Goal: Task Accomplishment & Management: Use online tool/utility

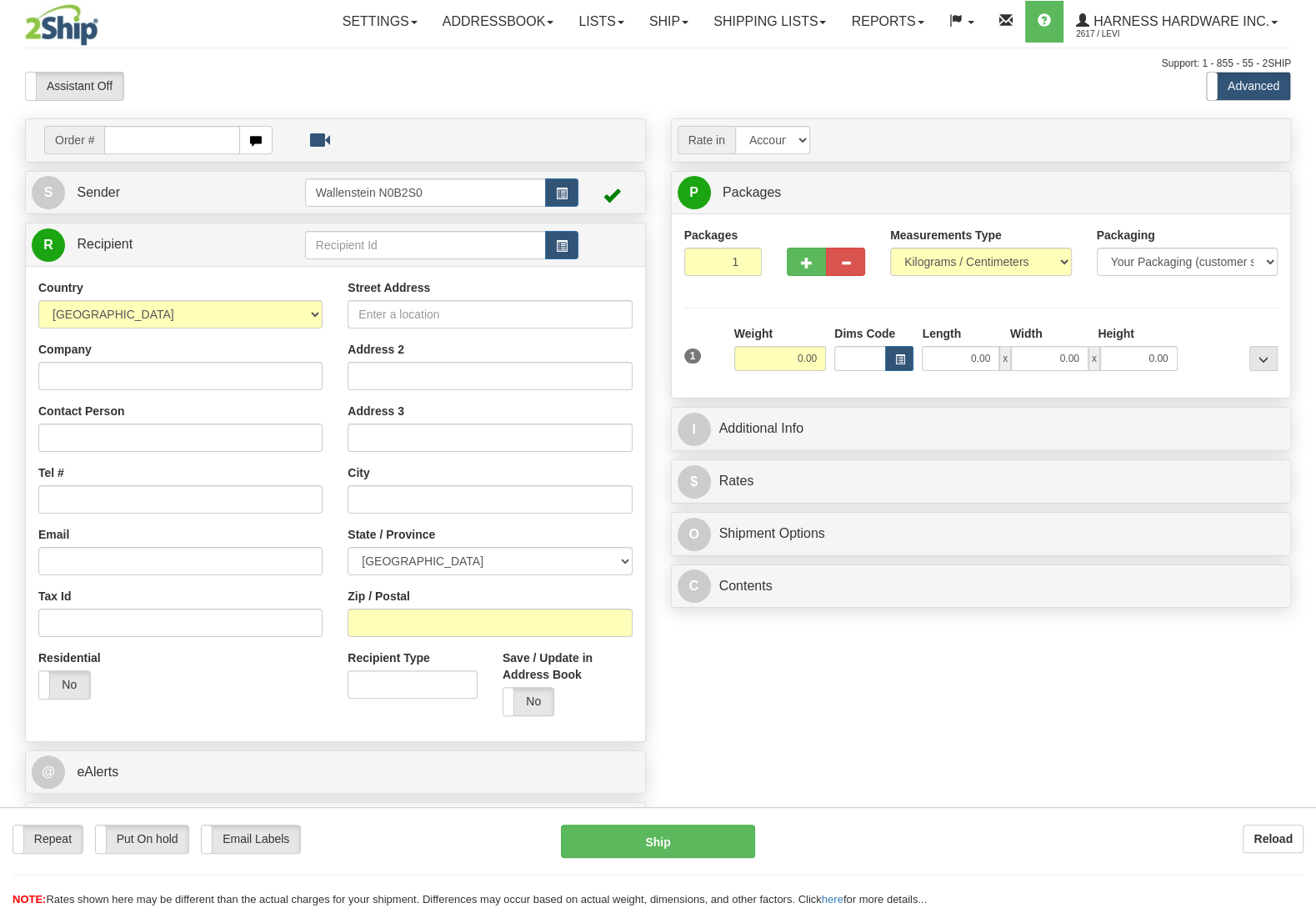
drag, startPoint x: 0, startPoint y: 0, endPoint x: 415, endPoint y: 242, distance: 480.4
click at [415, 243] on input "text" at bounding box center [425, 245] width 241 height 29
type input "jayw"
click at [238, 370] on input "Company" at bounding box center [180, 376] width 284 height 29
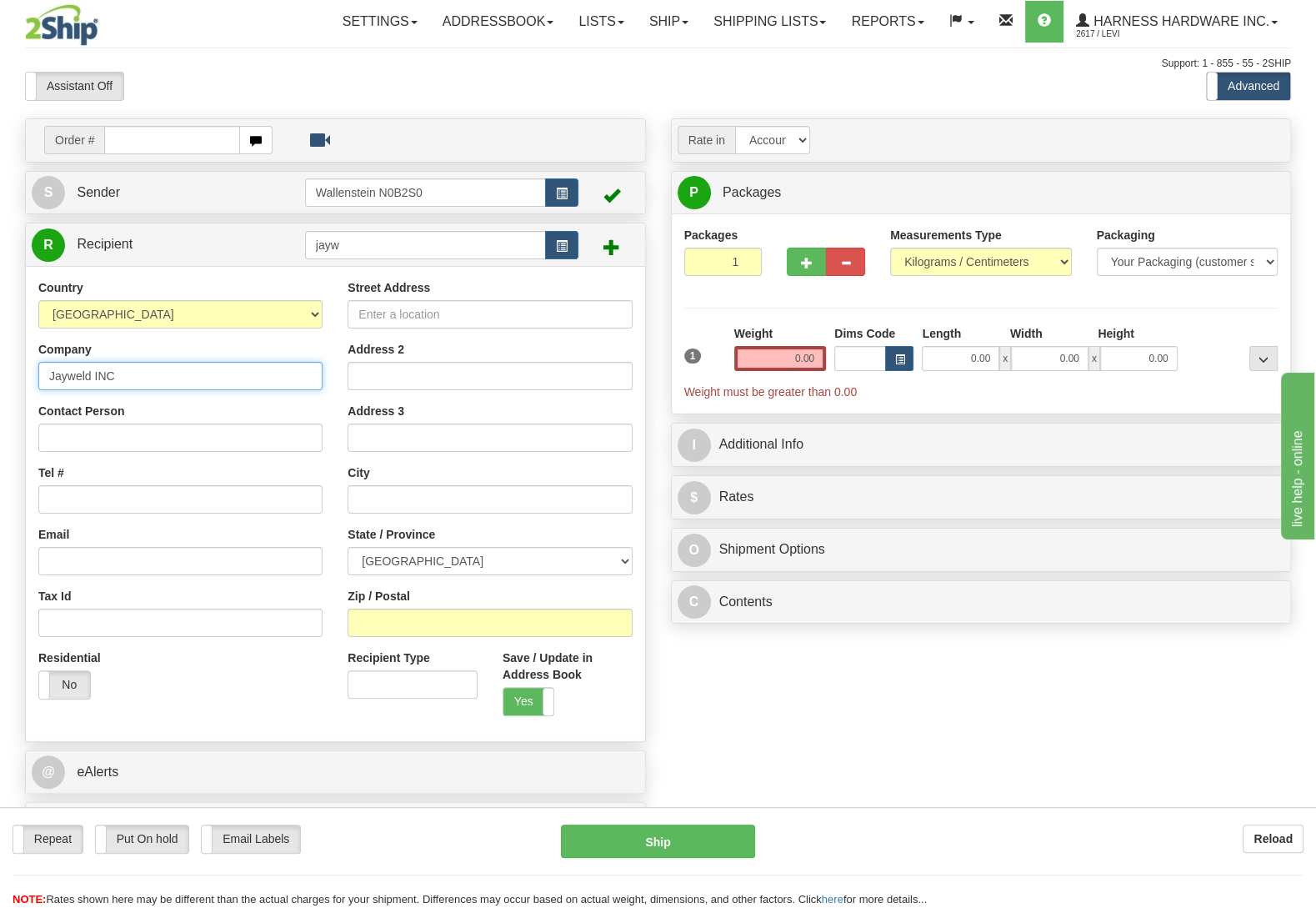
type input "Jayweld INC"
click at [211, 430] on input "Contact Person" at bounding box center [180, 437] width 284 height 29
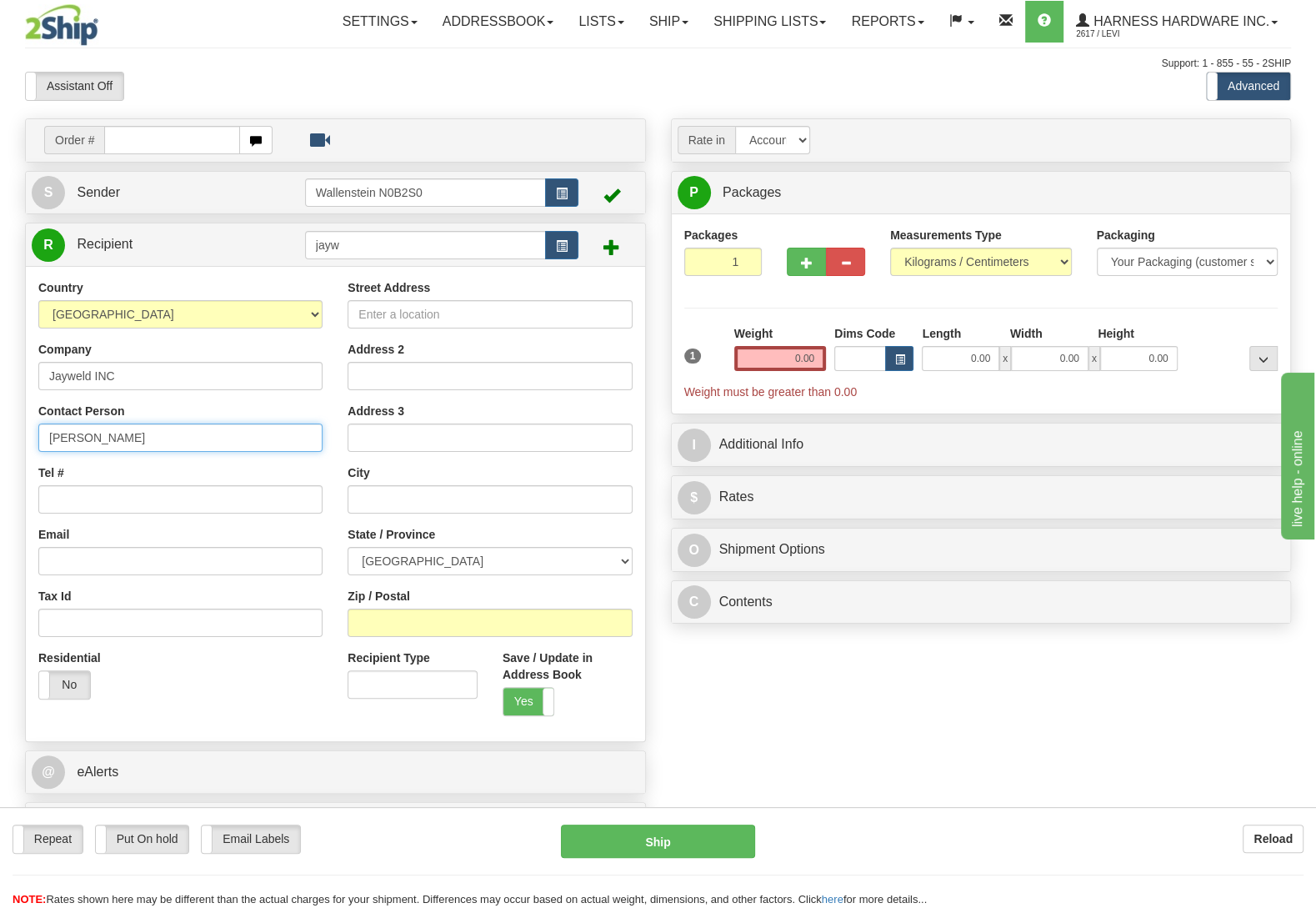
type input "Jonathon"
click at [353, 631] on input "Zip / Postal" at bounding box center [490, 623] width 284 height 29
type input "N0B 2T0"
click at [711, 688] on div "Order # S Sender" at bounding box center [658, 486] width 1290 height 737
type input "WELLESLEY"
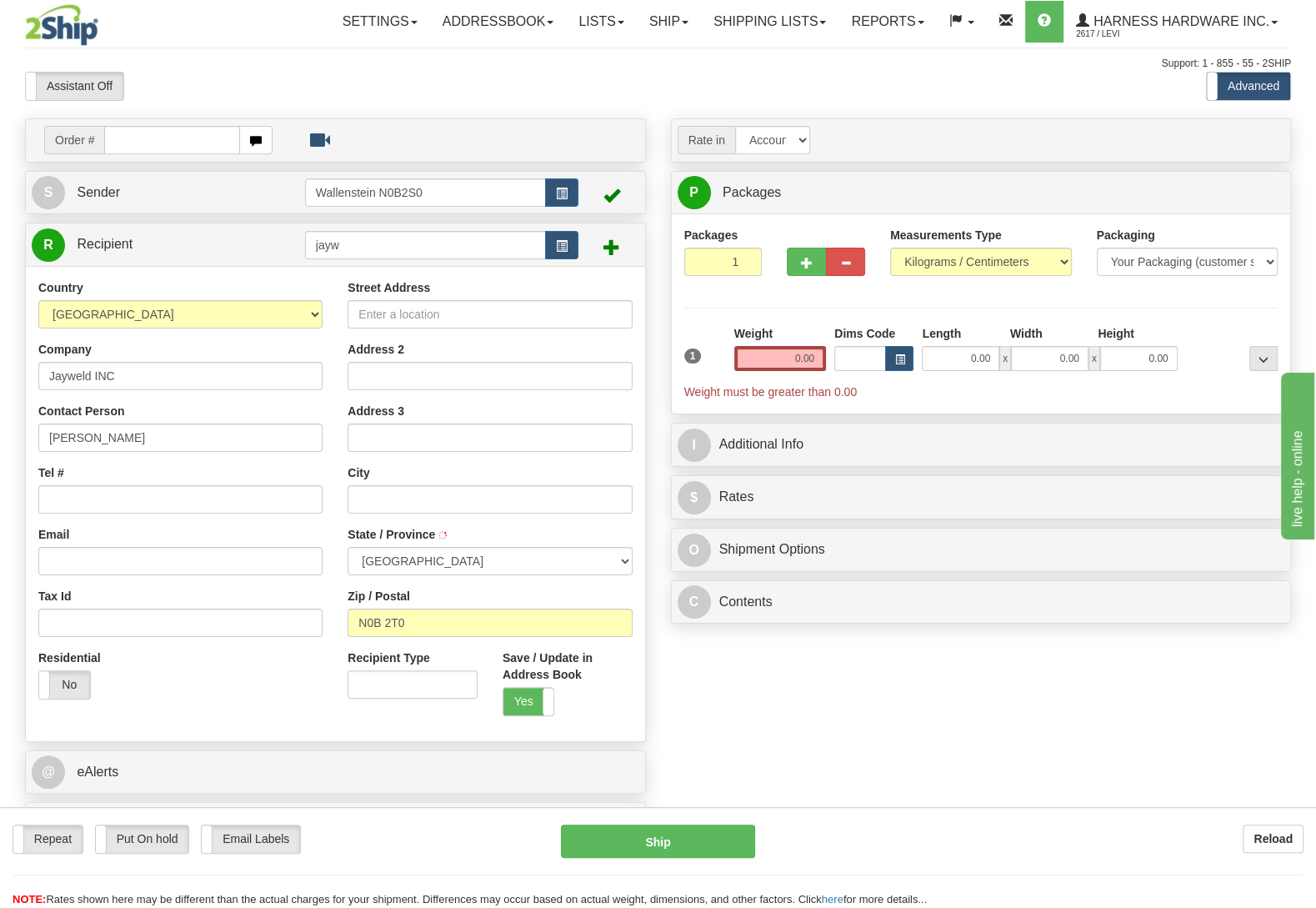
select select "ON"
click at [516, 326] on input "Street Address" at bounding box center [490, 314] width 284 height 29
type input "6200 Deborah Glaister Line"
click at [61, 504] on input "Tel #" at bounding box center [180, 499] width 284 height 29
type input "(226)622-3104"
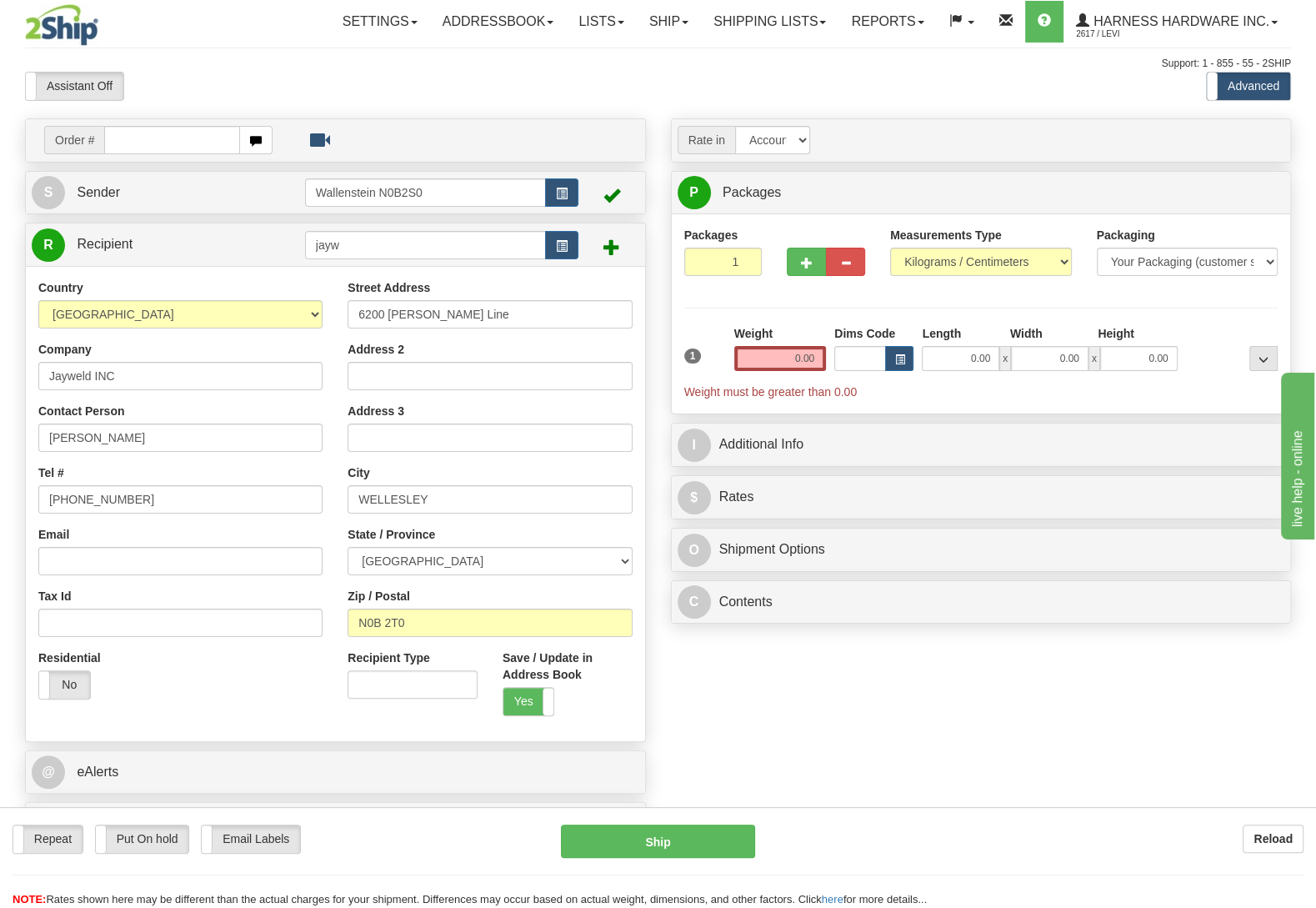
click at [762, 348] on div "Weight 0.00" at bounding box center [780, 348] width 91 height 46
click at [766, 358] on input "0.00" at bounding box center [780, 358] width 91 height 25
click at [766, 358] on input "text" at bounding box center [780, 358] width 91 height 25
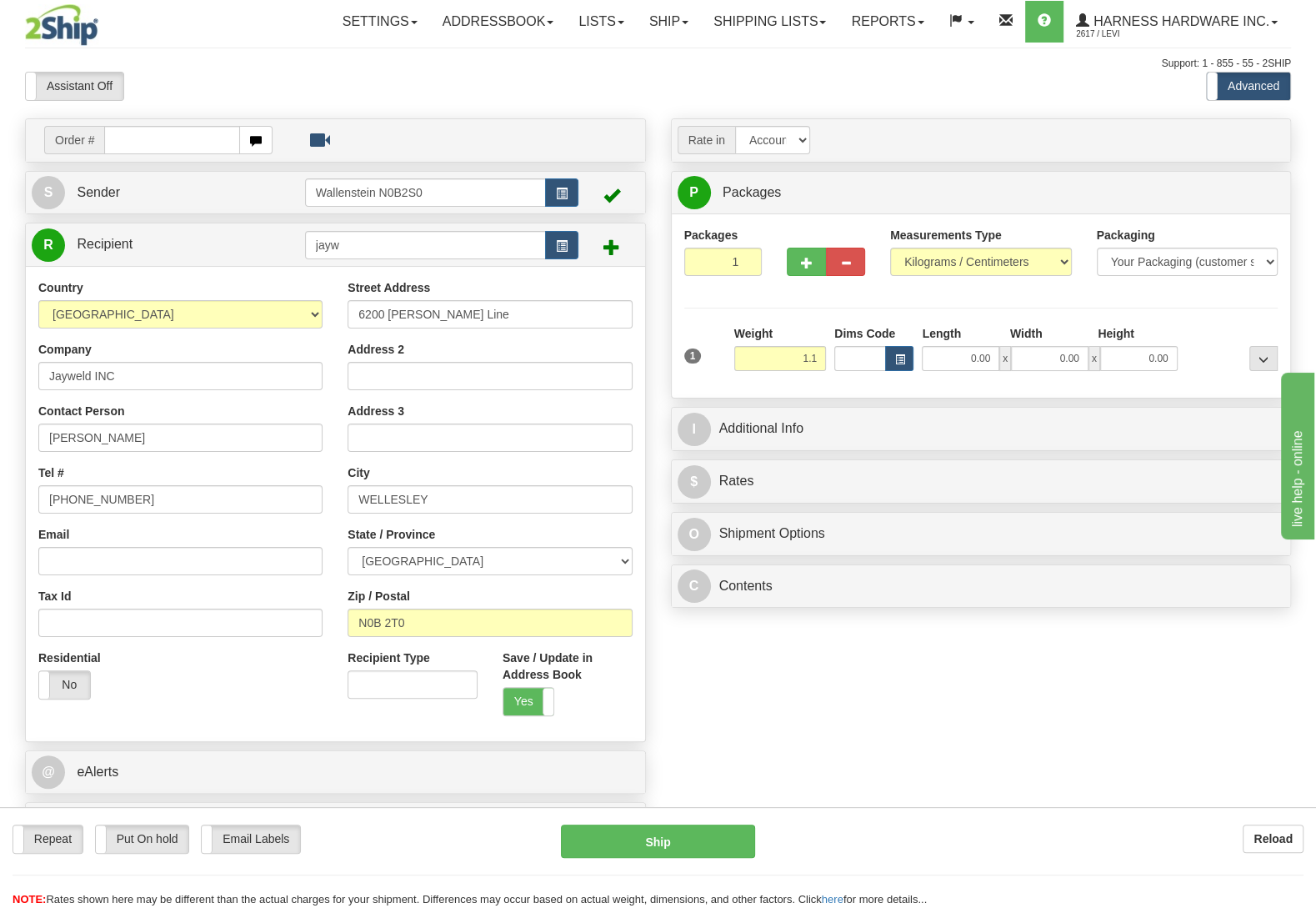
type input "1.10"
click at [1211, 354] on div at bounding box center [1231, 348] width 100 height 46
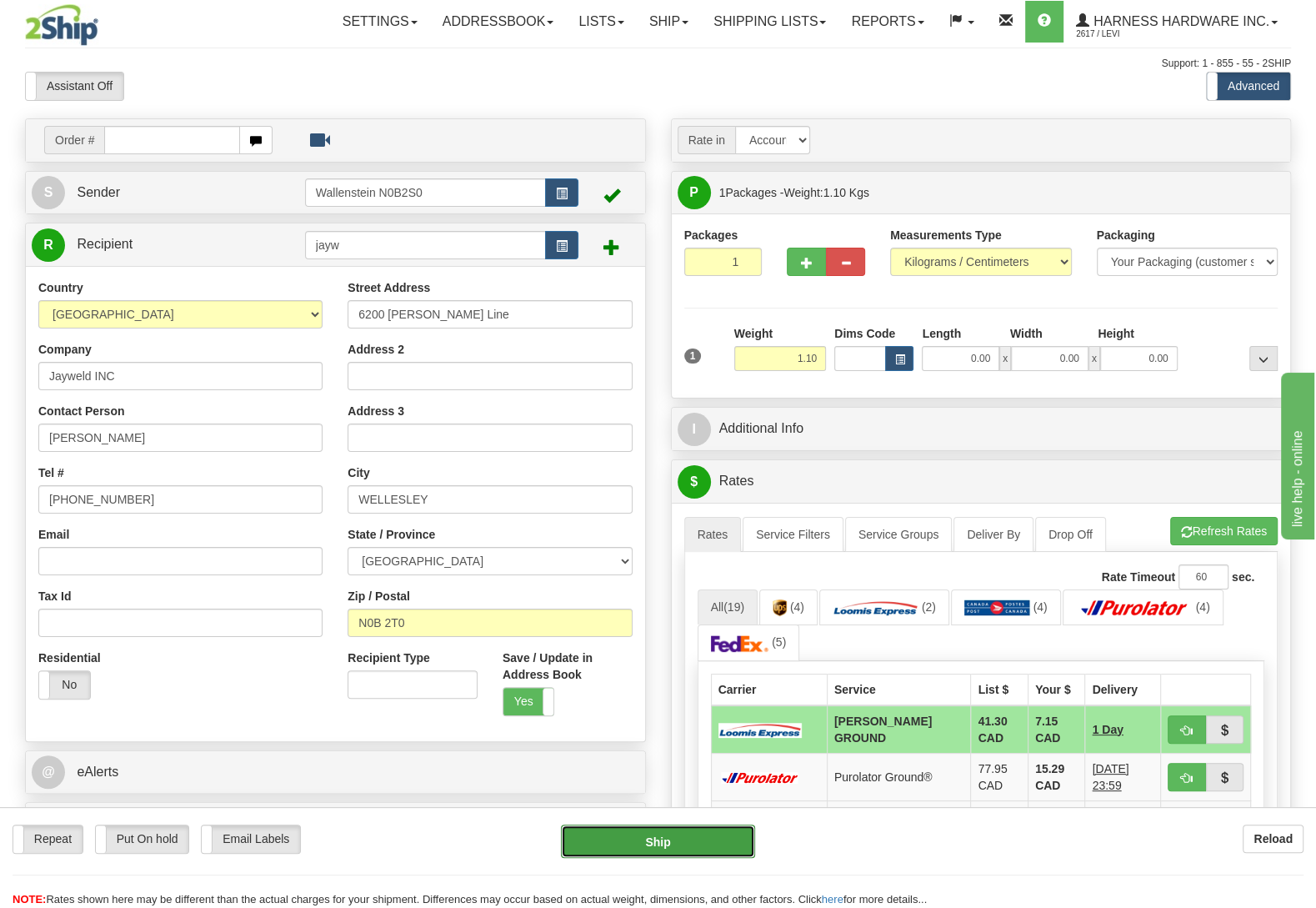
click at [572, 836] on button "Ship" at bounding box center [658, 842] width 194 height 34
type input "DD"
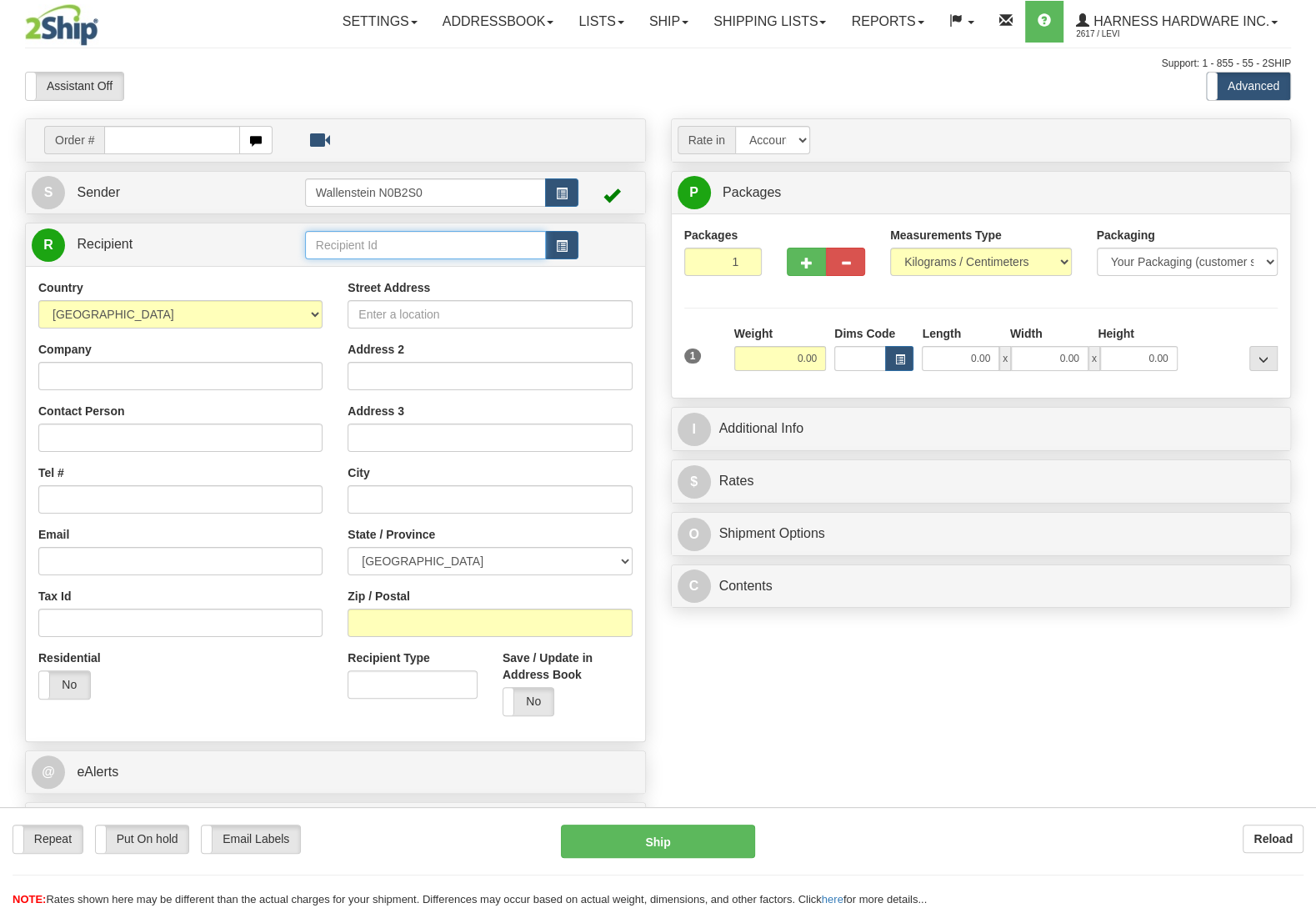
click at [340, 246] on input "text" at bounding box center [425, 245] width 241 height 29
type input "THIL"
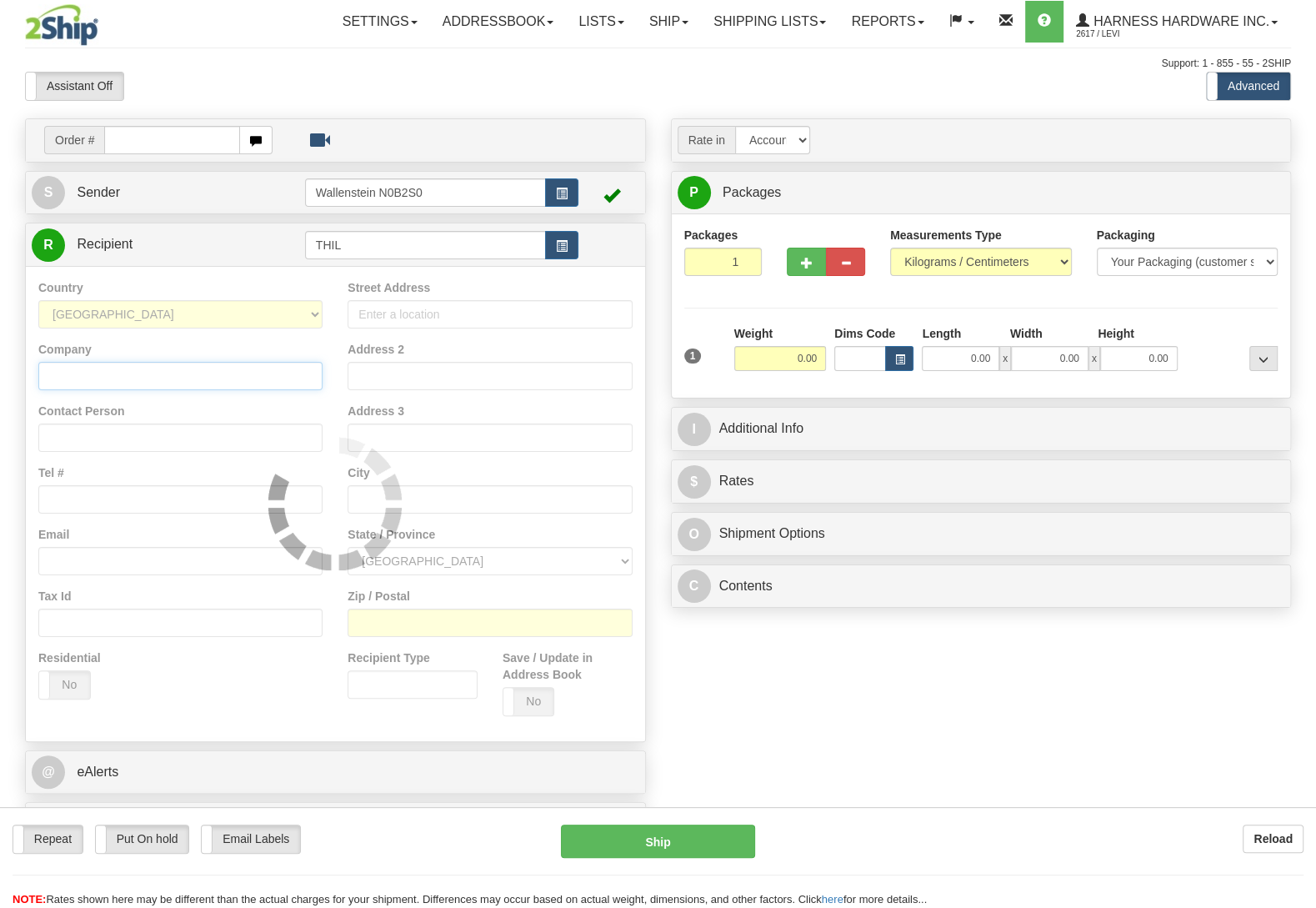
click at [207, 371] on input "Company" at bounding box center [180, 376] width 284 height 29
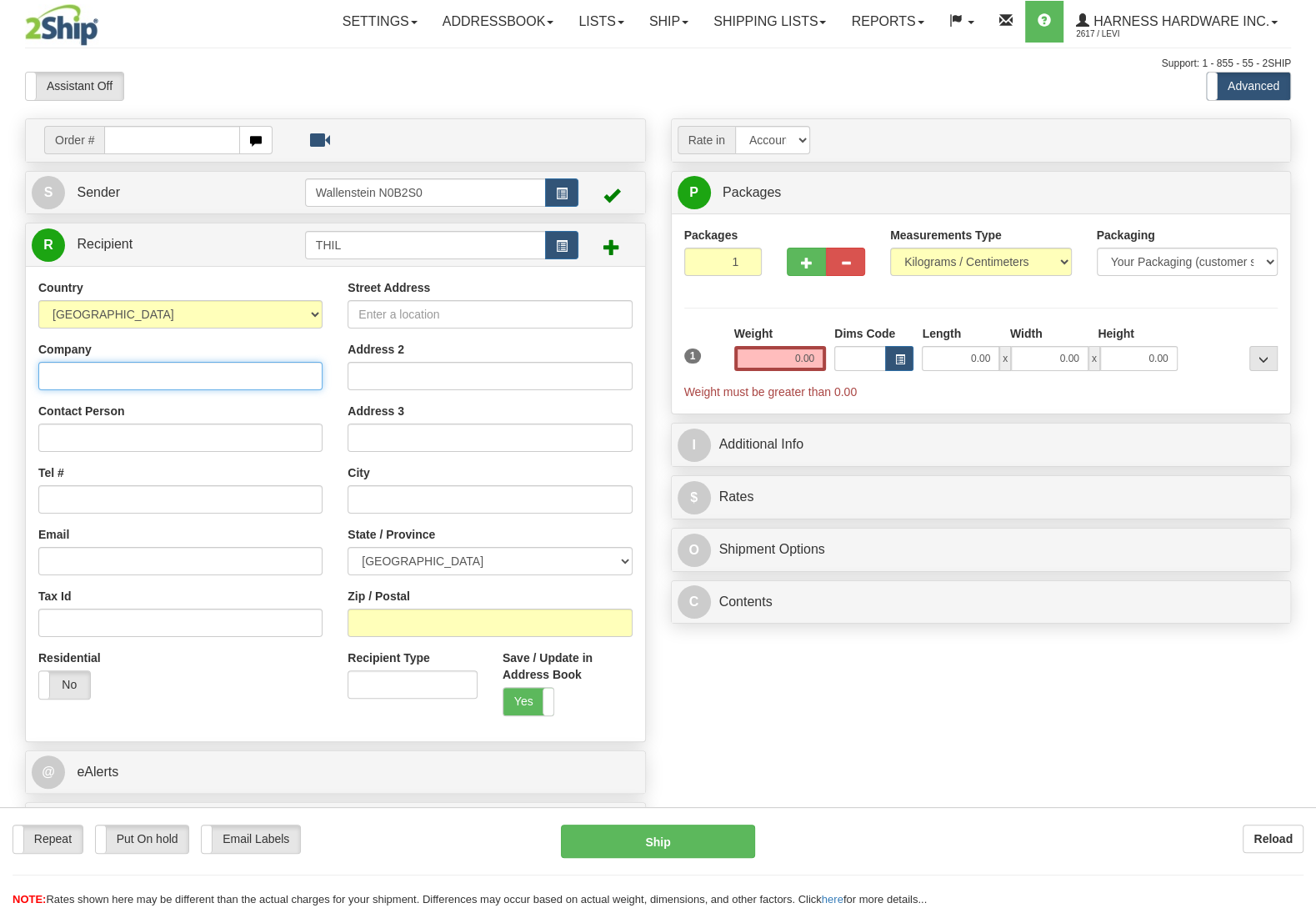
click at [207, 371] on input "Company" at bounding box center [180, 376] width 284 height 29
type input "Third Line Enterprise"
click at [180, 434] on input "Contact Person" at bounding box center [180, 437] width 284 height 29
type input "Ion"
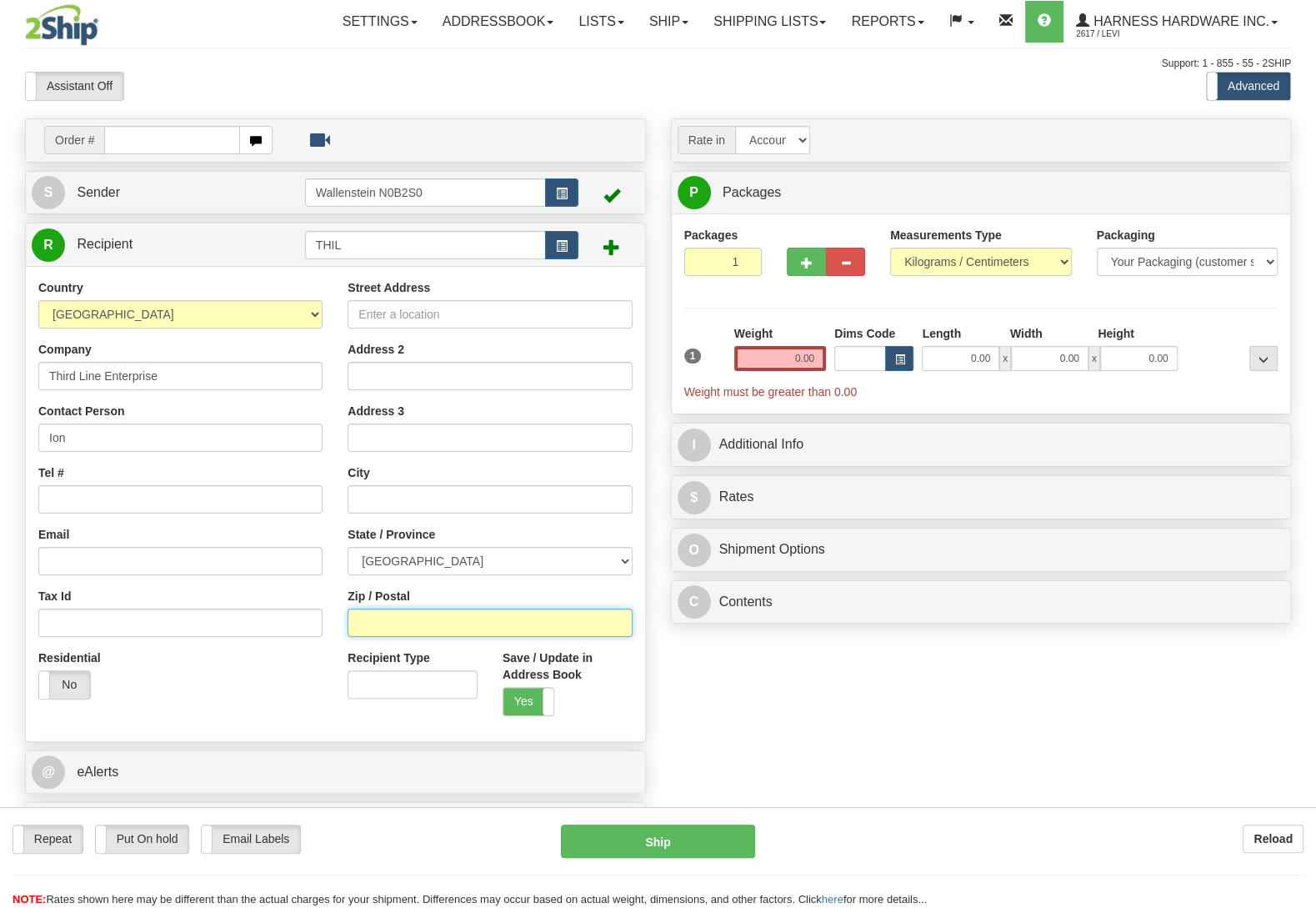
click at [359, 634] on input "Zip / Postal" at bounding box center [490, 623] width 284 height 29
type input "N3B 2Z3"
click at [809, 724] on div "Order # S Sender" at bounding box center [658, 486] width 1290 height 737
type input "ELMIRA"
select select "ON"
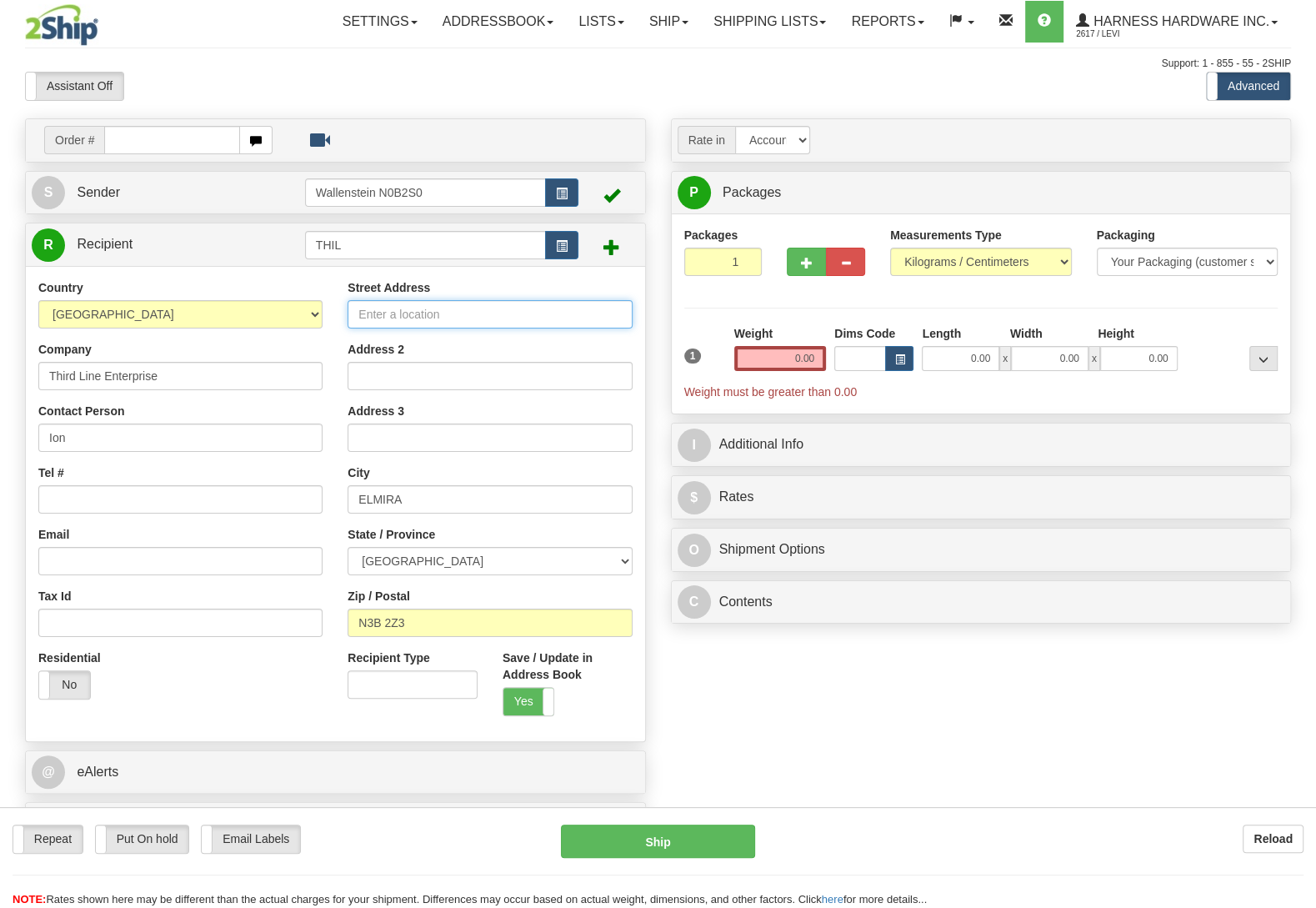
click at [436, 324] on input "Street Address" at bounding box center [490, 314] width 284 height 29
type input "7212 Third line"
click at [75, 496] on input "Tel #" at bounding box center [180, 499] width 284 height 29
type input "(226)750-3074"
drag, startPoint x: 733, startPoint y: 731, endPoint x: 754, endPoint y: 679, distance: 56.1
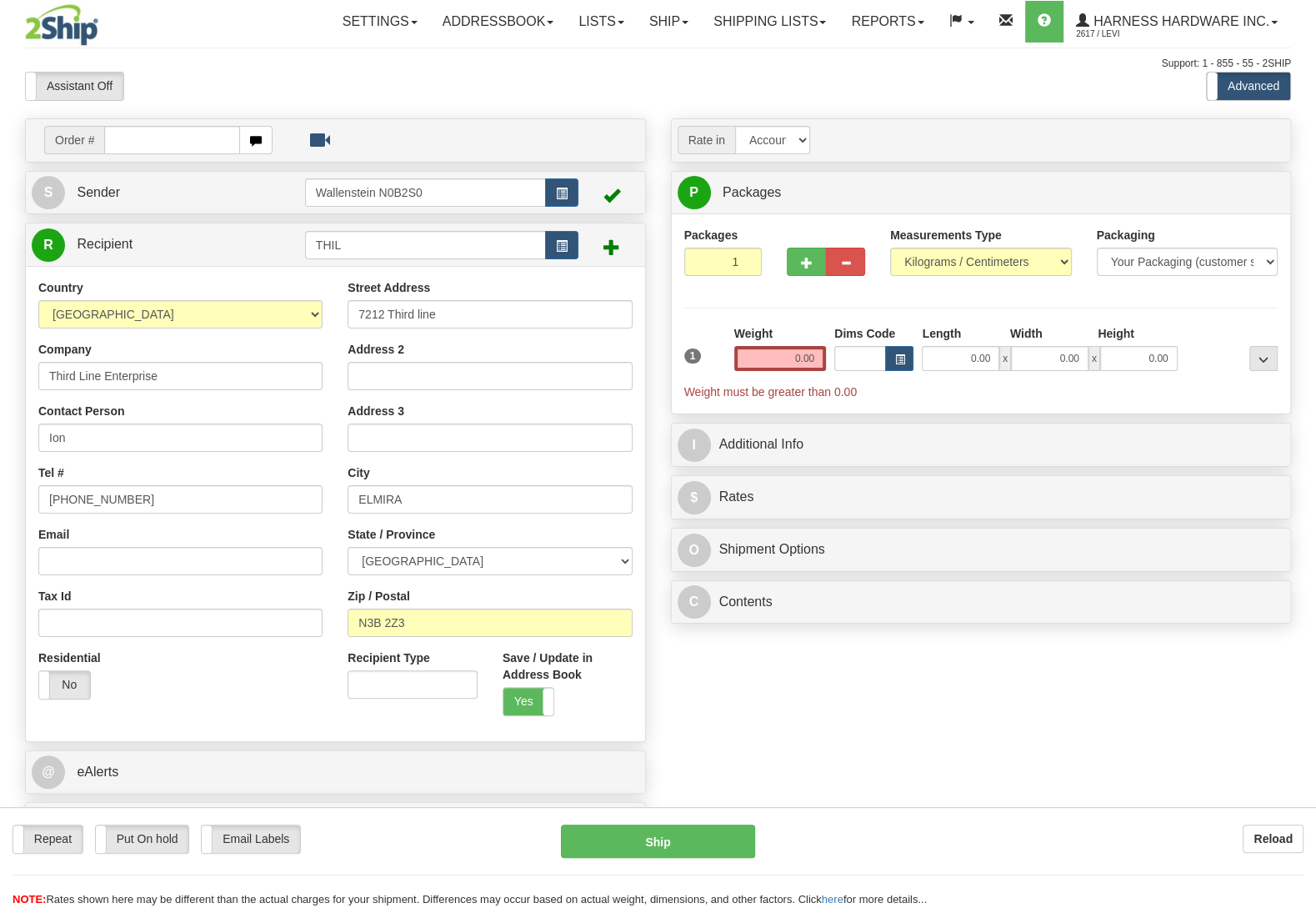
click at [733, 730] on div "Order # S Sender" at bounding box center [658, 486] width 1290 height 737
click at [803, 367] on input "0.00" at bounding box center [780, 358] width 91 height 25
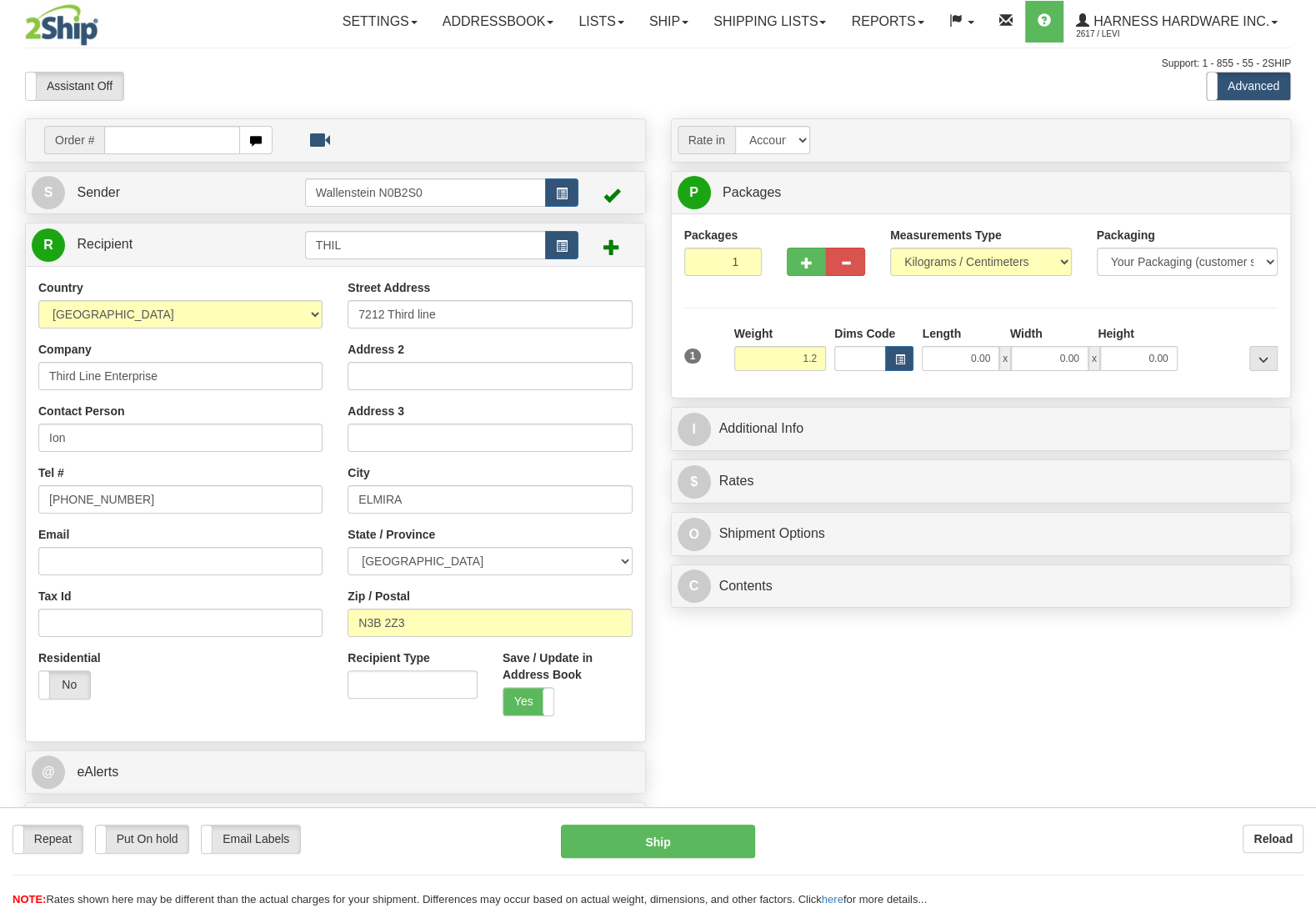
type input "1.20"
click at [1196, 294] on div "Packages 1 1 Measurements Type" at bounding box center [981, 306] width 595 height 159
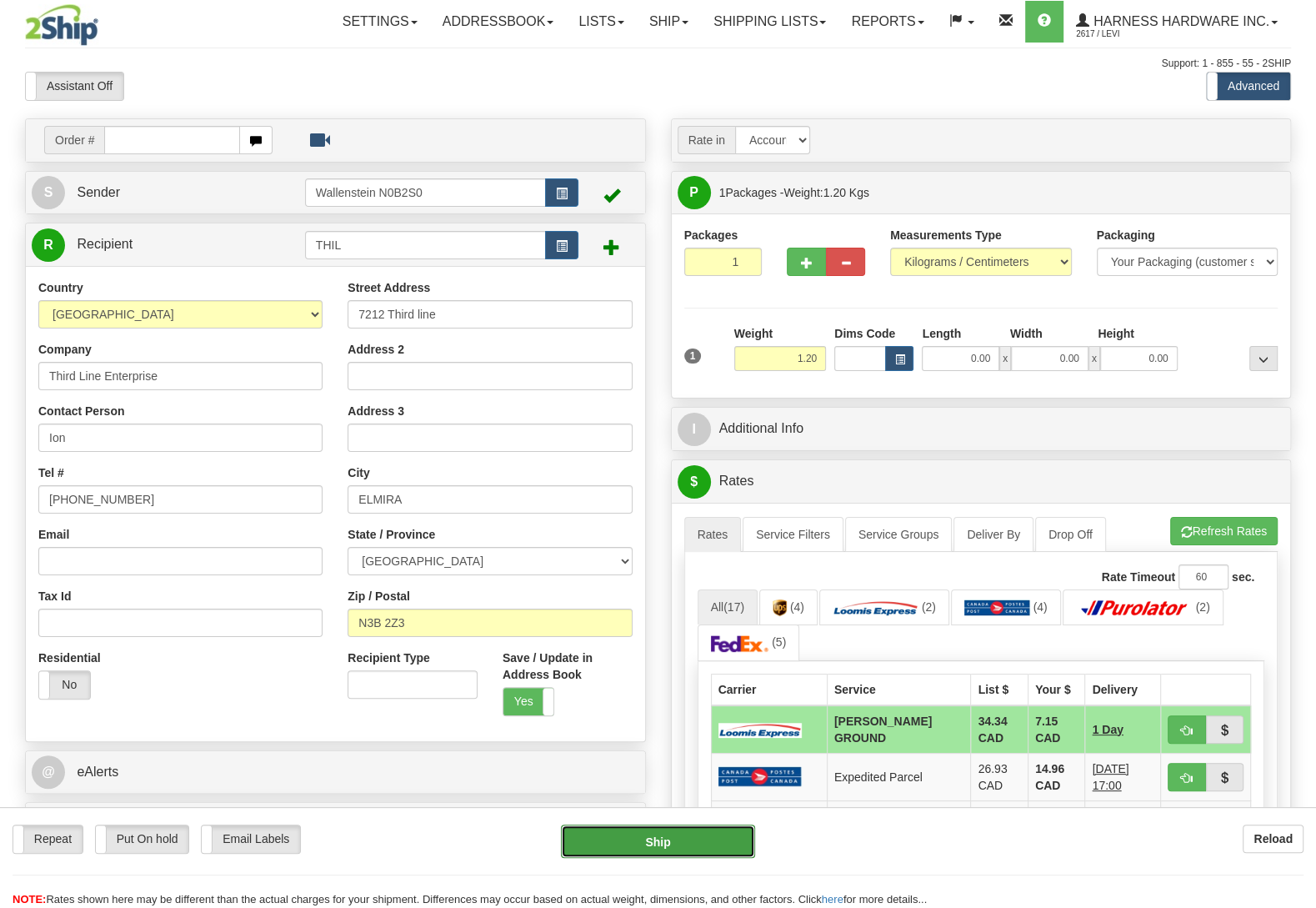
click at [725, 846] on button "Ship" at bounding box center [658, 842] width 194 height 34
type input "DD"
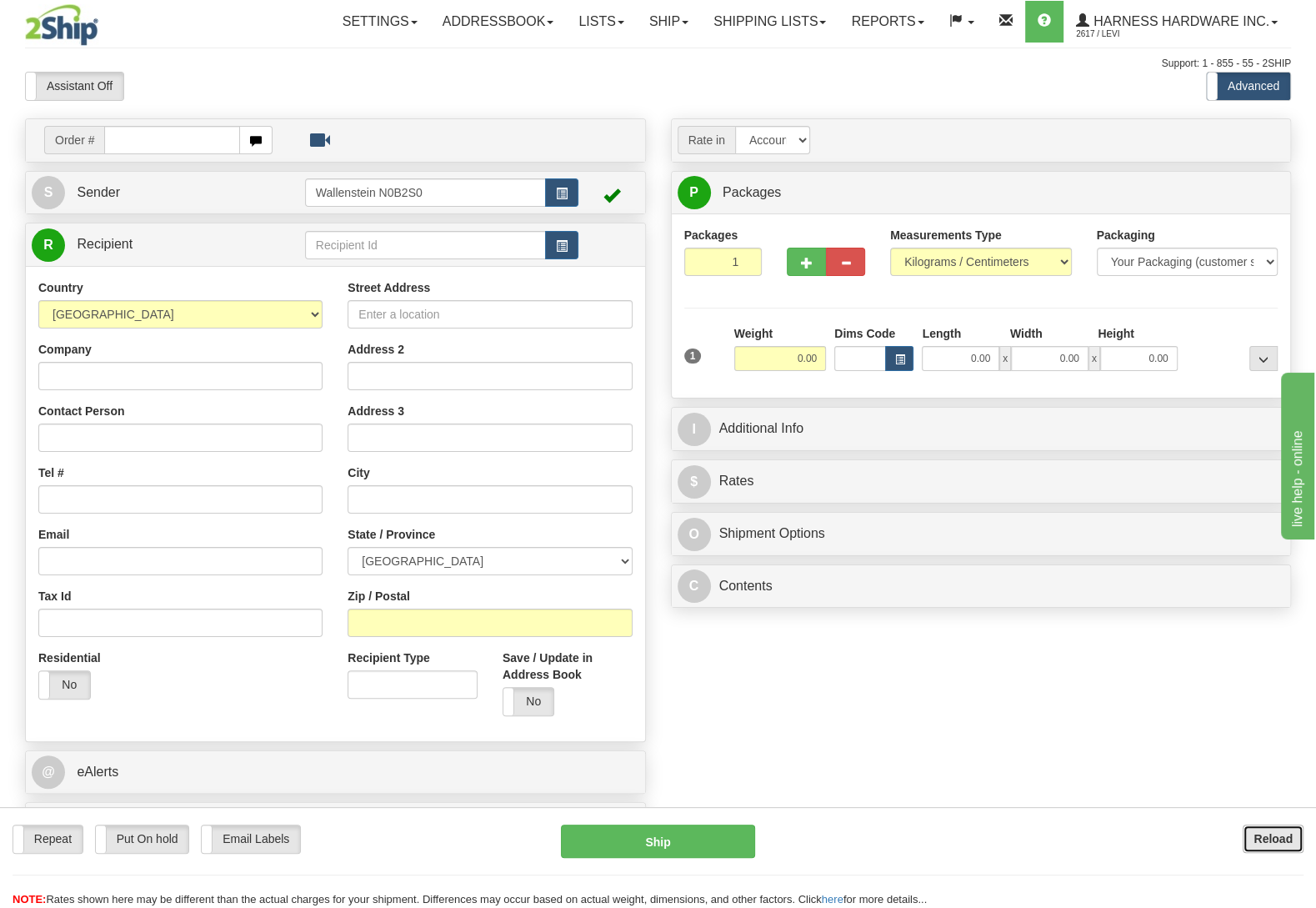
click at [1265, 847] on button "Reload" at bounding box center [1272, 839] width 60 height 29
click at [1247, 836] on button "Reload" at bounding box center [1272, 839] width 60 height 29
click at [351, 247] on input "text" at bounding box center [425, 245] width 241 height 29
type input "SIMBA"
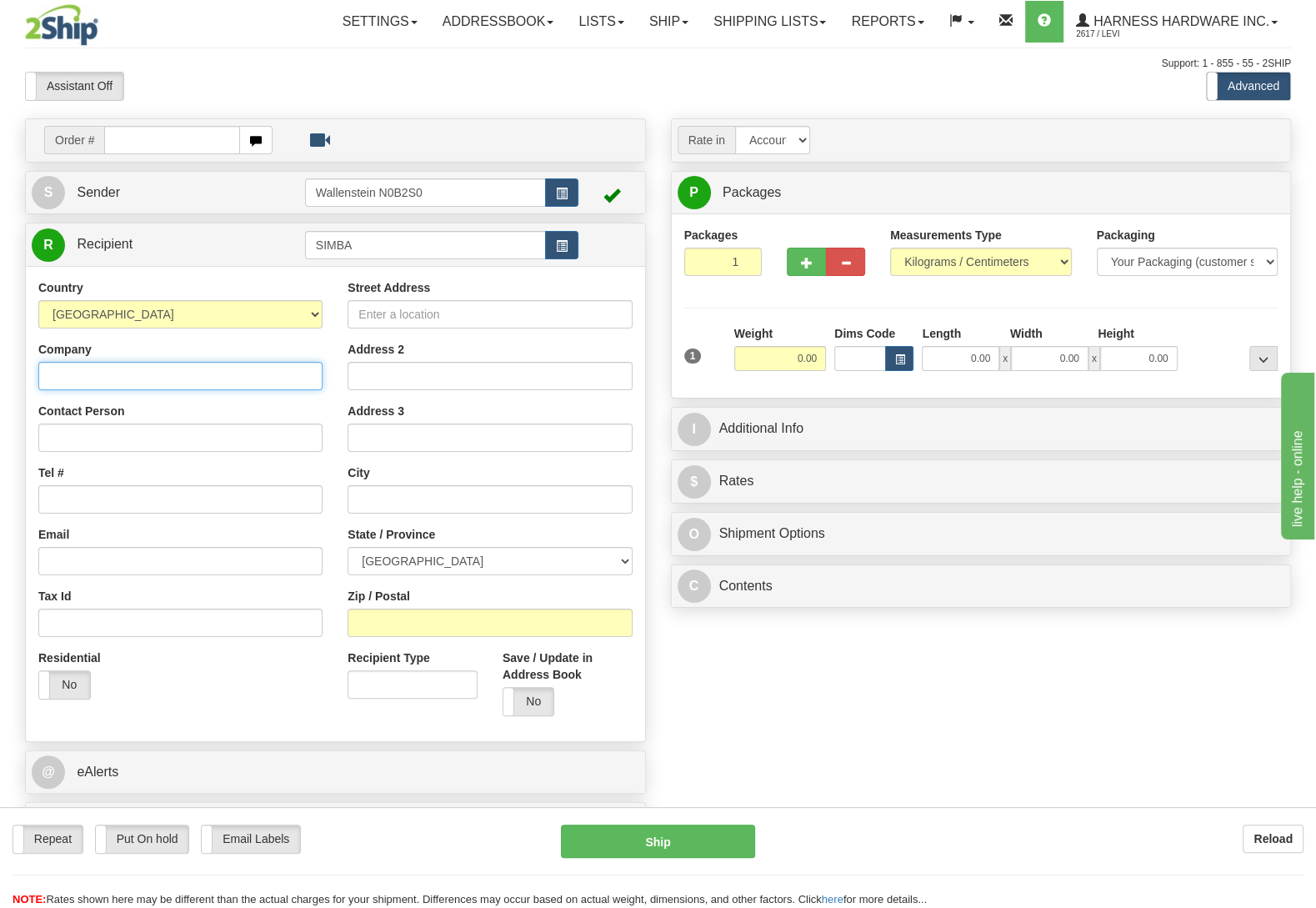
click at [123, 383] on input "Company" at bounding box center [180, 376] width 284 height 29
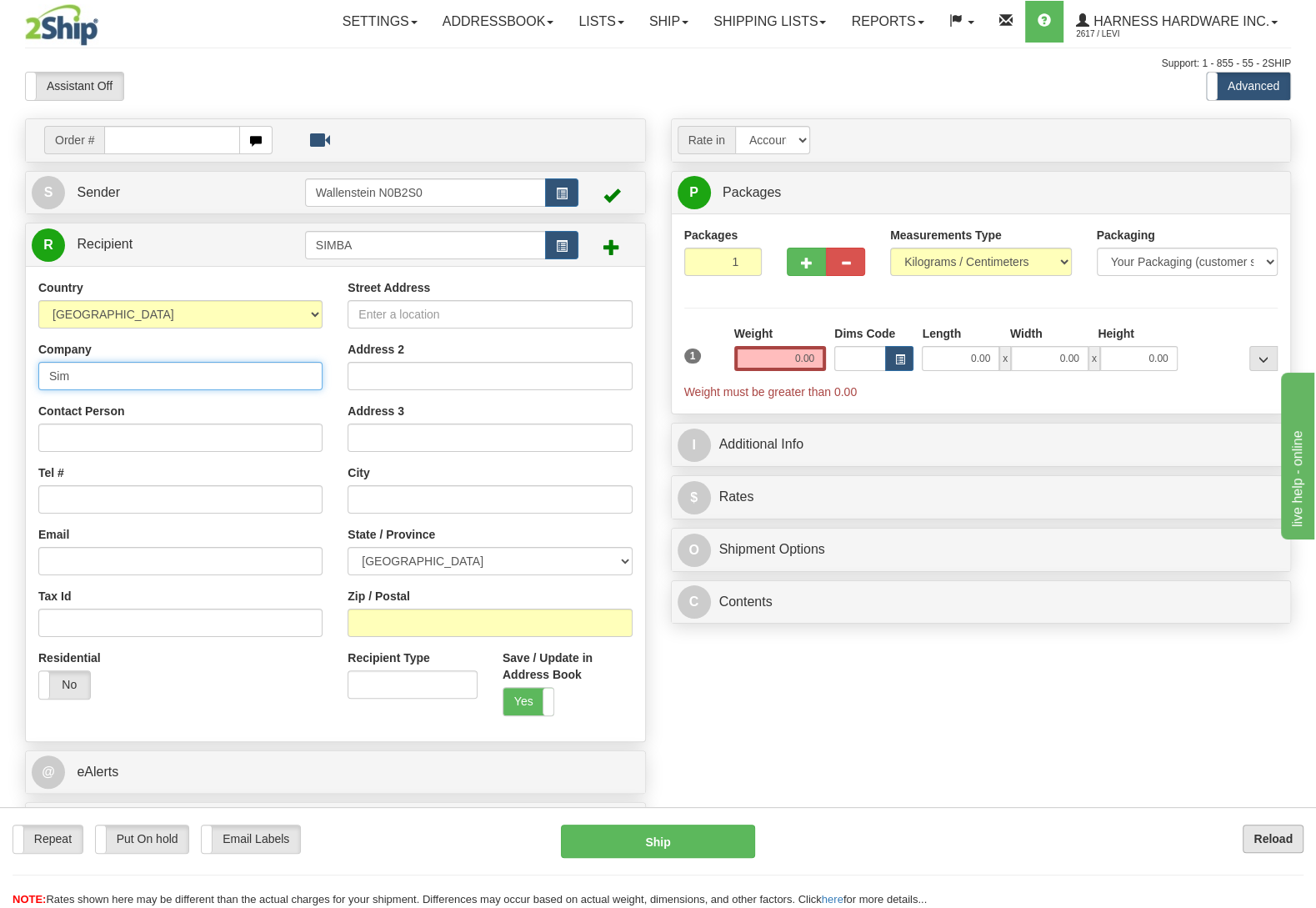
type input "Sim"
click at [1282, 841] on b "Reload" at bounding box center [1273, 838] width 40 height 13
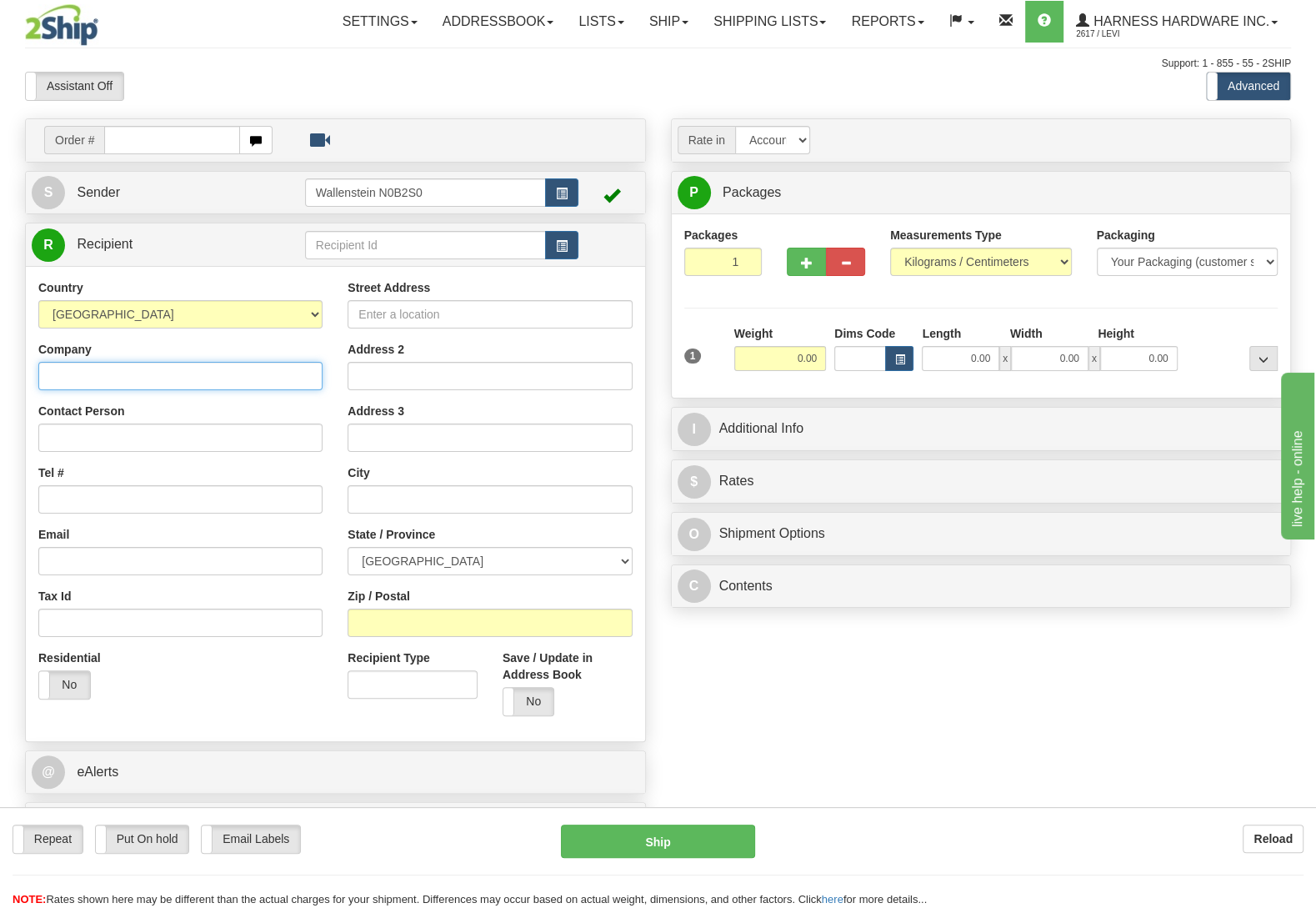
click at [53, 385] on input "Company" at bounding box center [180, 376] width 284 height 29
type input "Macton MFG"
click at [387, 249] on input "text" at bounding box center [425, 245] width 241 height 29
type input "MACM"
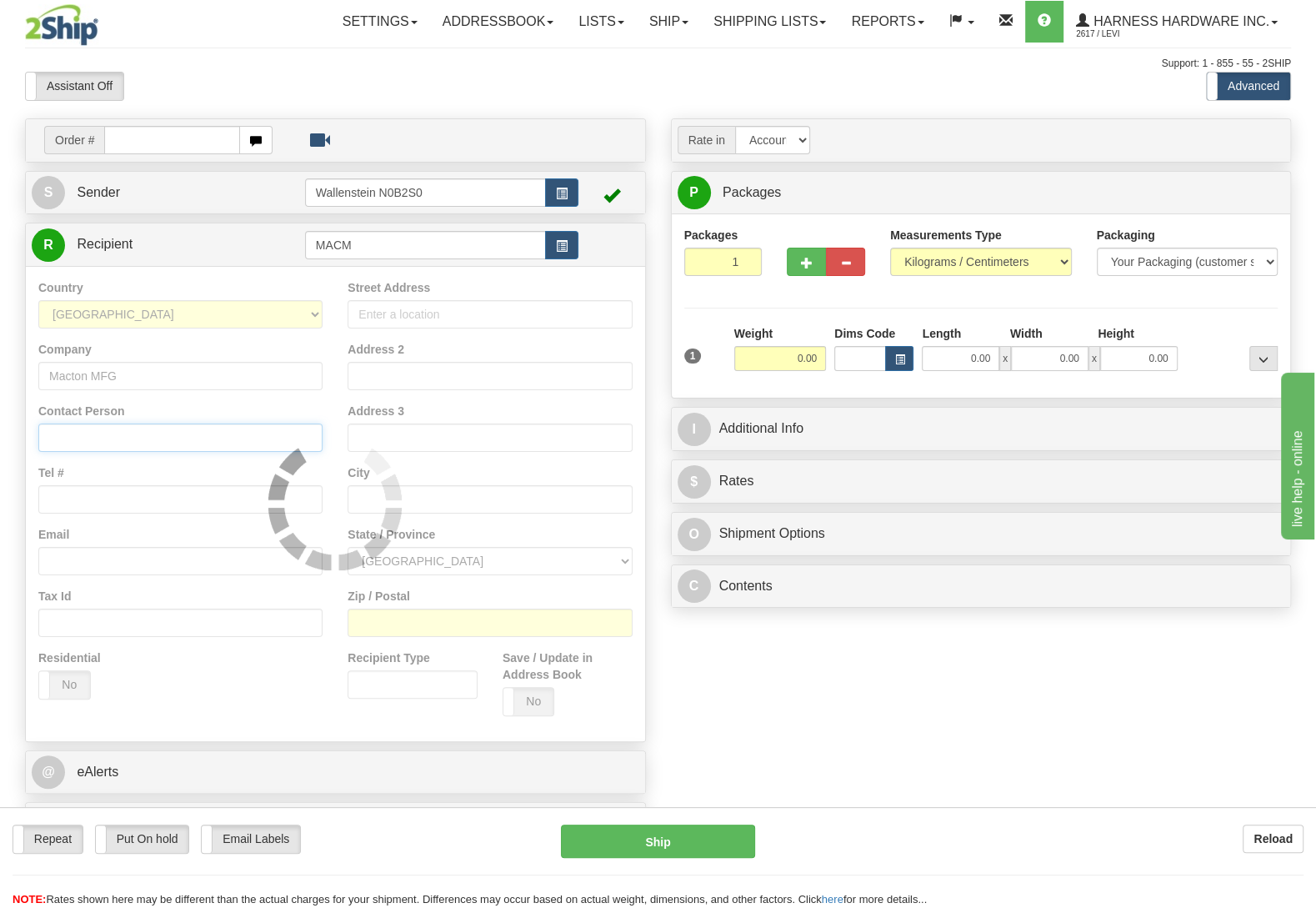
click at [107, 444] on input "Contact Person" at bounding box center [180, 437] width 284 height 29
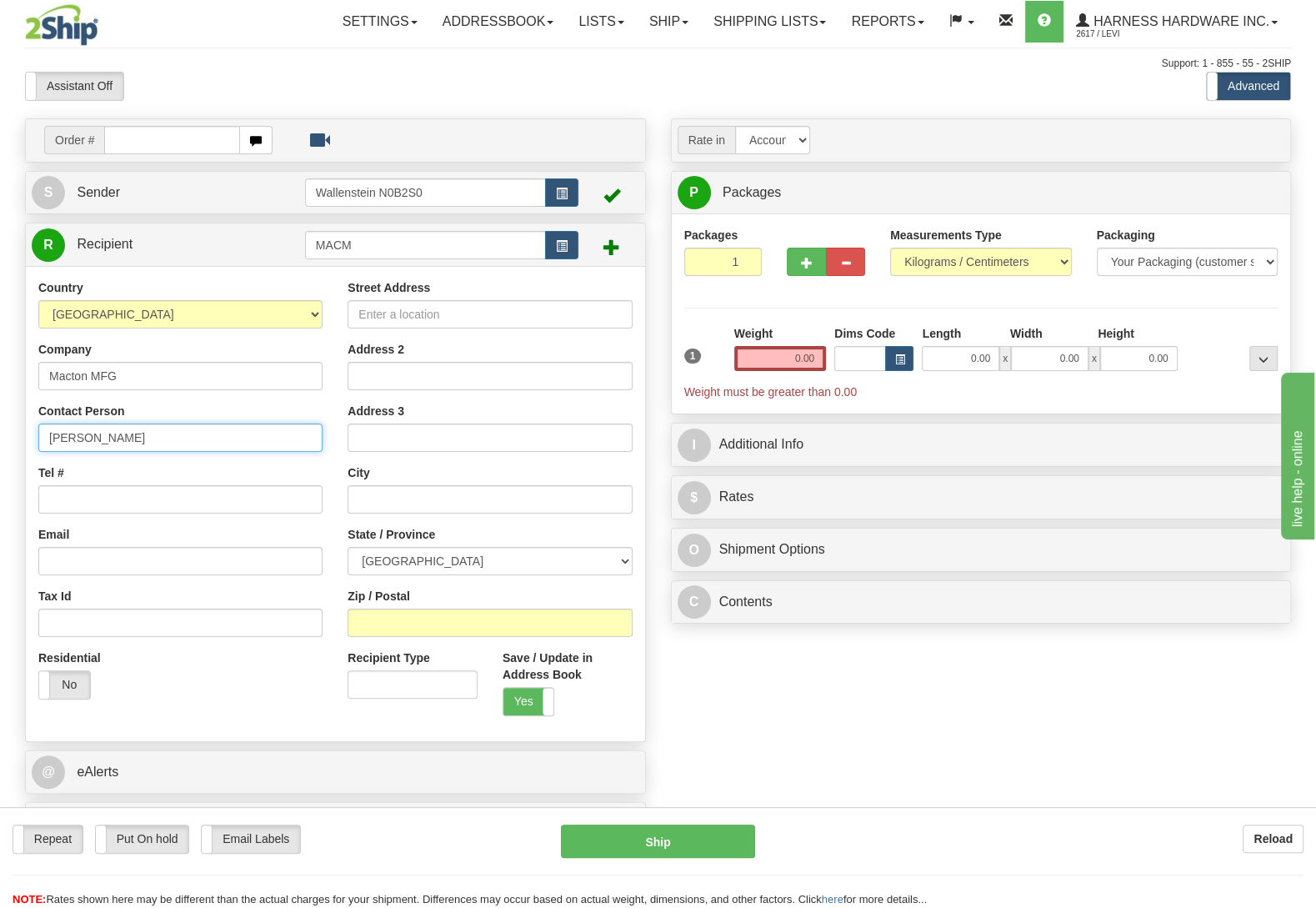
type input "[PERSON_NAME]"
click at [463, 321] on input "Street Address" at bounding box center [490, 314] width 284 height 29
type input "B"
type input "N"
click at [523, 621] on input "Zip / Postal" at bounding box center [490, 623] width 284 height 29
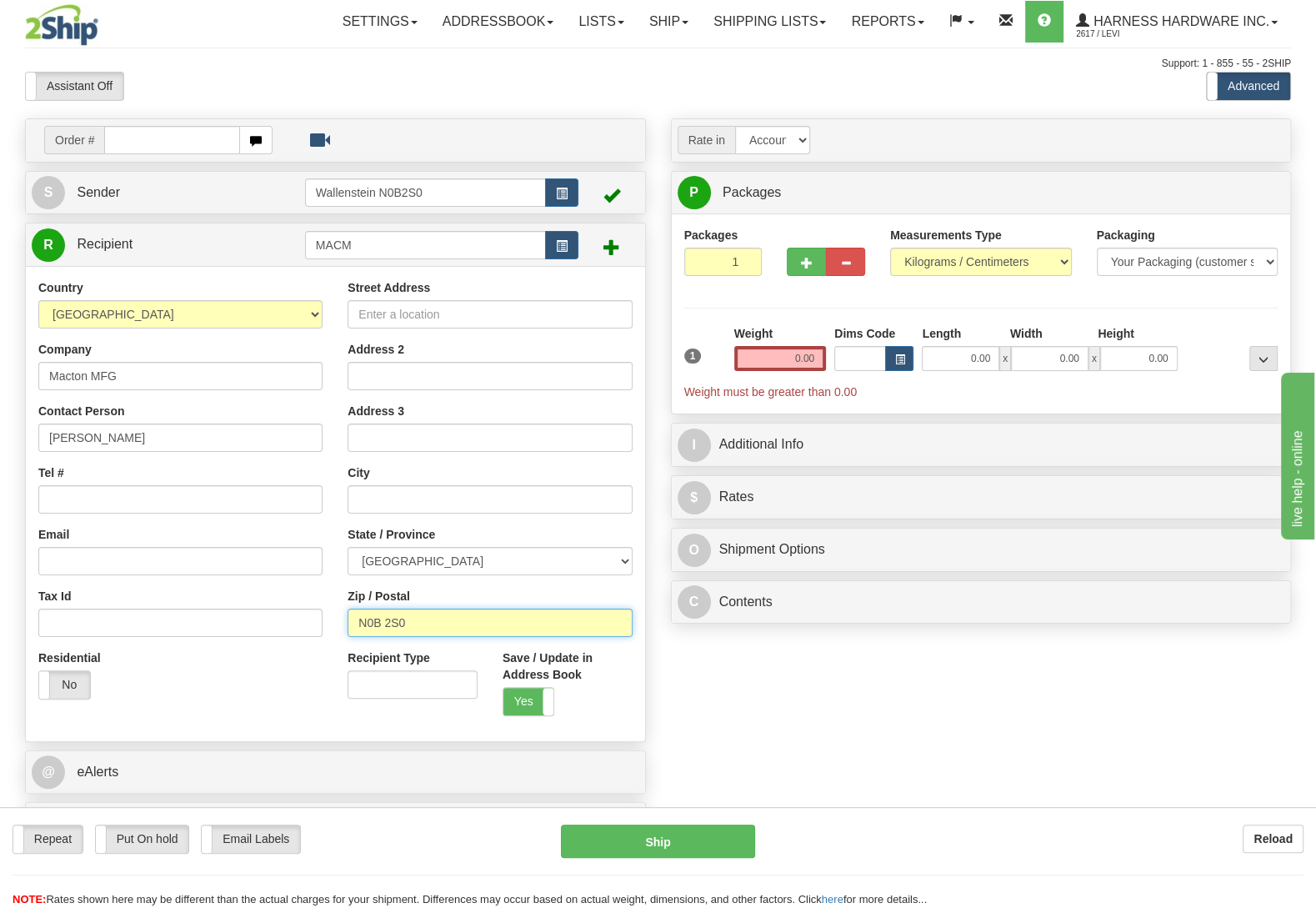
type input "N0B 2S0"
click at [792, 665] on div "Order # S Sender" at bounding box center [658, 486] width 1290 height 737
type input "WALLENSTEIN"
select select "ON"
click at [483, 319] on input "Street Address" at bounding box center [490, 314] width 284 height 29
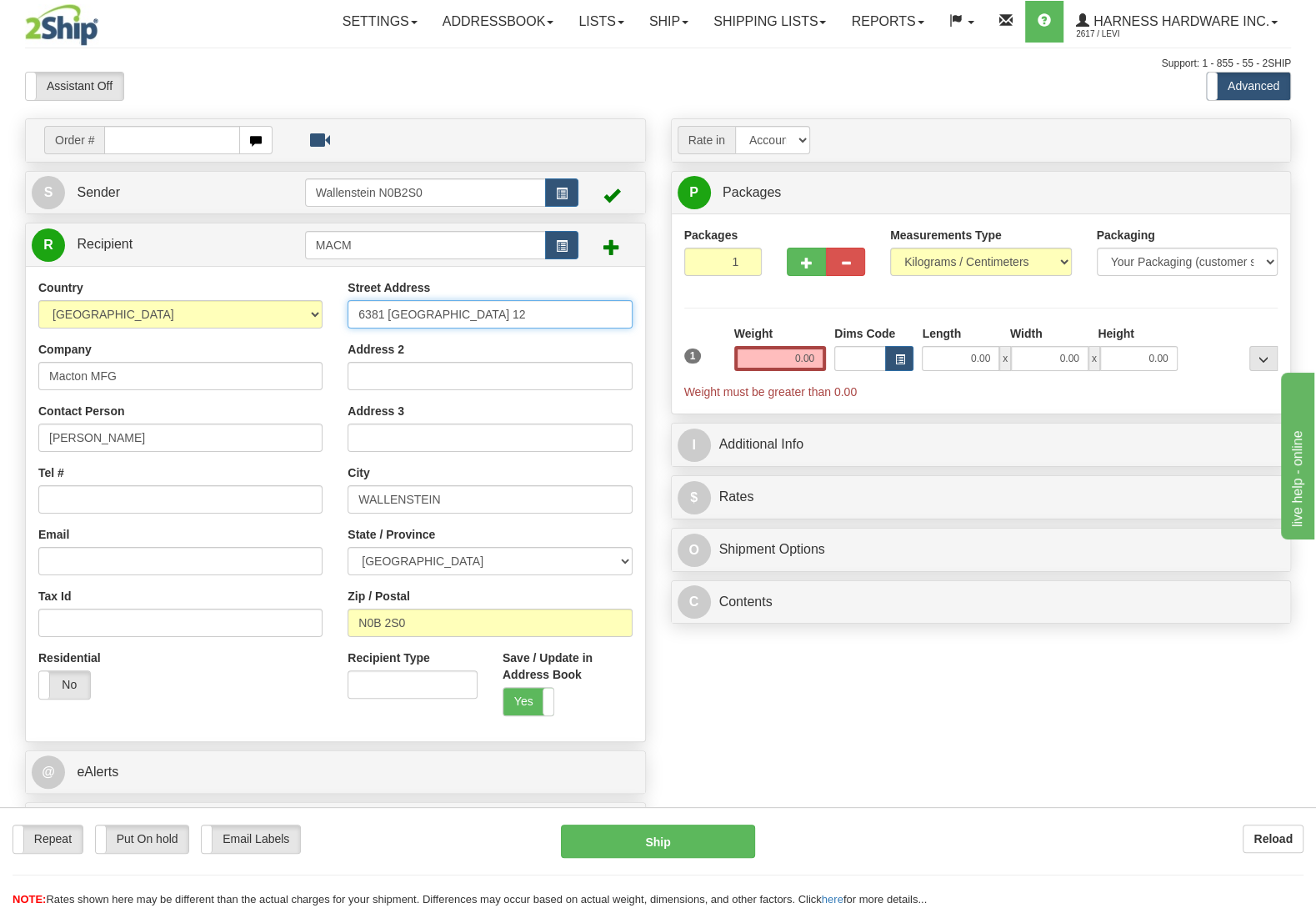
type input "6381 [GEOGRAPHIC_DATA] 12"
click at [769, 713] on div "Order # S Sender" at bounding box center [658, 486] width 1290 height 737
click at [786, 359] on input "0.00" at bounding box center [780, 358] width 91 height 25
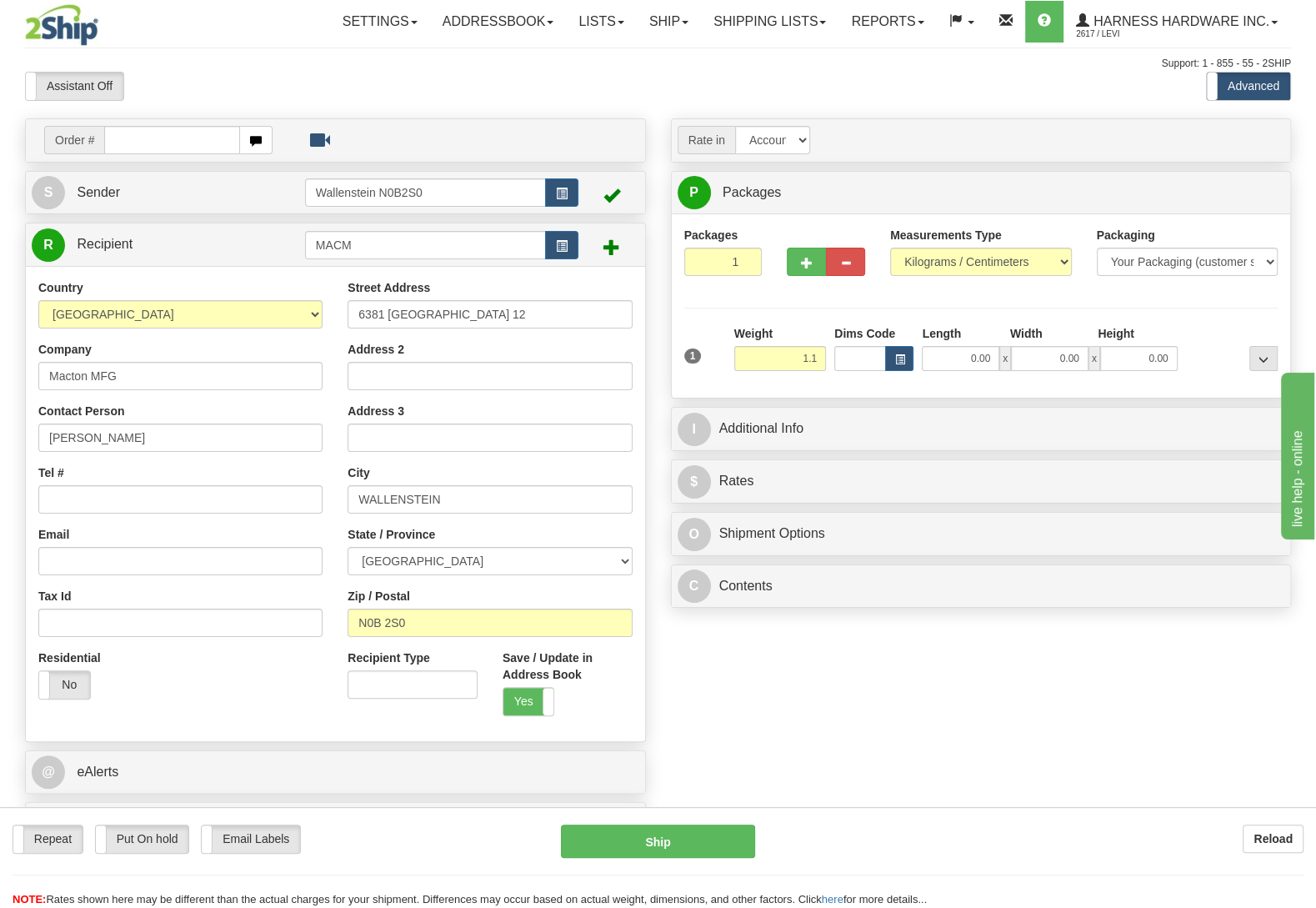
type input "1.10"
click at [1187, 345] on div at bounding box center [1231, 348] width 100 height 46
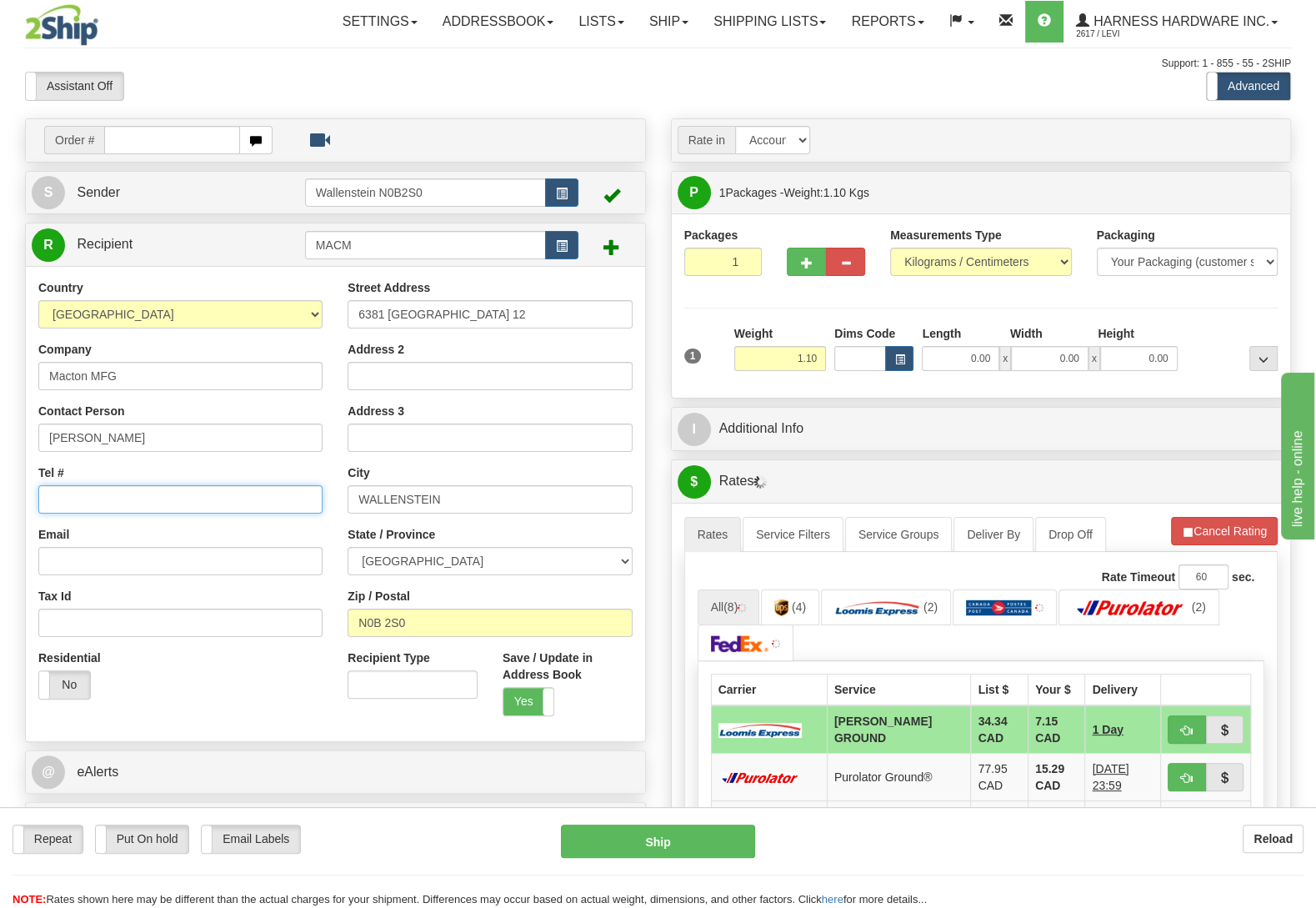
click at [246, 503] on input "Tel #" at bounding box center [180, 499] width 284 height 29
type input "[PHONE_NUMBER]"
click at [1205, 337] on div at bounding box center [1231, 348] width 100 height 46
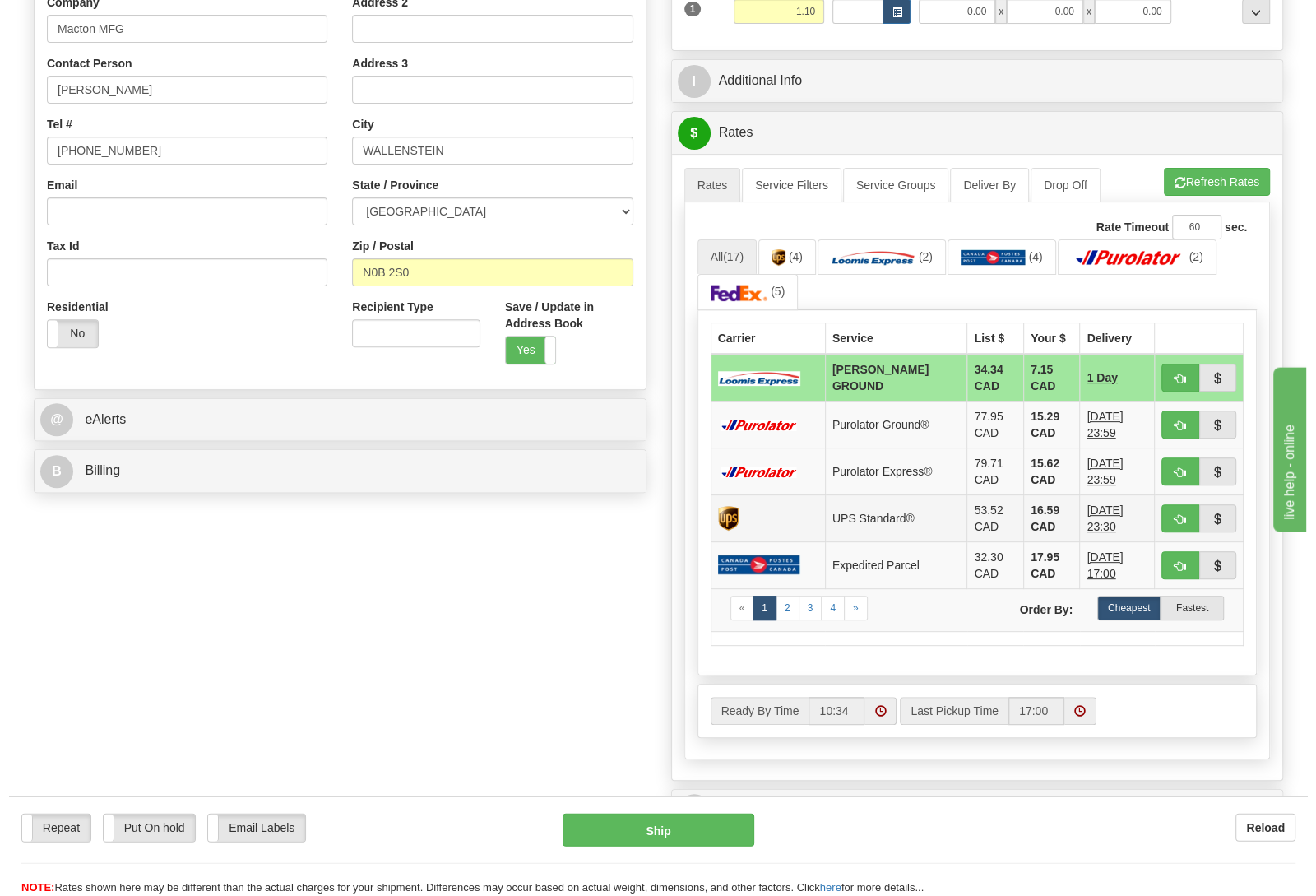
scroll to position [345, 0]
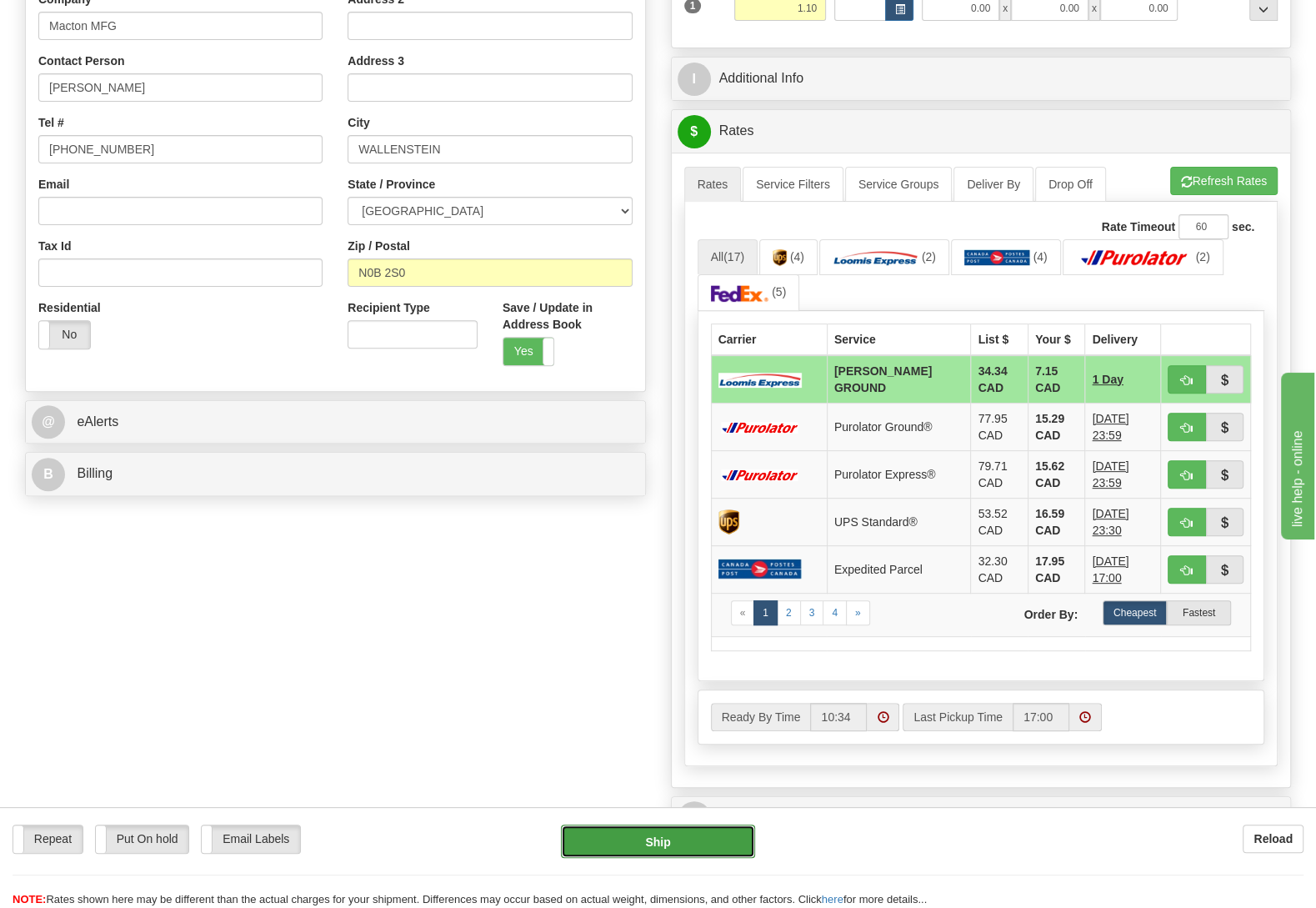
click at [707, 826] on button "Ship" at bounding box center [658, 842] width 194 height 34
type input "DD"
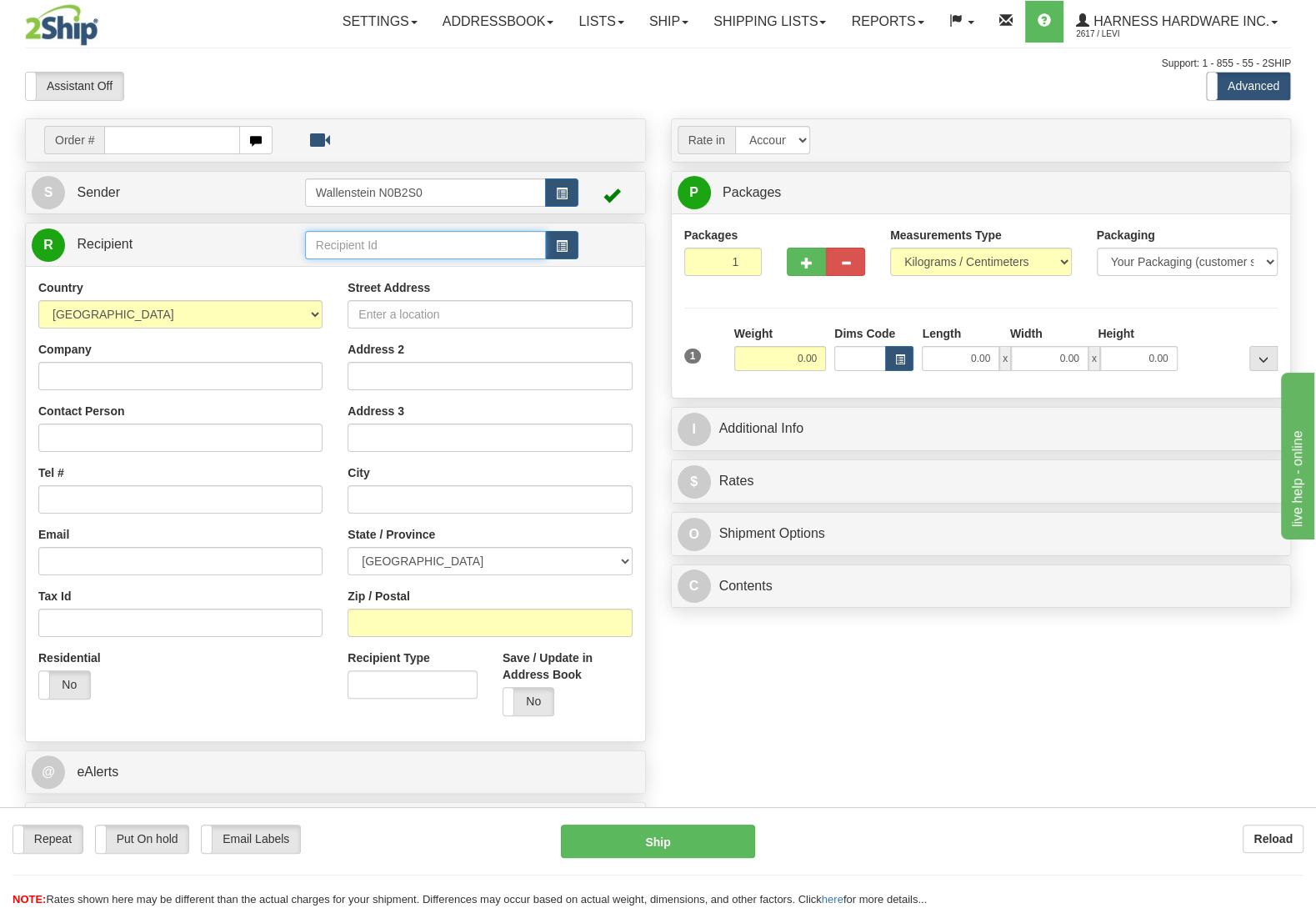
click at [386, 238] on input "text" at bounding box center [425, 245] width 241 height 29
click at [342, 254] on input "text" at bounding box center [425, 245] width 241 height 29
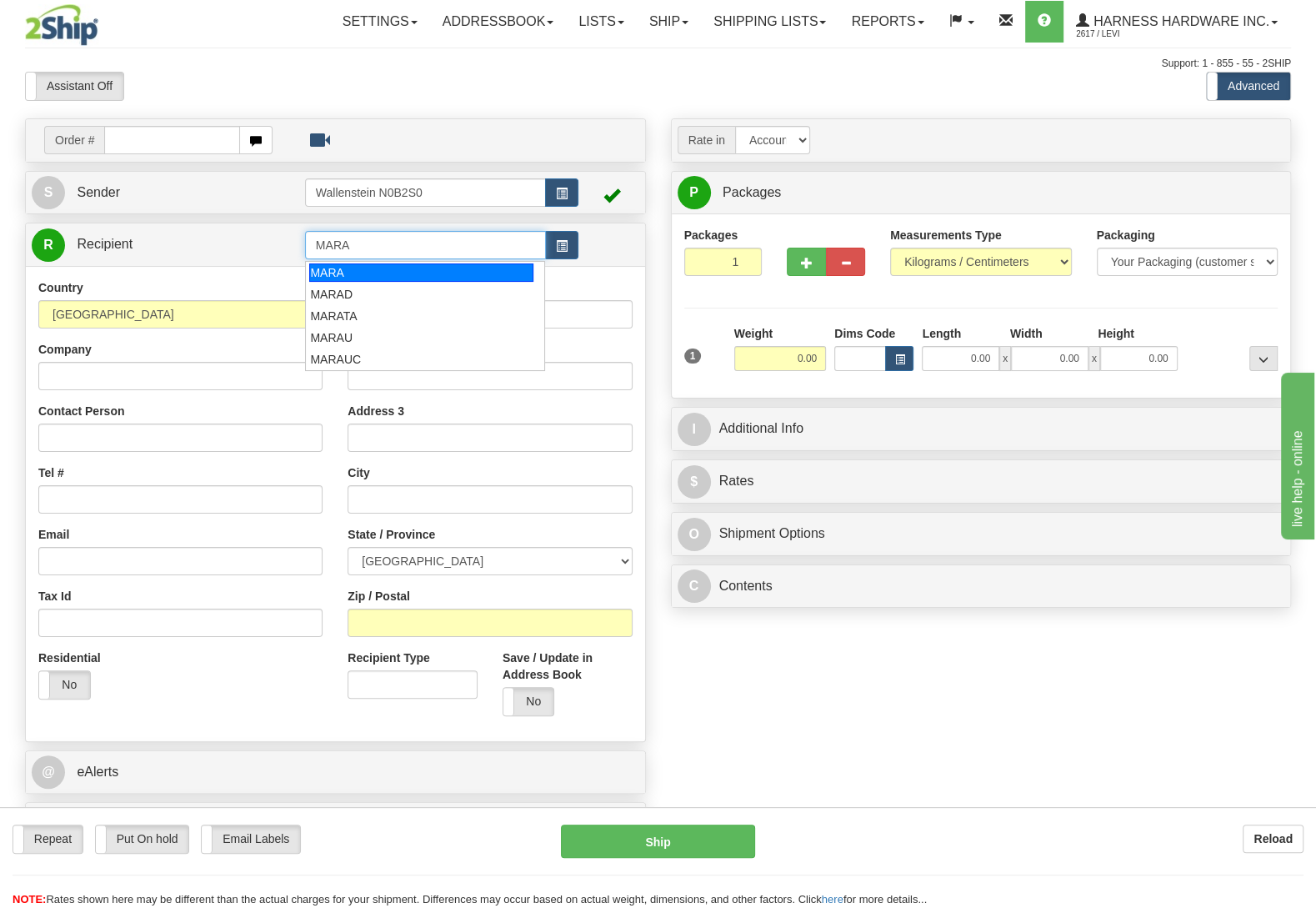
click at [355, 272] on div "MARA" at bounding box center [420, 273] width 223 height 18
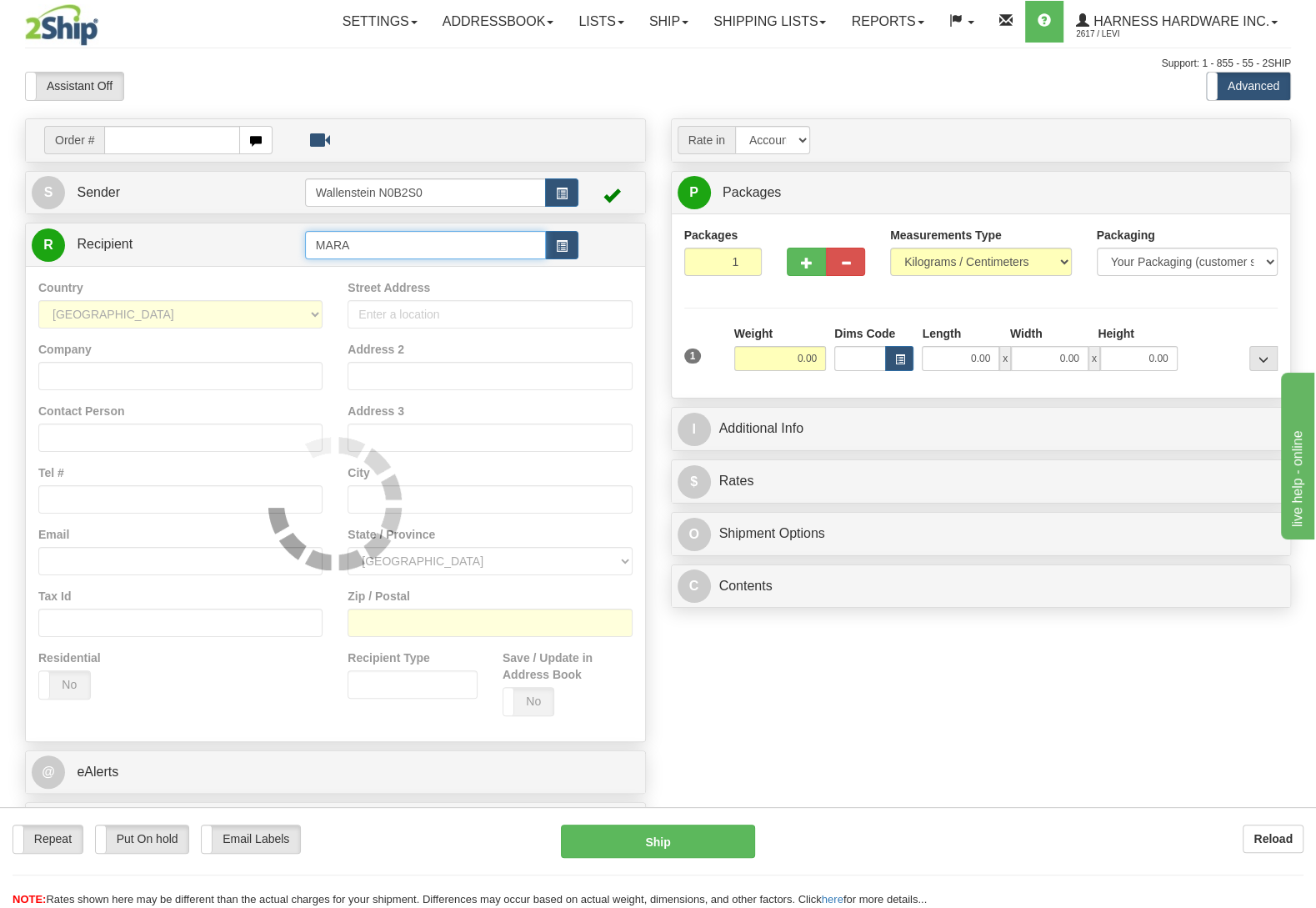
type input "MARA"
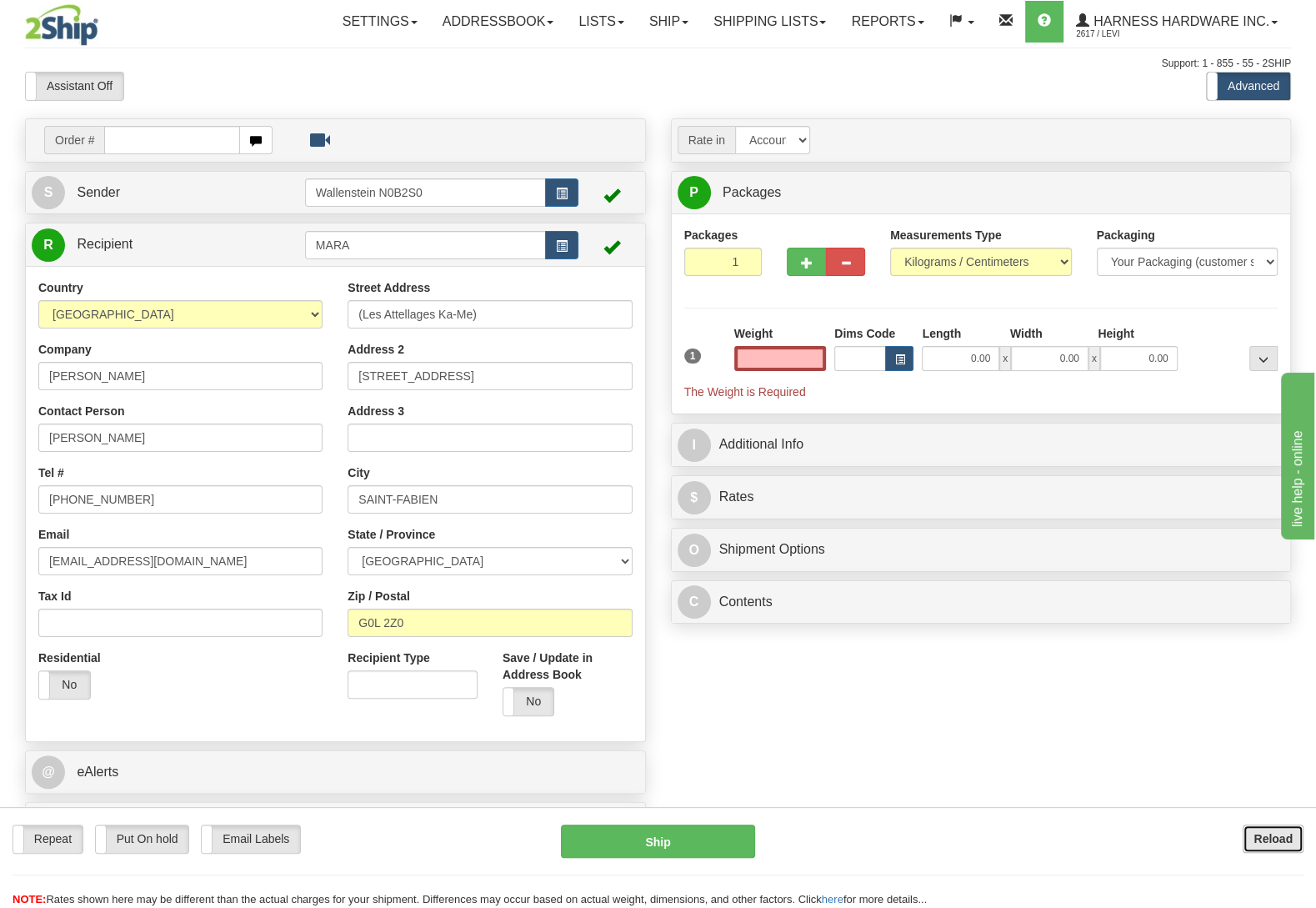
type input "0.00"
click at [1274, 847] on button "Reload" at bounding box center [1272, 839] width 60 height 29
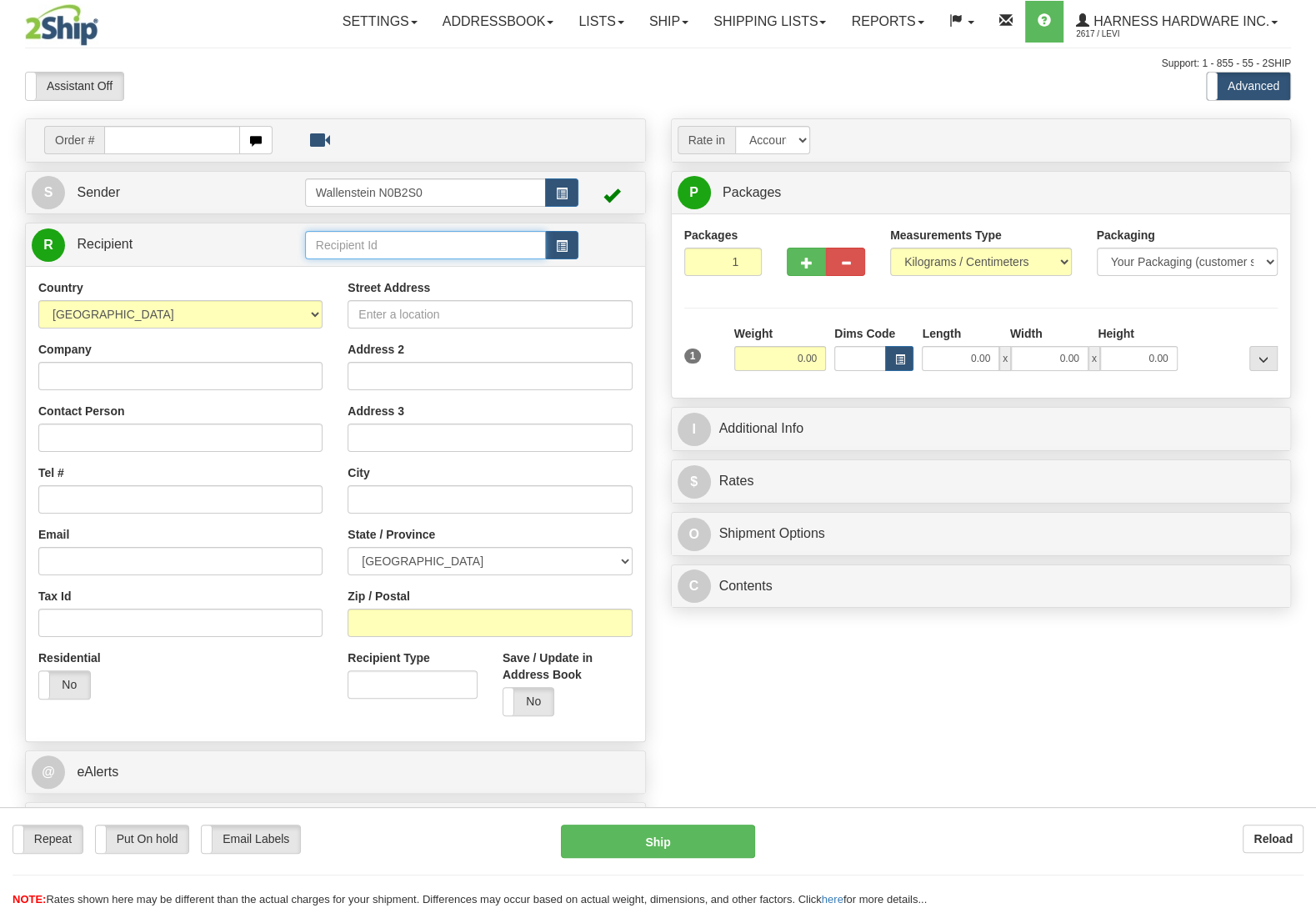
click at [347, 240] on input "text" at bounding box center [425, 245] width 241 height 29
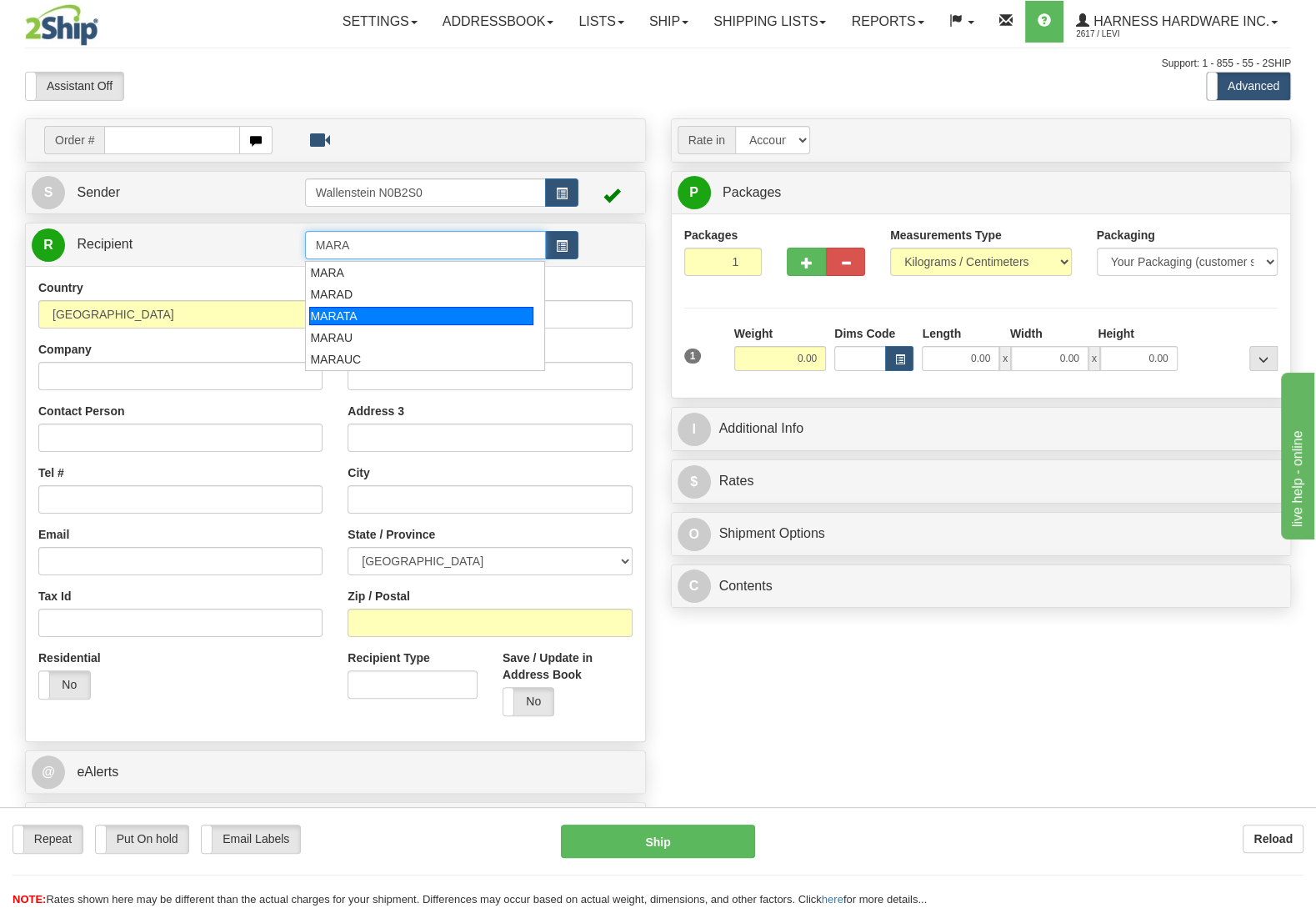
click at [322, 319] on div "MARATA" at bounding box center [420, 315] width 223 height 18
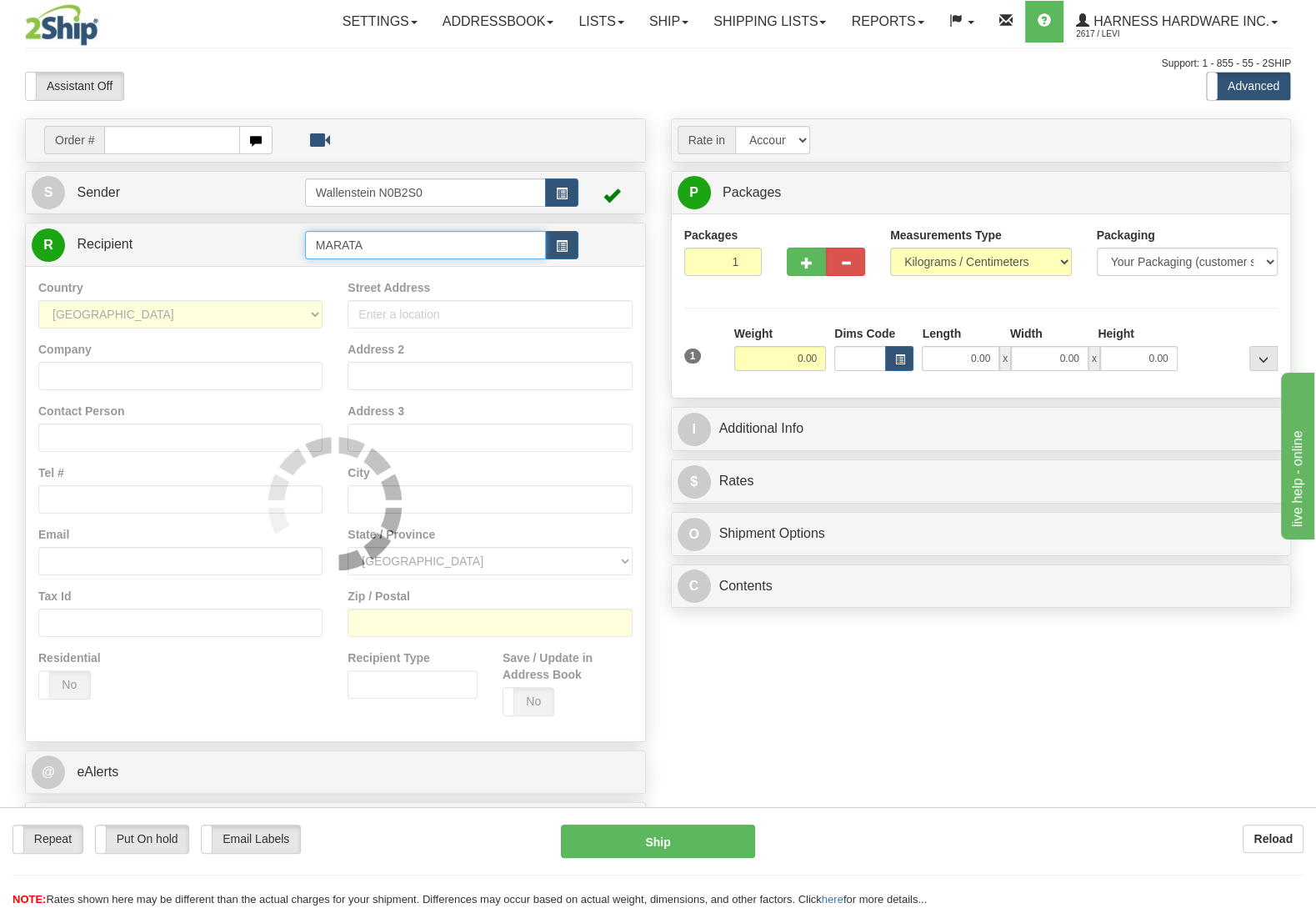
type input "MARATA"
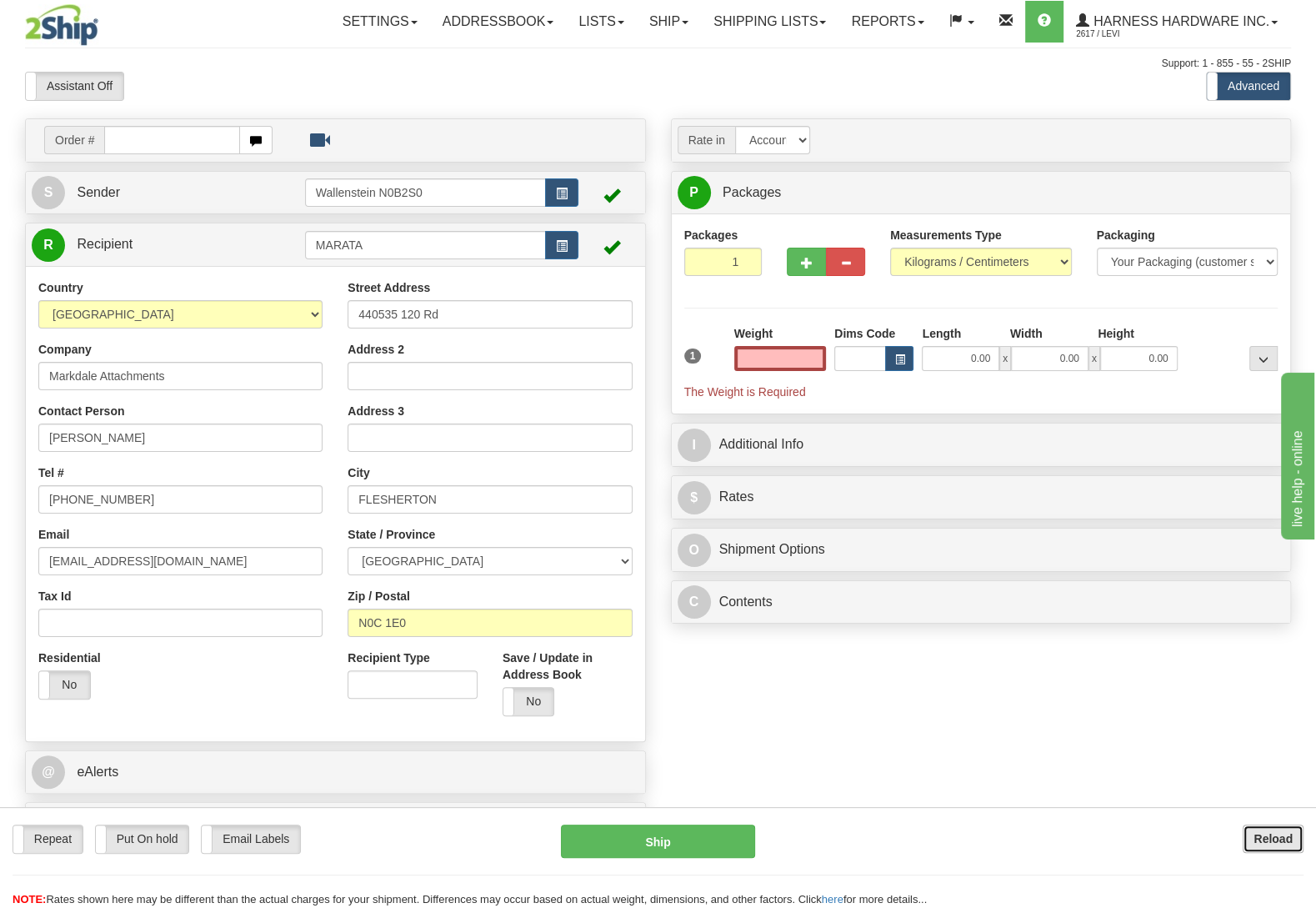
type input "0.00"
click at [1296, 832] on button "Reload" at bounding box center [1272, 839] width 60 height 29
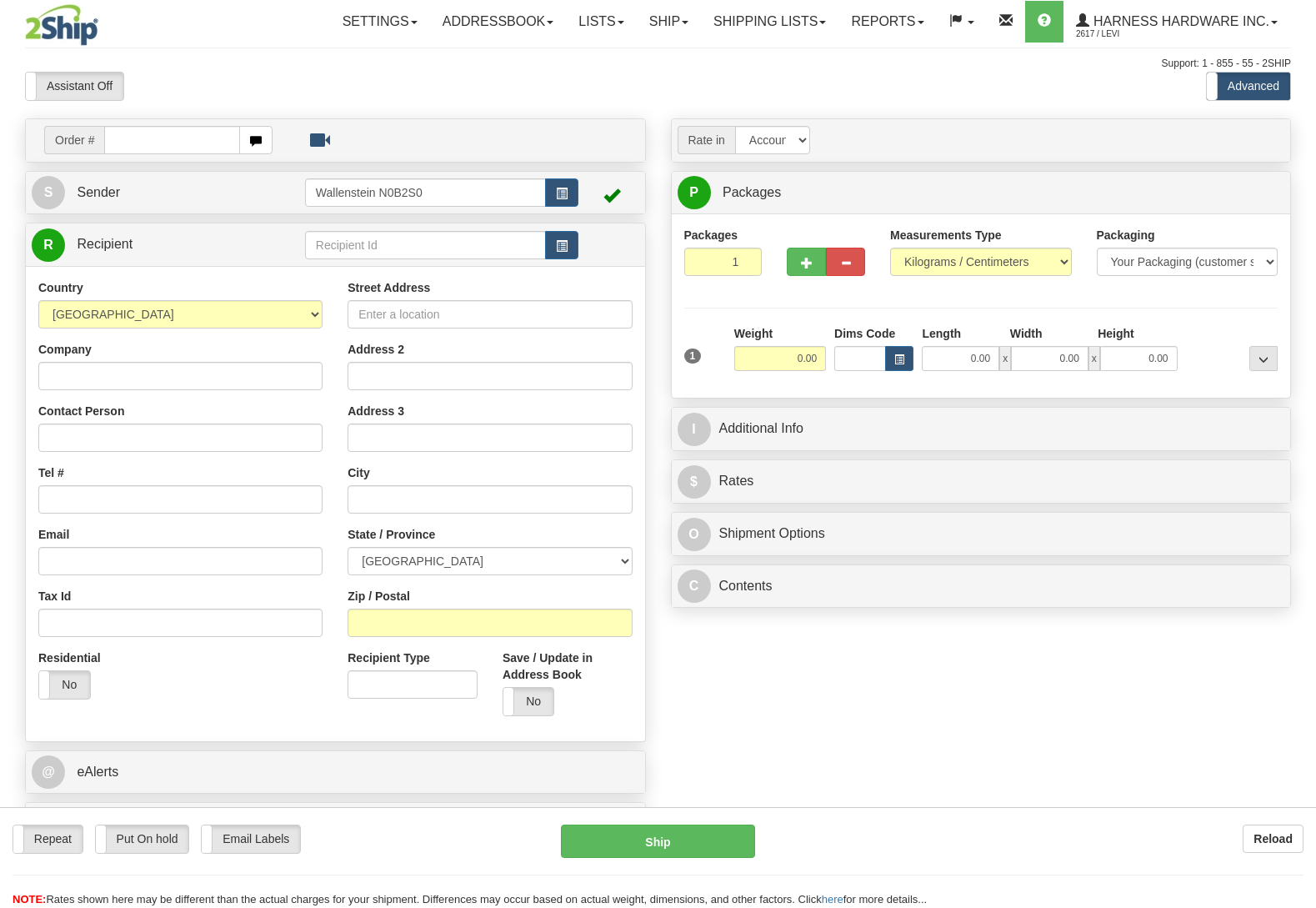
click at [342, 244] on input "text" at bounding box center [425, 245] width 241 height 29
type input "M"
type input "JOHM"
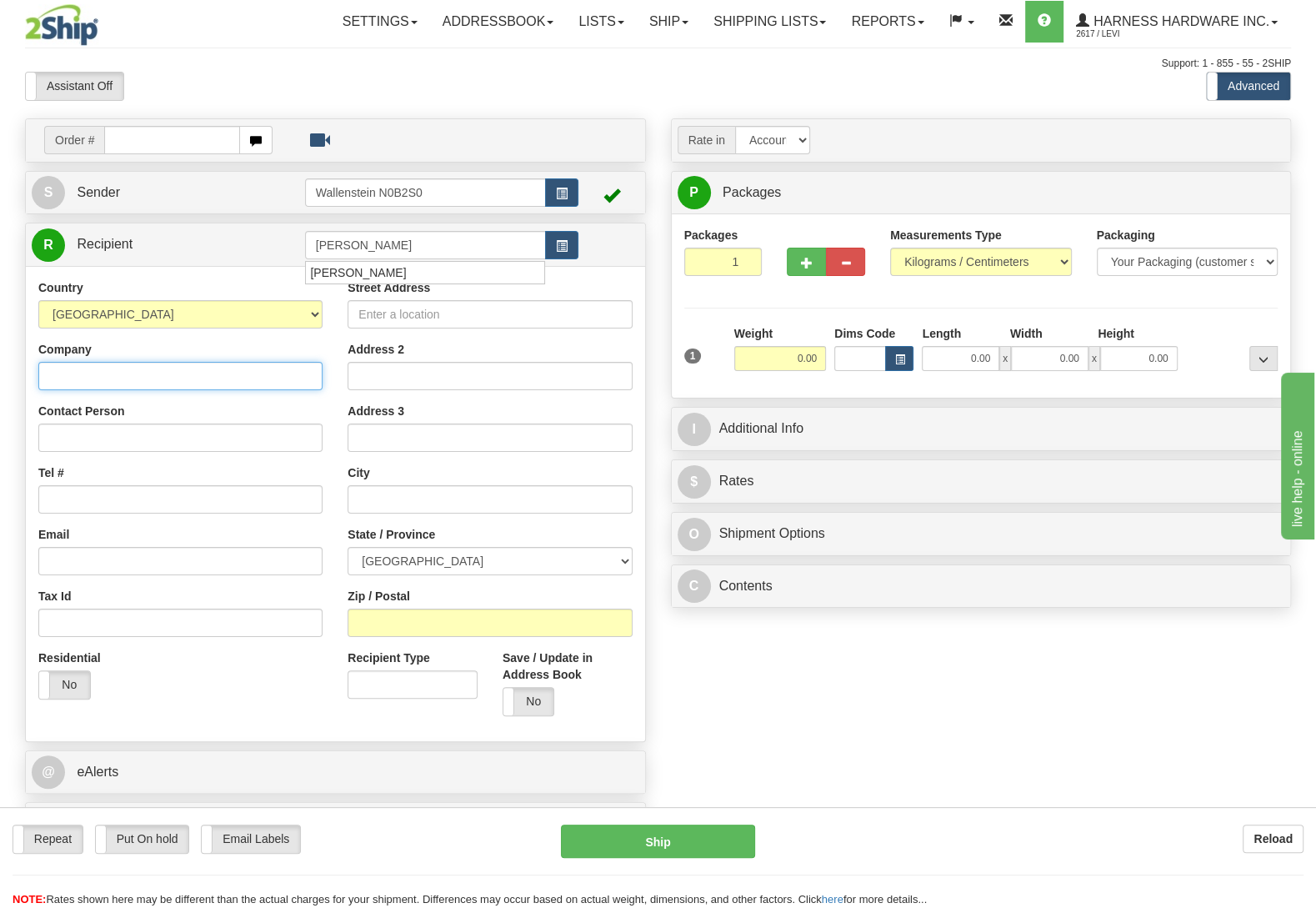
click at [50, 380] on input "Company" at bounding box center [180, 376] width 284 height 29
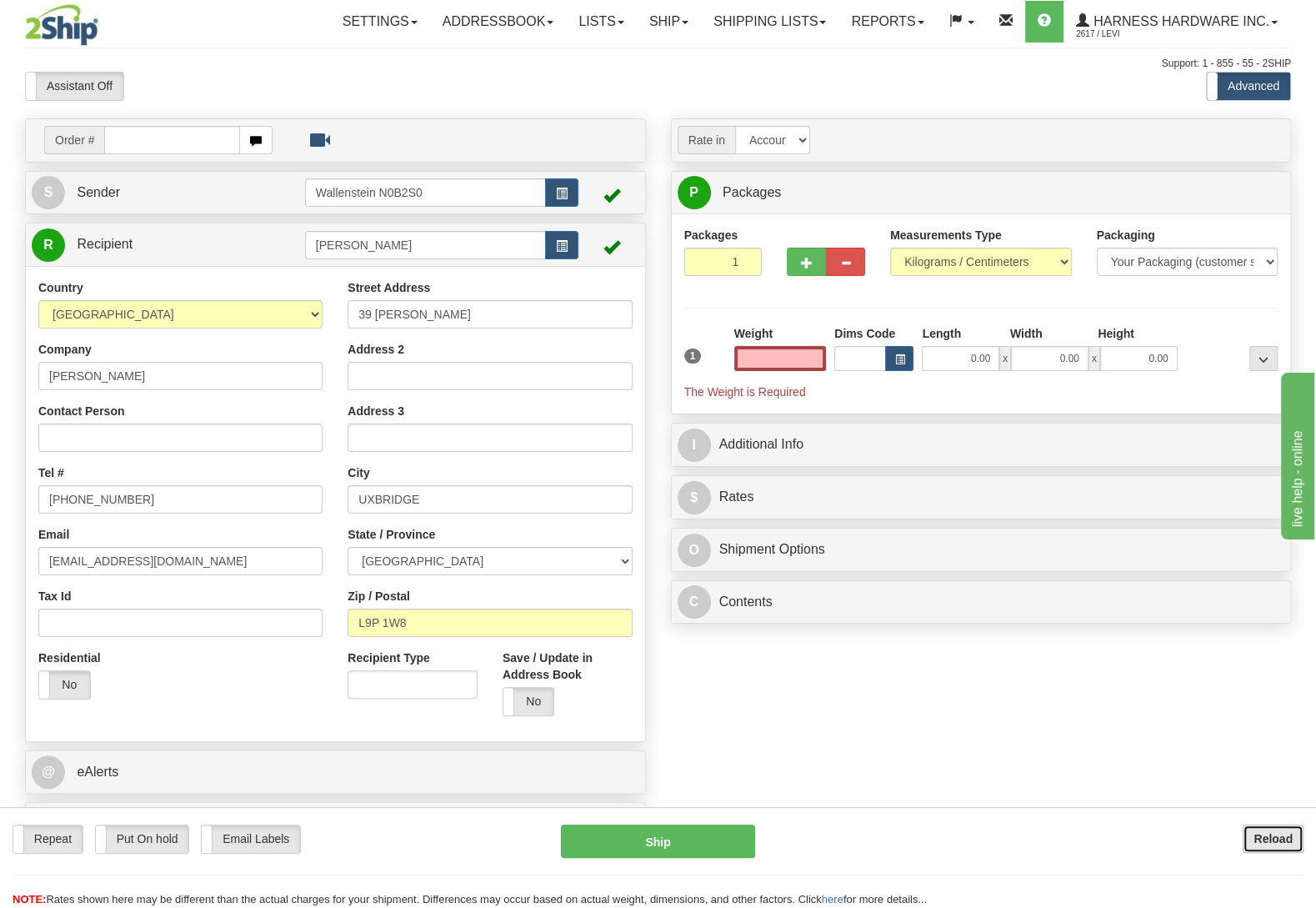
type input "0.00"
click at [1273, 836] on b "Reload" at bounding box center [1273, 838] width 40 height 13
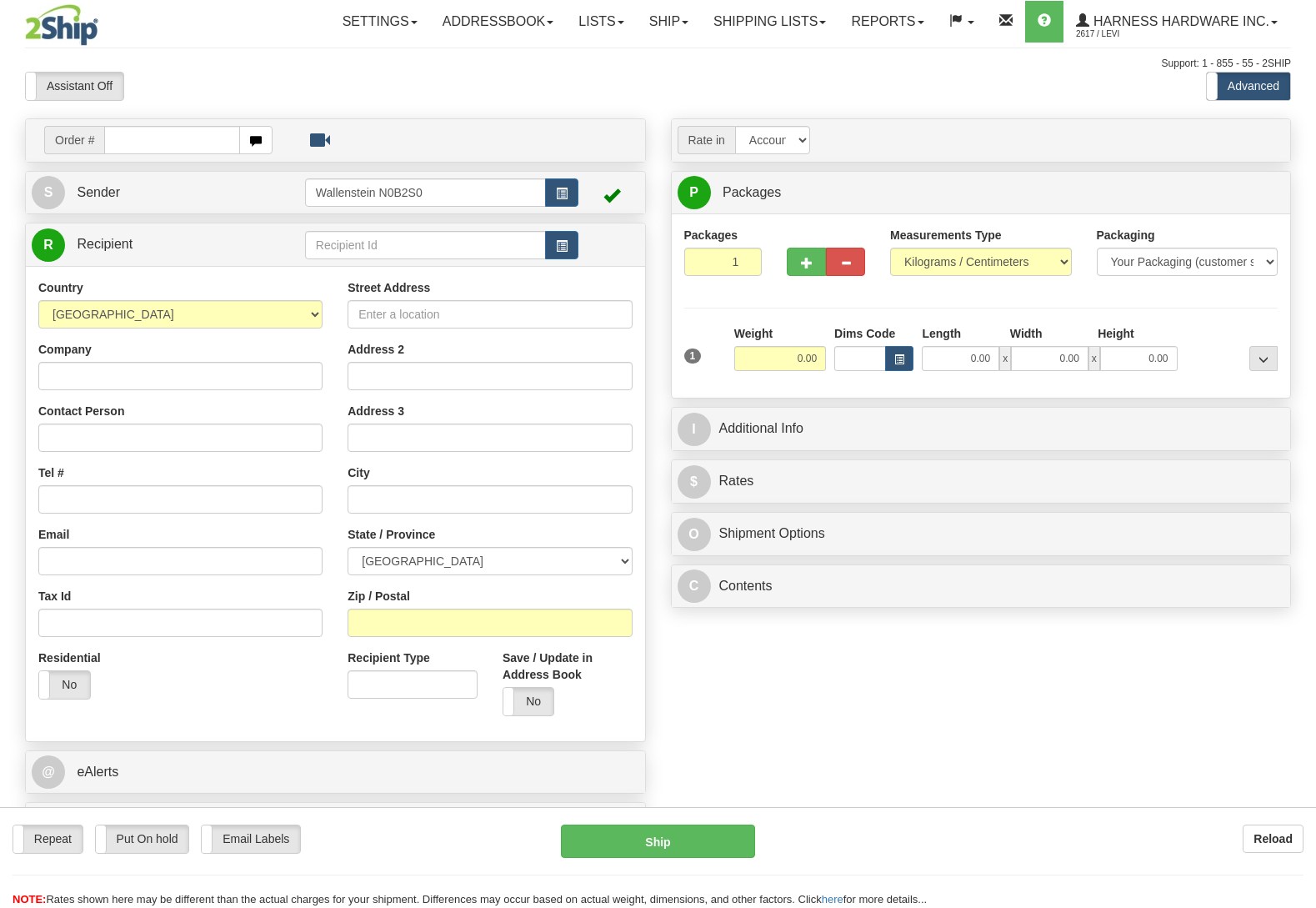
click at [392, 243] on input "text" at bounding box center [425, 245] width 241 height 29
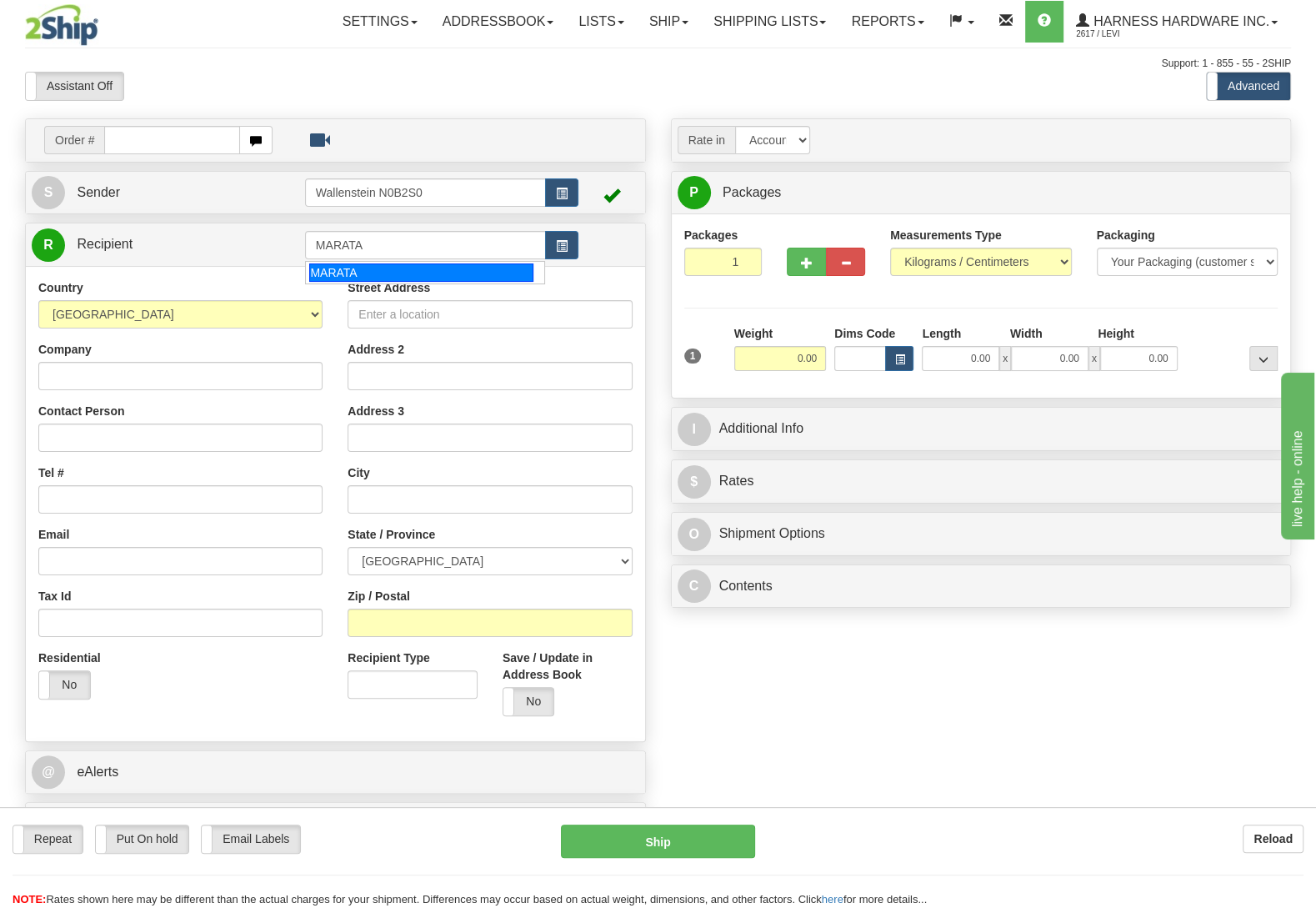
click at [370, 268] on div "MARATA" at bounding box center [420, 273] width 223 height 18
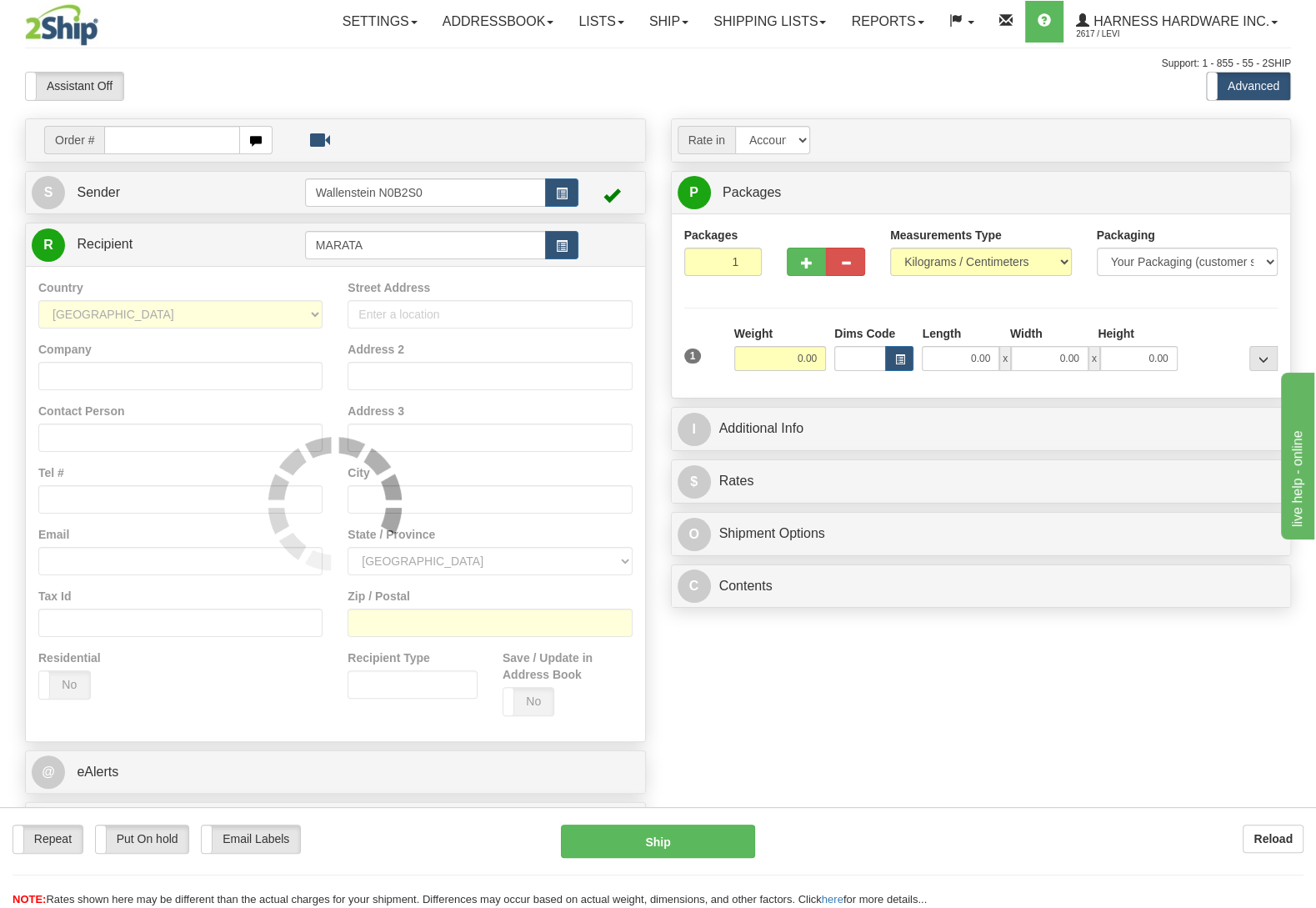
type input "MARATA"
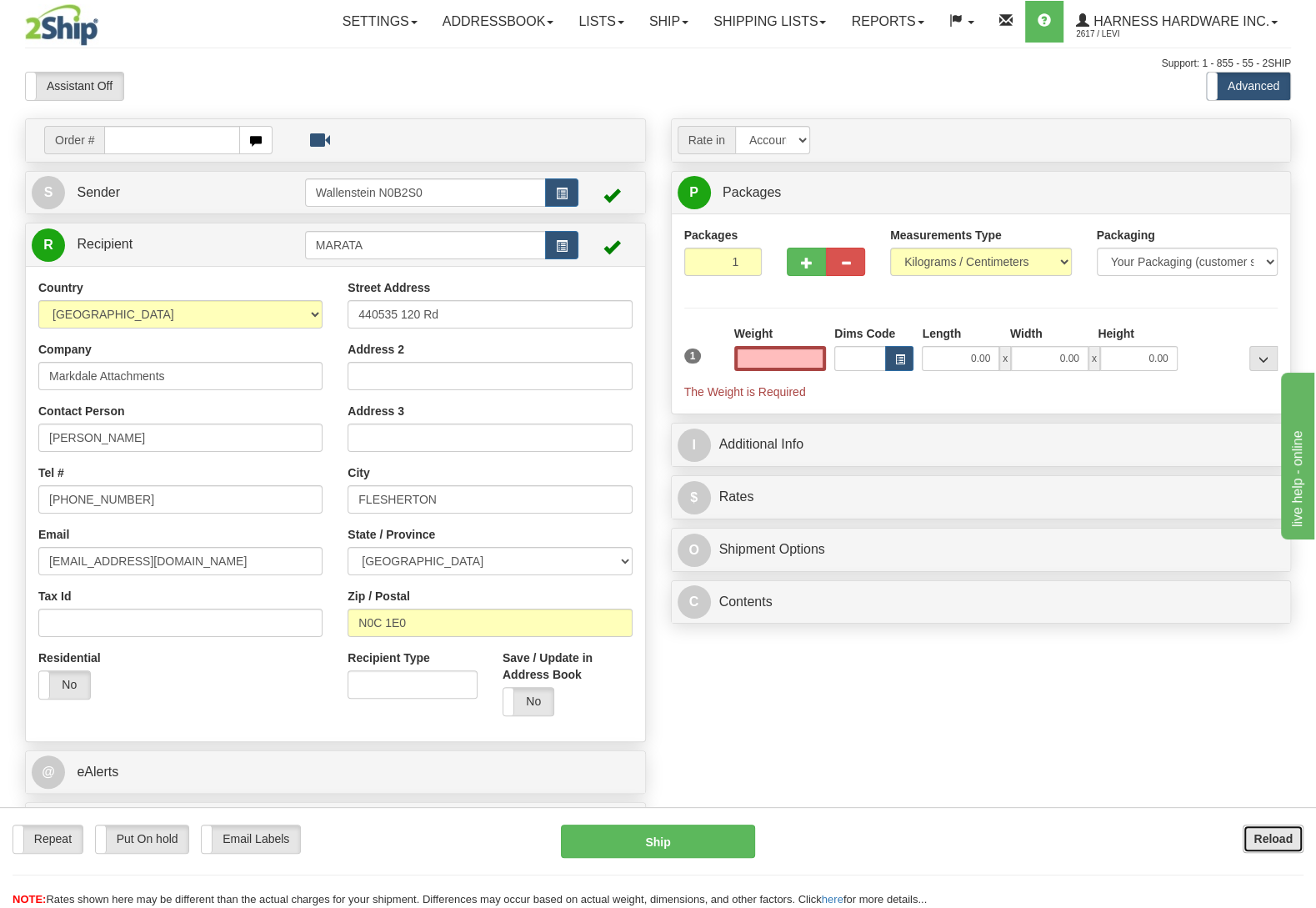
type input "0.00"
click at [1278, 842] on b "Reload" at bounding box center [1273, 838] width 40 height 13
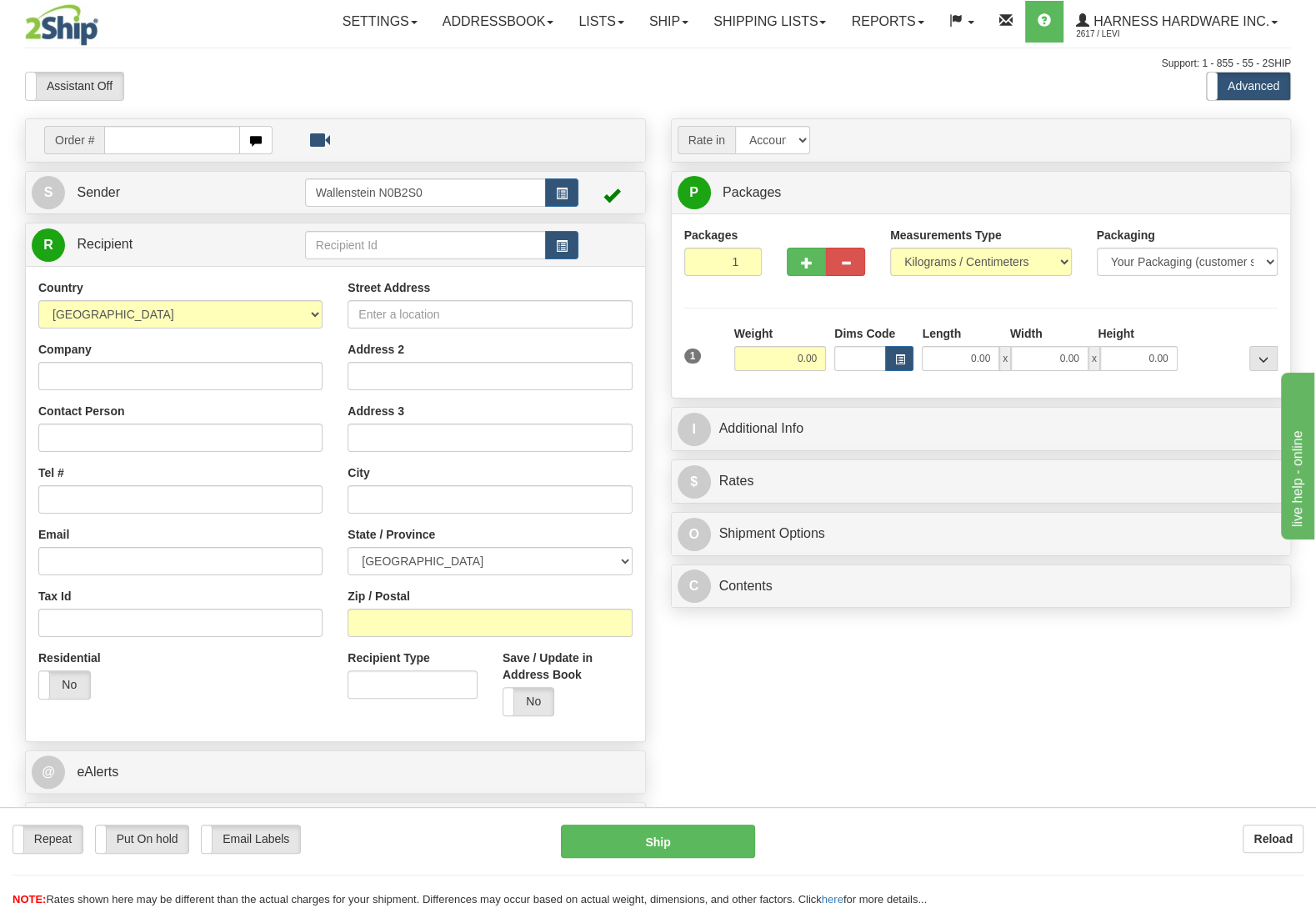
click at [417, 237] on input "text" at bounding box center [425, 245] width 241 height 29
type input "JOHMM"
click at [209, 375] on input "Company" at bounding box center [180, 376] width 284 height 29
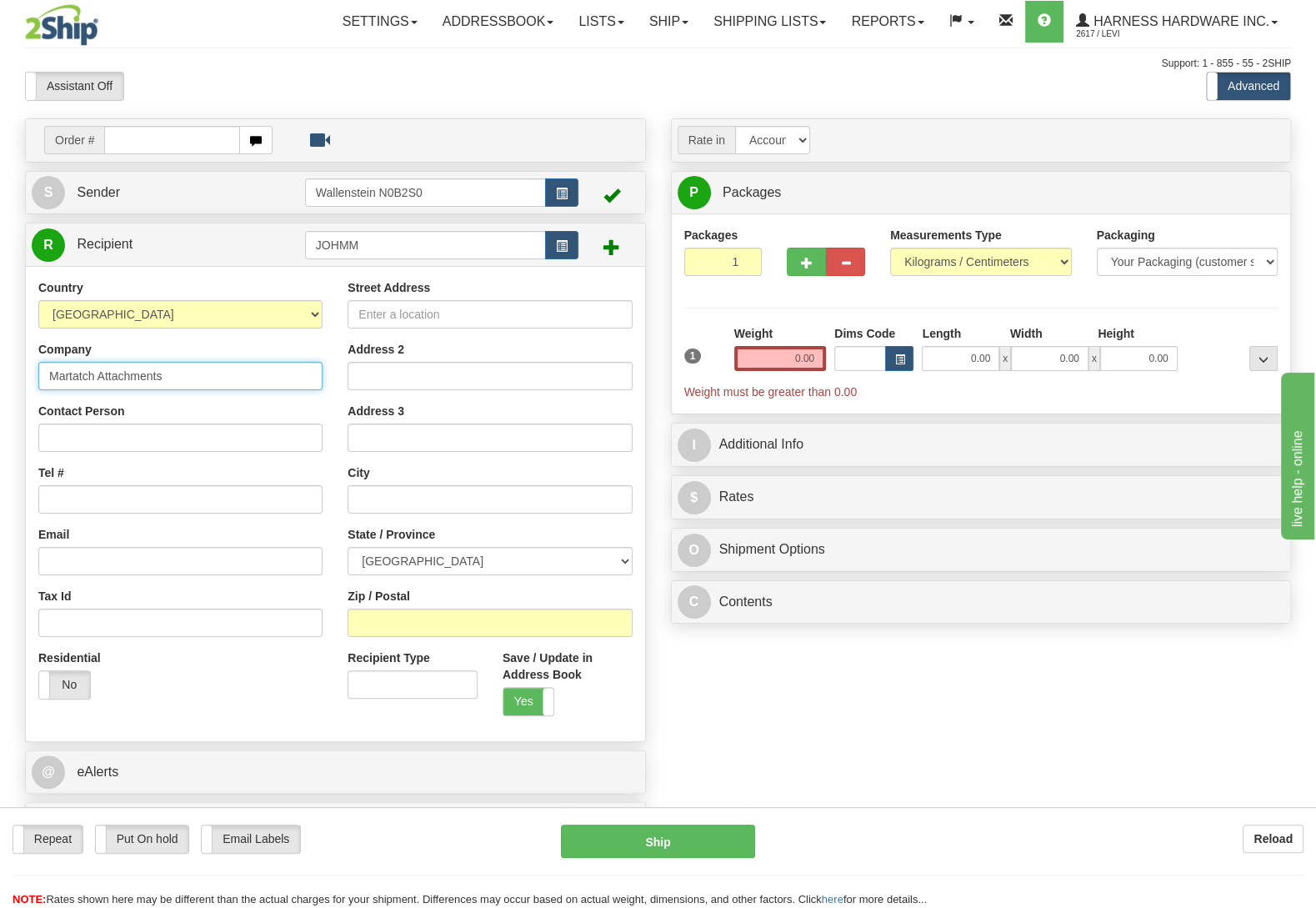
type input "Martatch Attachments"
click at [129, 433] on input "Contact Person" at bounding box center [180, 437] width 284 height 29
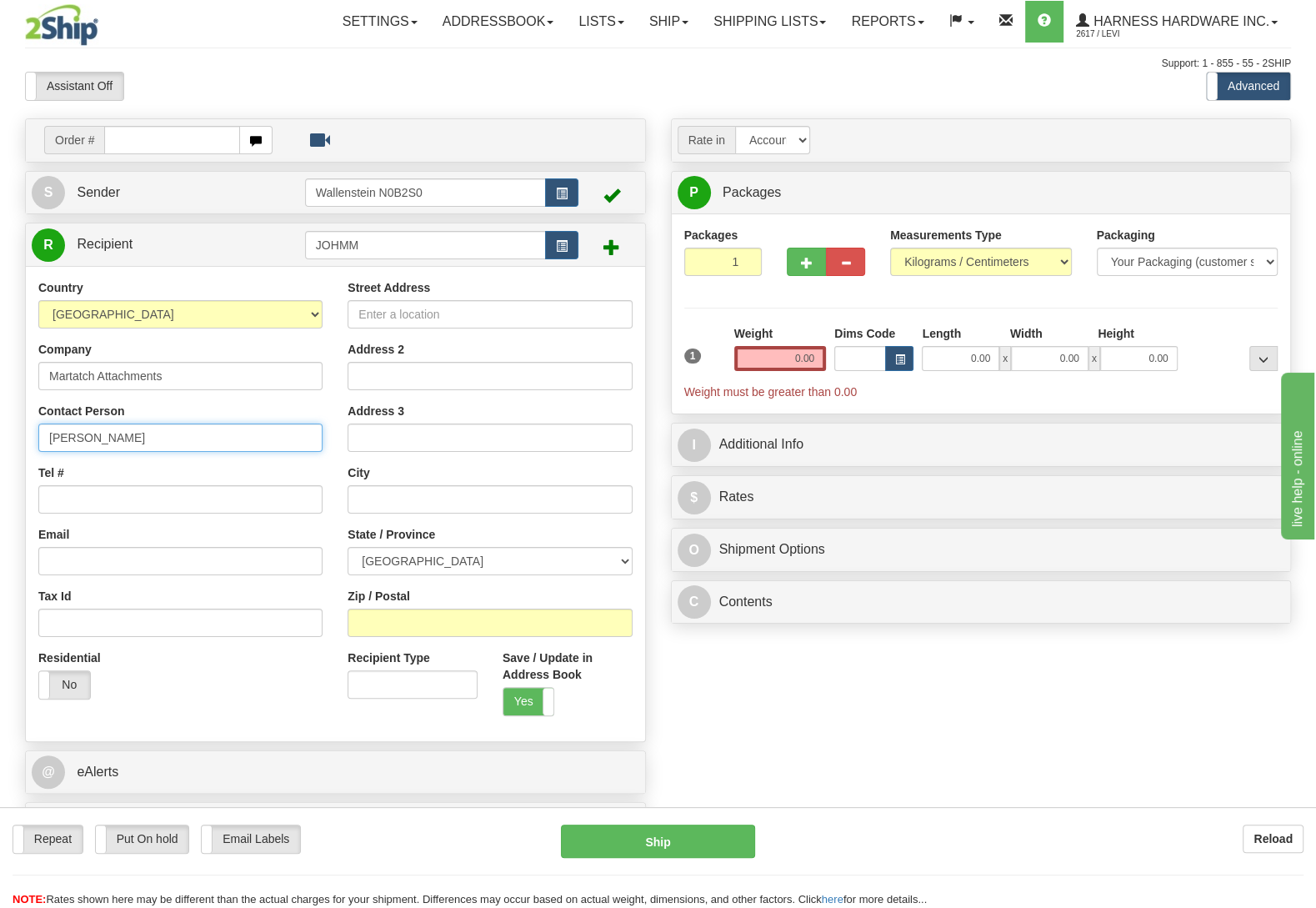
type input "[PERSON_NAME]"
click at [467, 621] on input "Zip / Postal" at bounding box center [490, 623] width 284 height 29
type input "N0B 2T0"
click at [809, 652] on div "Order # S Sender" at bounding box center [658, 486] width 1290 height 737
type input "WELLESLEY"
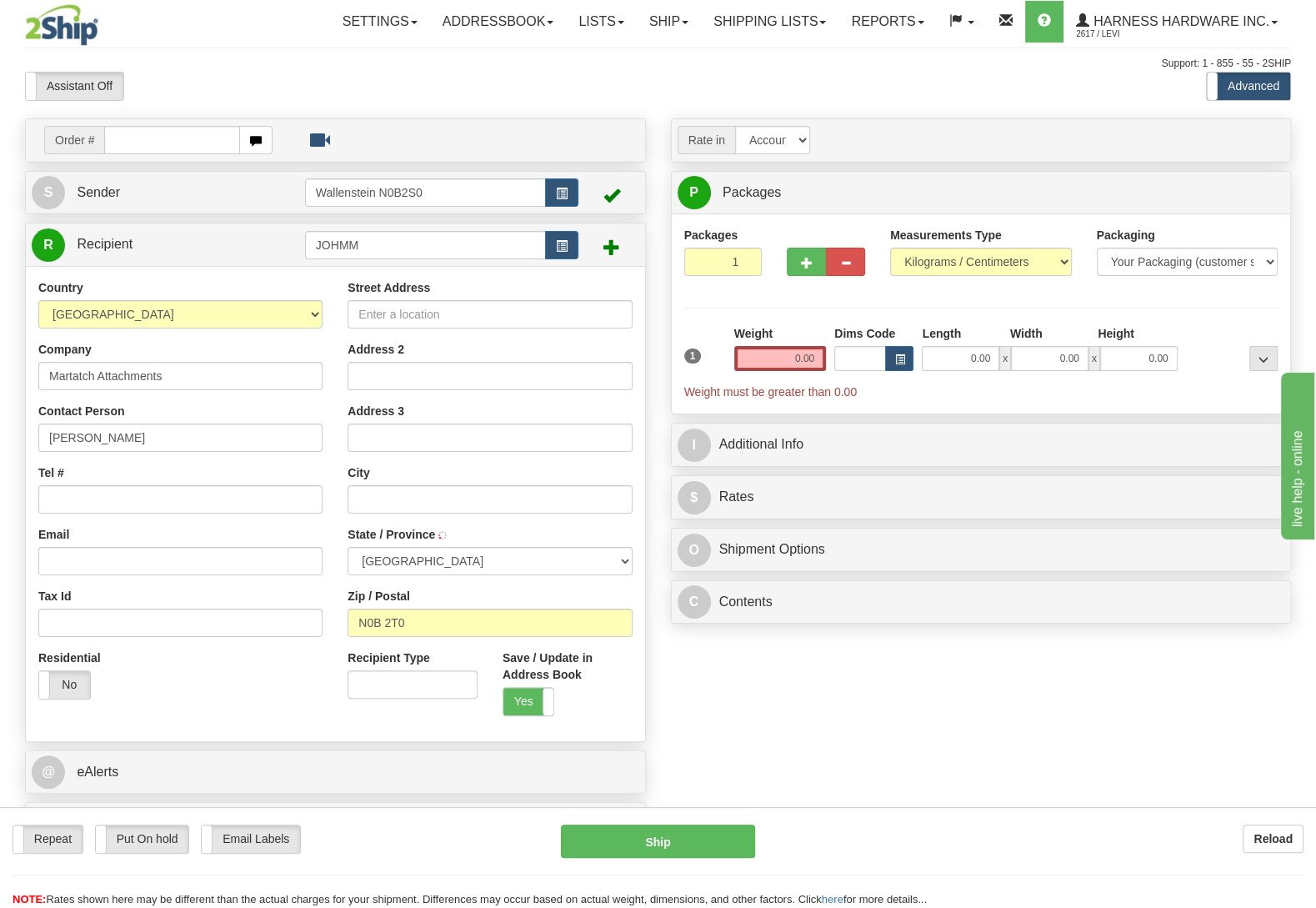
select select "ON"
click at [387, 317] on input "Street Address" at bounding box center [490, 314] width 284 height 29
type input "4350 Hessen Strasse"
click at [150, 497] on input "Tel #" at bounding box center [180, 499] width 284 height 29
type input "(519)575-3096"
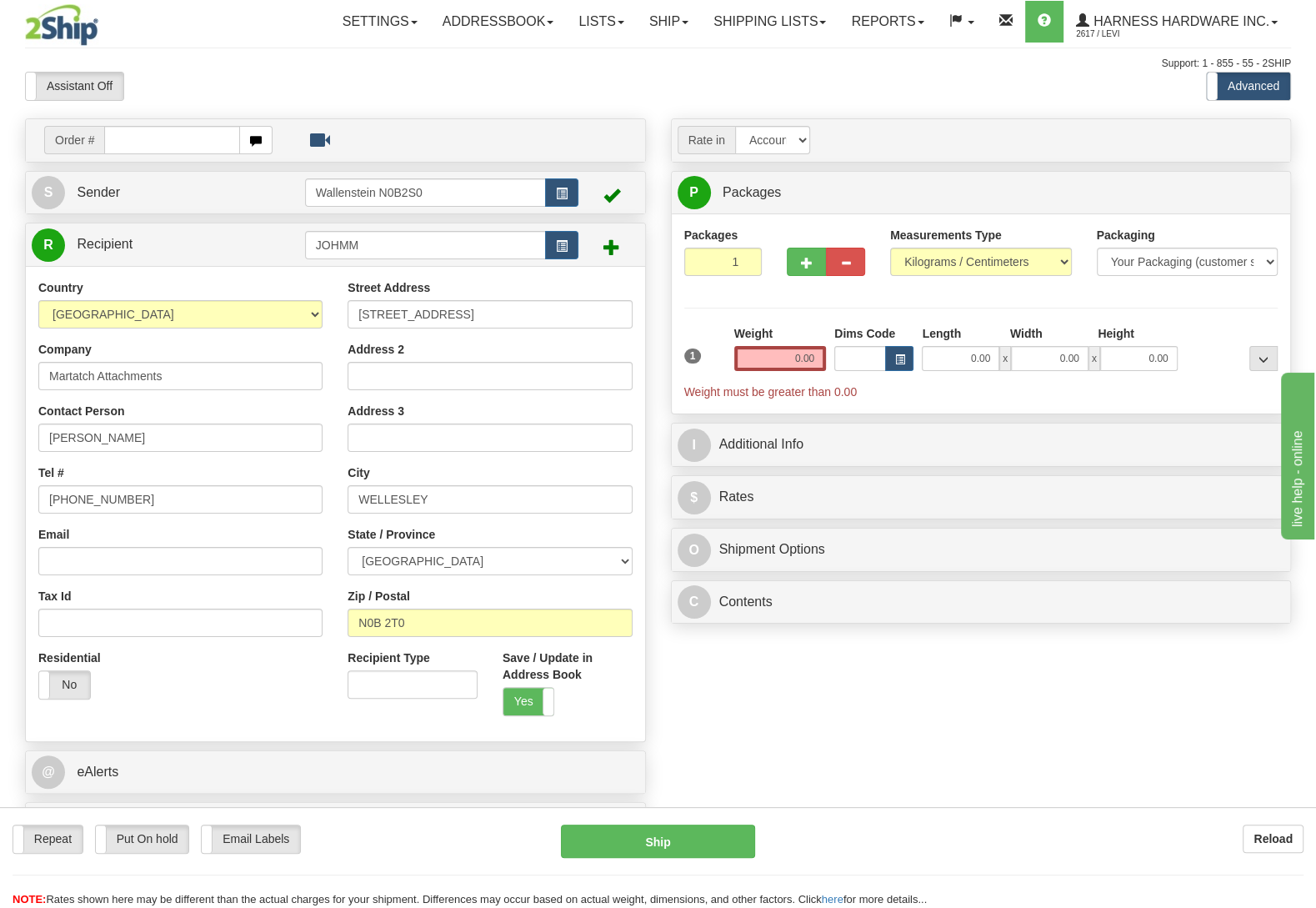
click at [846, 776] on div "Order # S Sender" at bounding box center [658, 486] width 1290 height 737
click at [755, 345] on div "Weight 0.00" at bounding box center [780, 348] width 91 height 46
click at [758, 363] on input "0.00" at bounding box center [780, 358] width 91 height 25
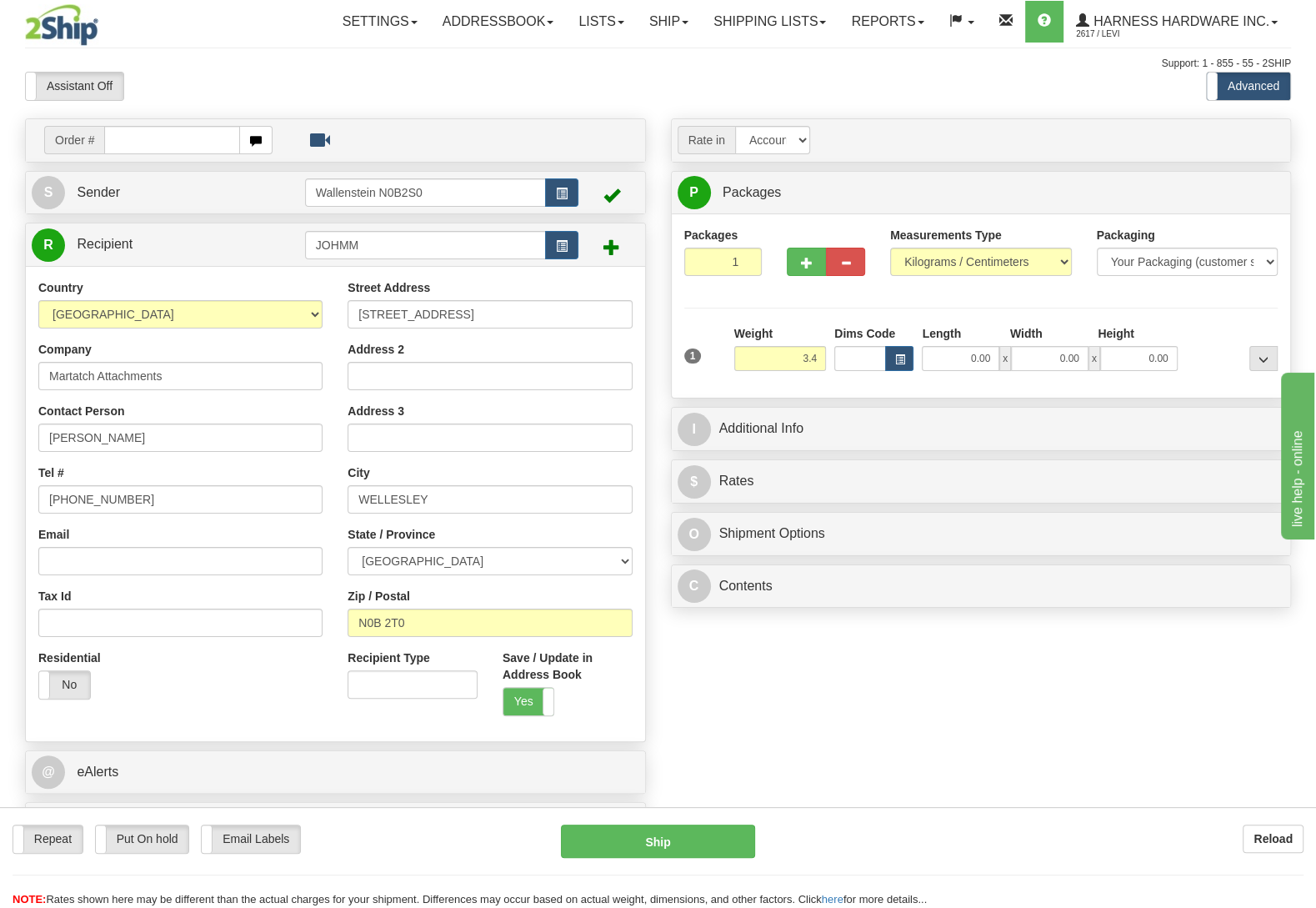
click at [1212, 313] on div "Packages 1 1 Measurements Type" at bounding box center [981, 306] width 595 height 159
type input "3.40"
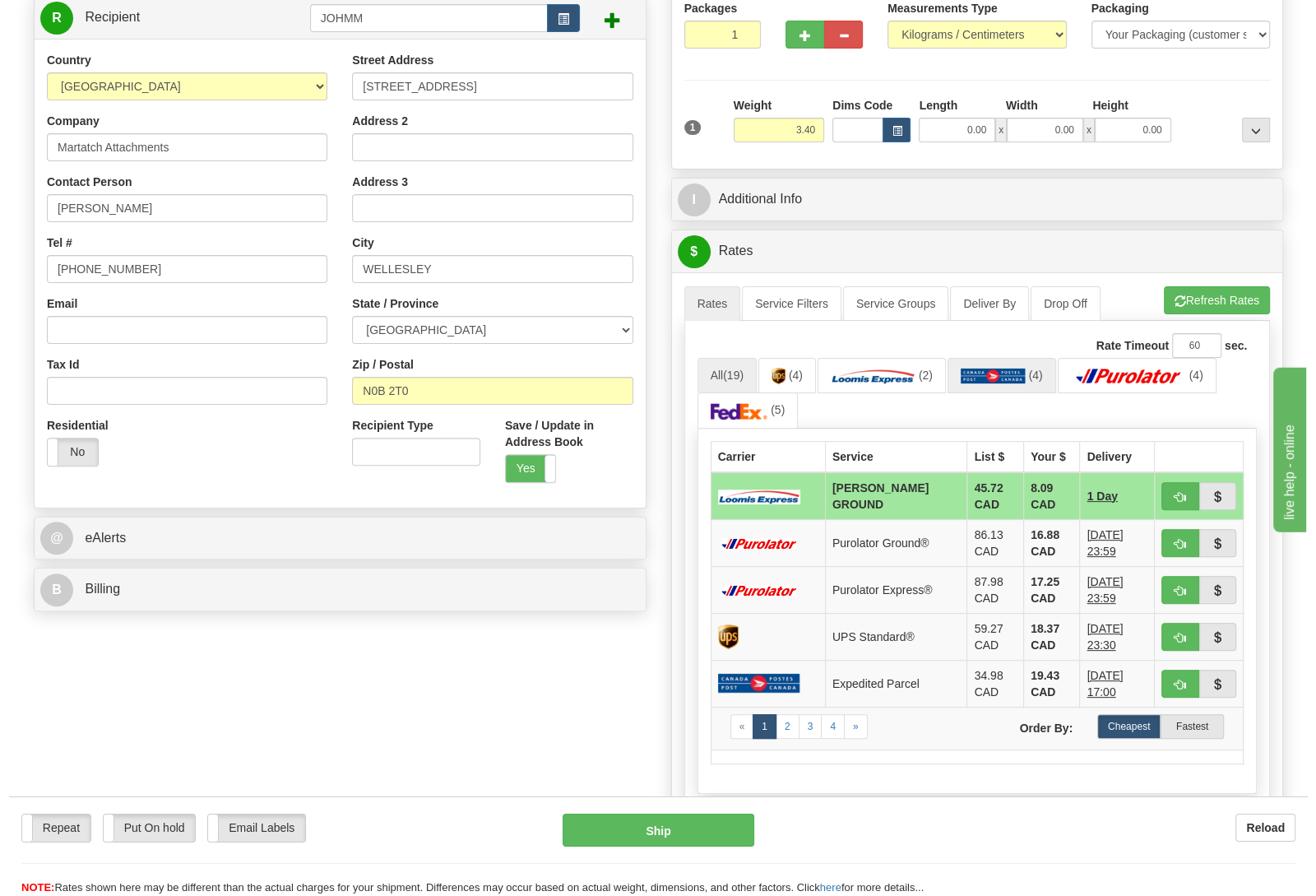
scroll to position [259, 0]
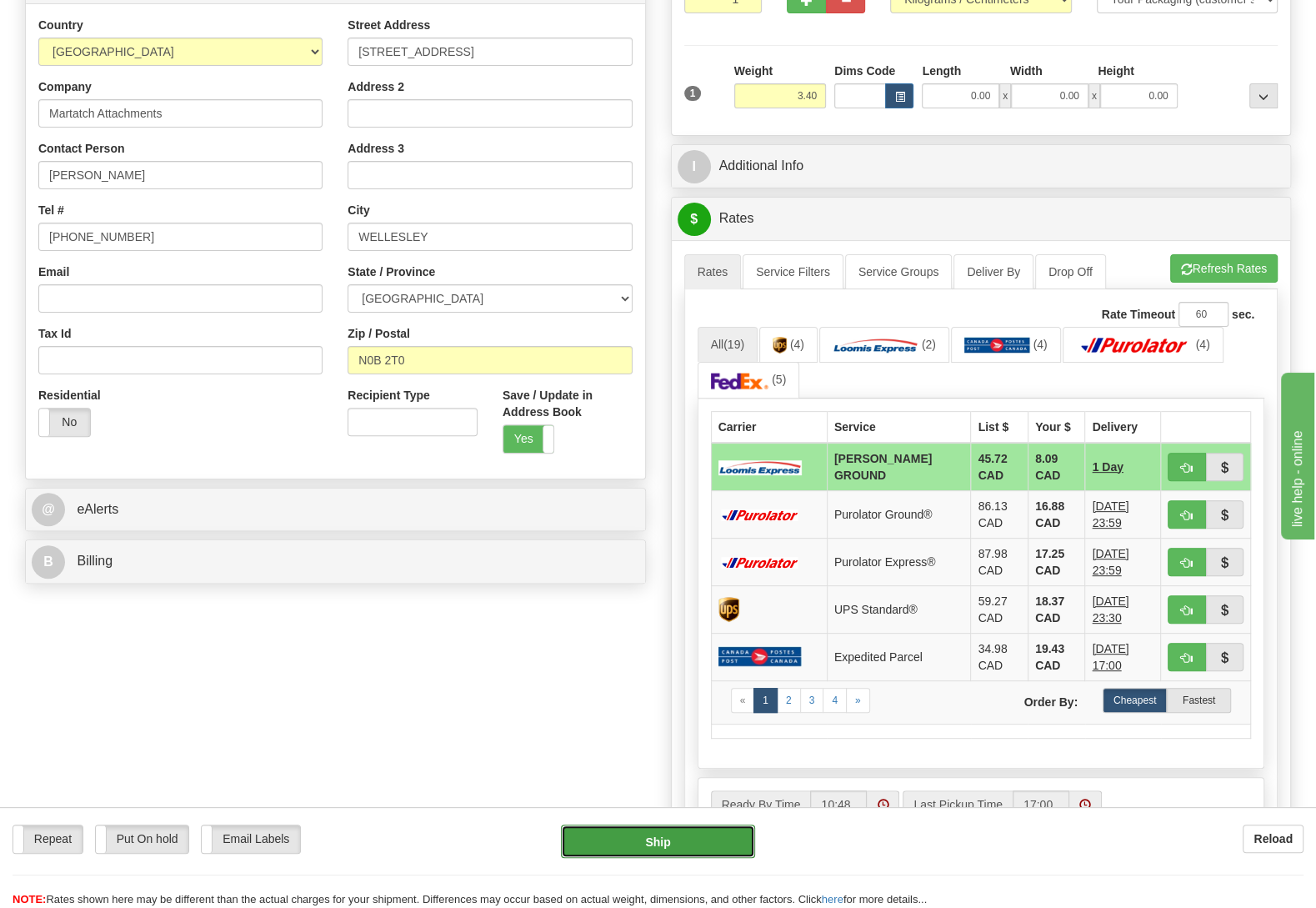
click at [674, 838] on button "Ship" at bounding box center [658, 842] width 194 height 34
type input "DD"
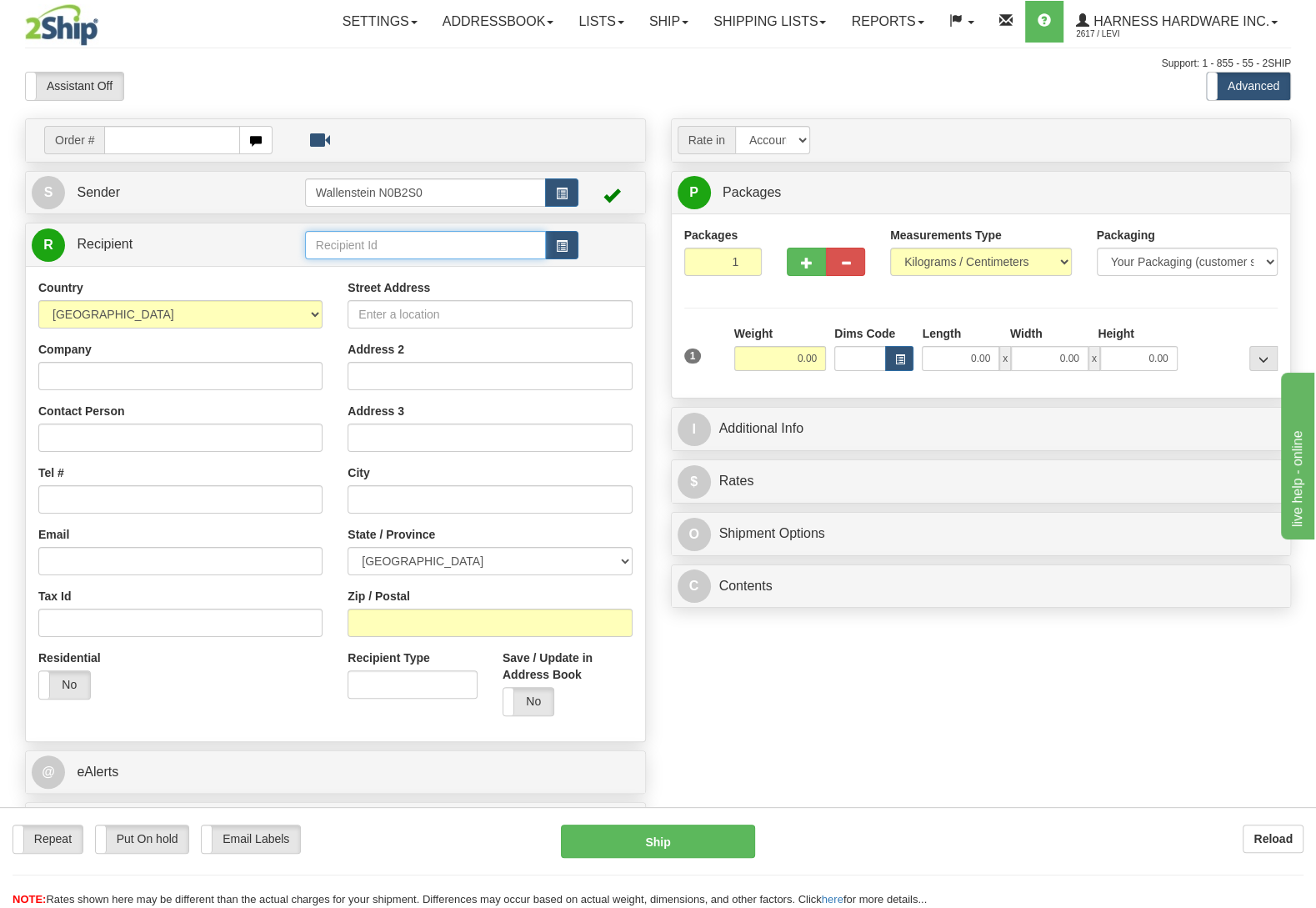
click at [395, 249] on input "text" at bounding box center [425, 245] width 241 height 29
type input "toba"
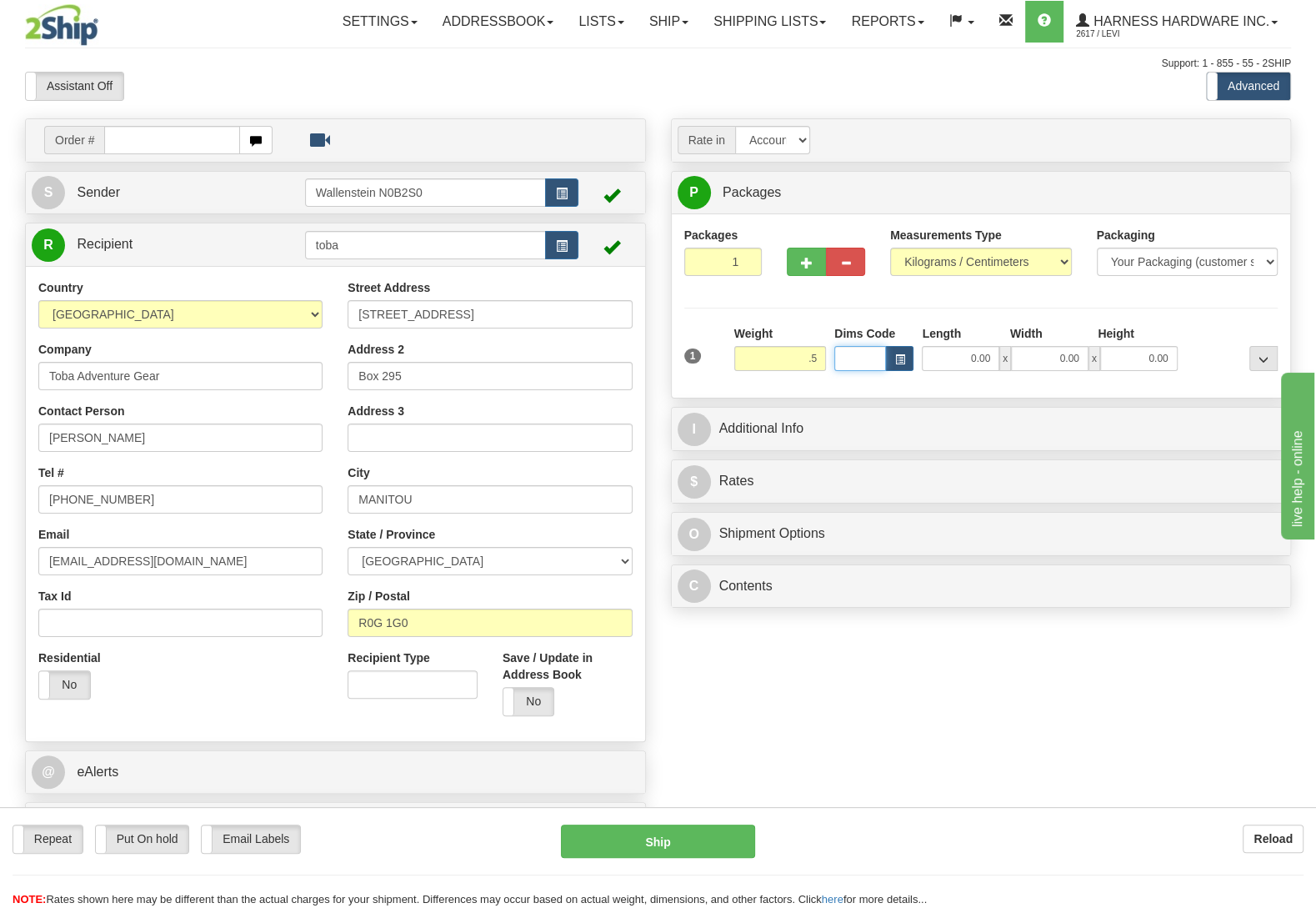
type input "0.50"
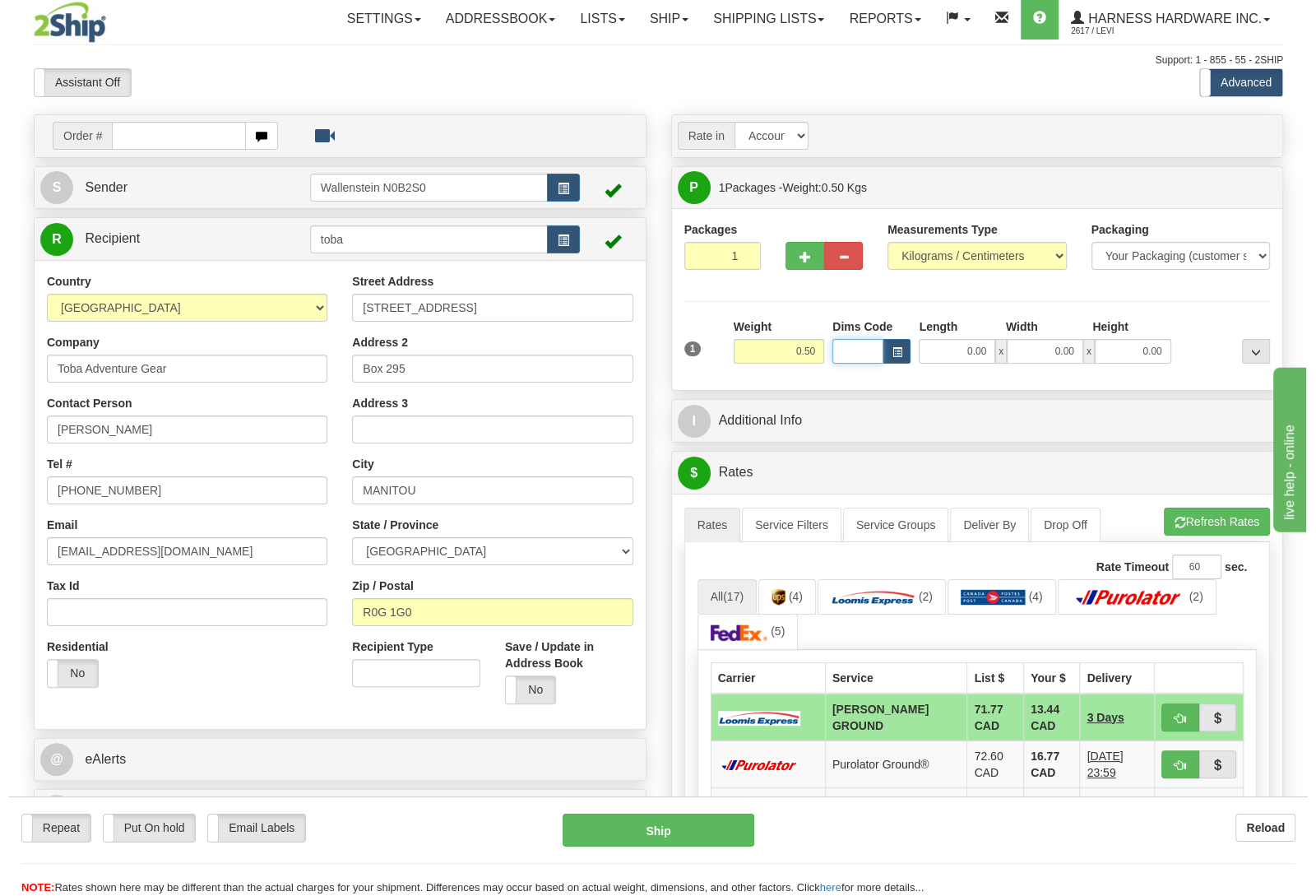
scroll to position [86, 0]
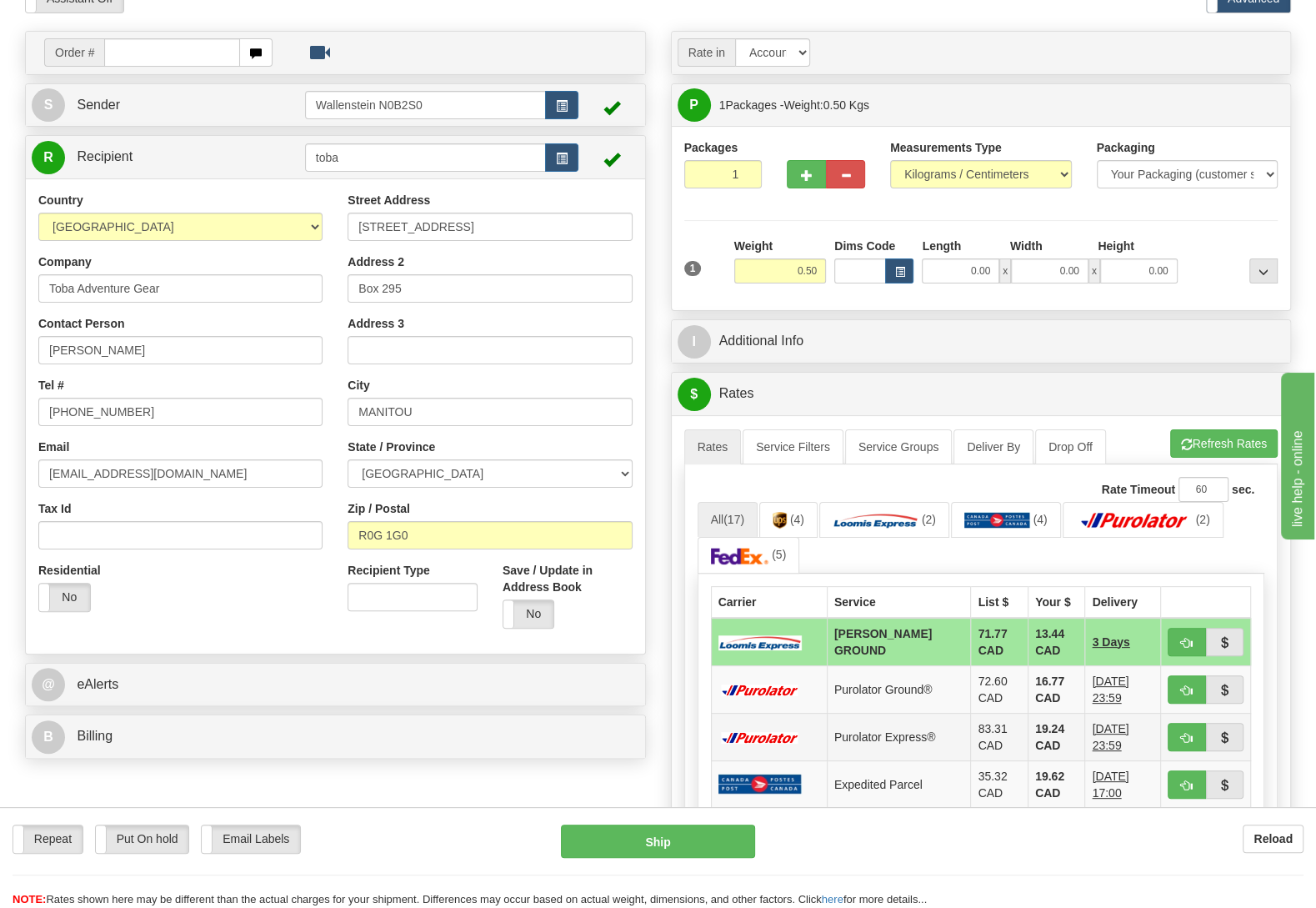
click at [1028, 736] on td "19.24 CAD" at bounding box center [1055, 737] width 56 height 48
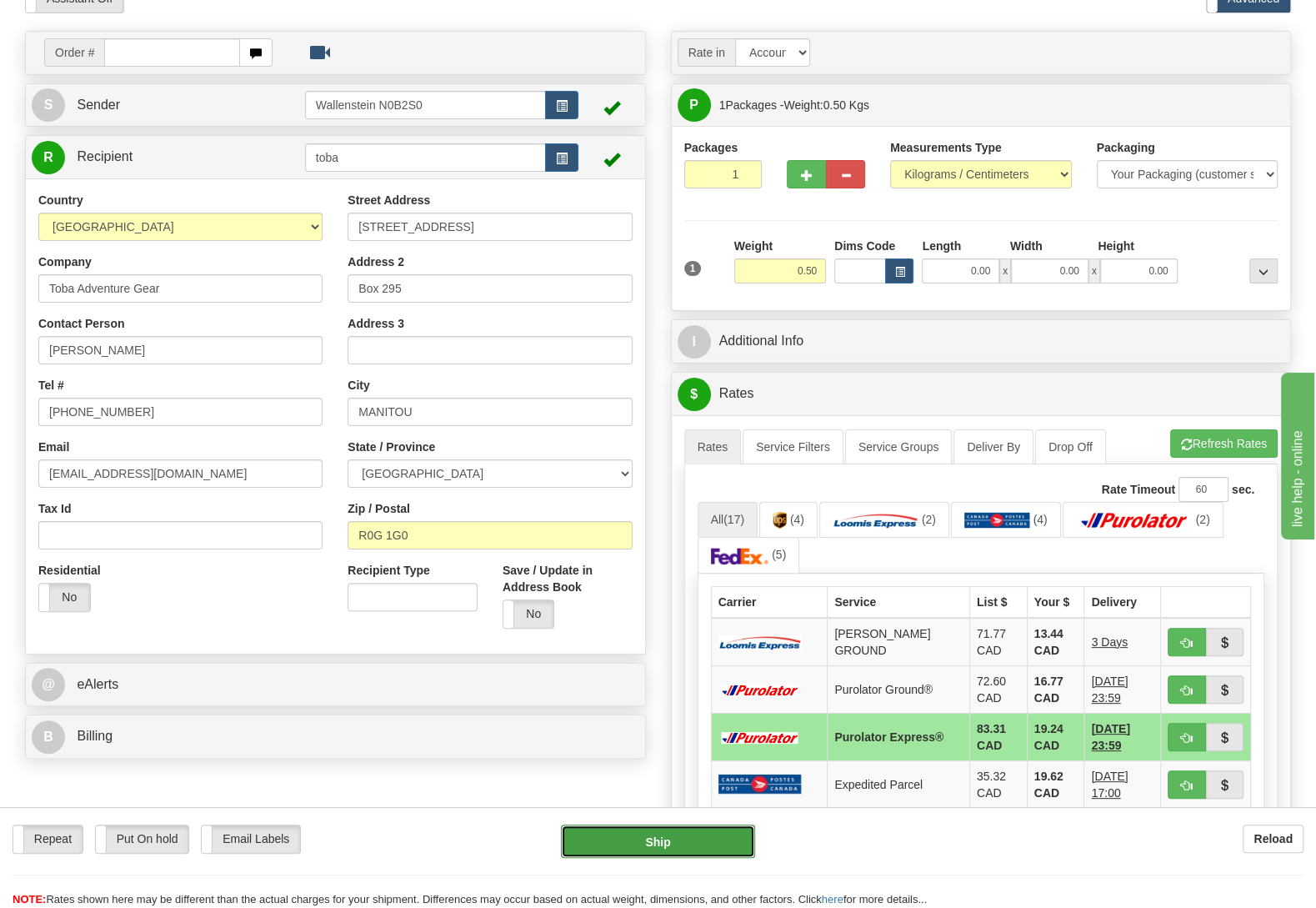
click at [659, 843] on button "Ship" at bounding box center [658, 842] width 194 height 34
type input "202"
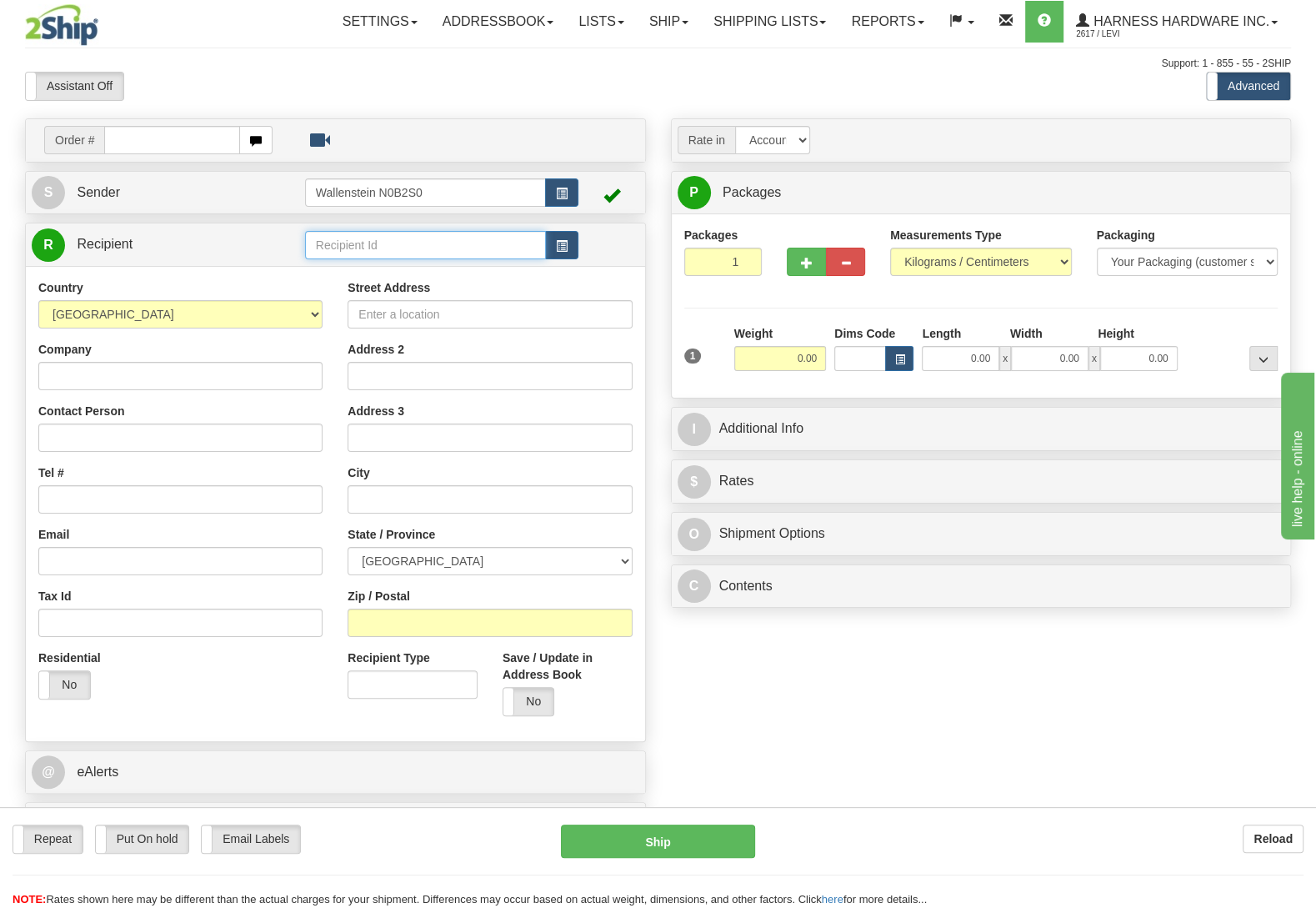
click at [366, 234] on input "text" at bounding box center [425, 245] width 241 height 29
type input "topd"
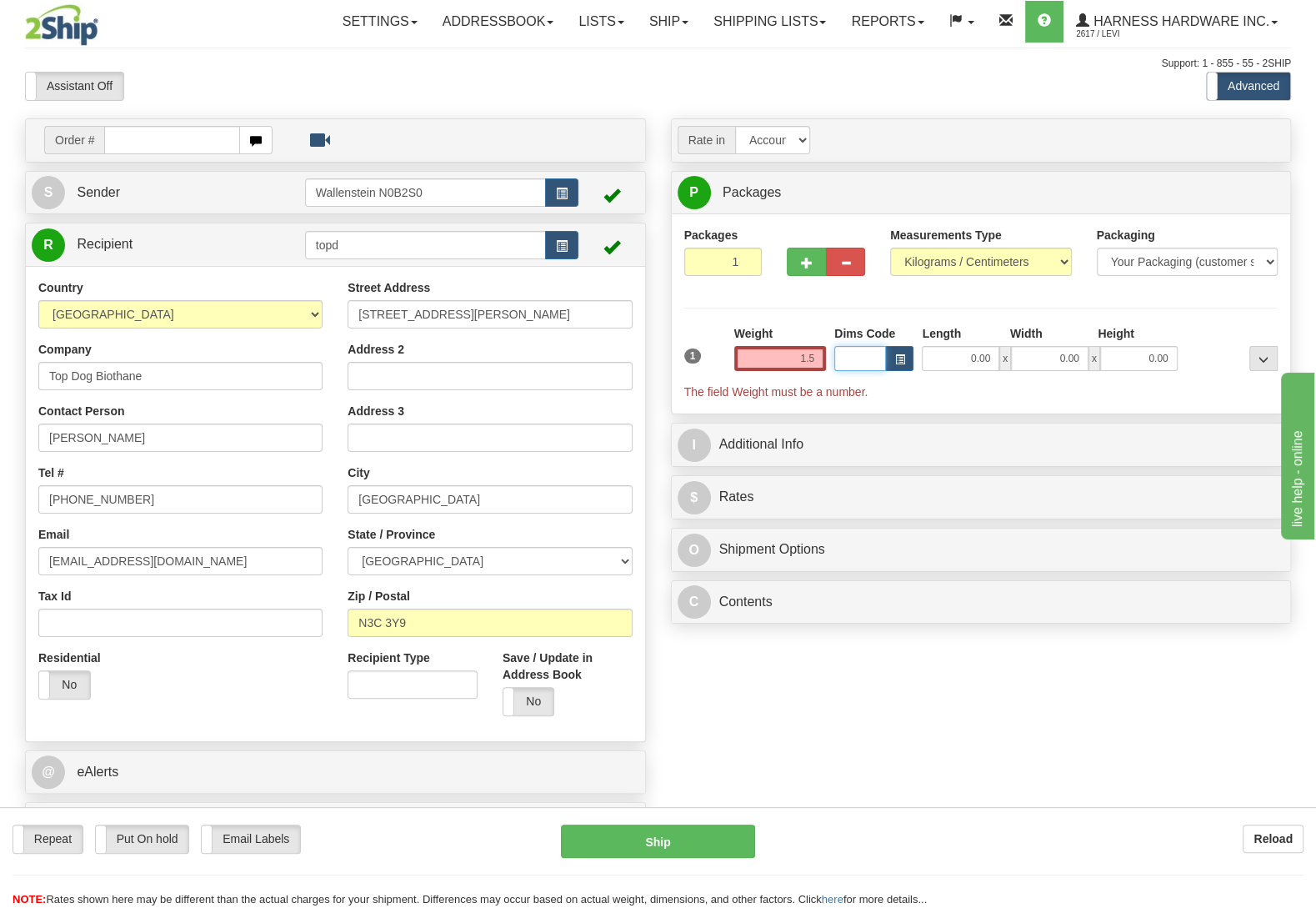
type input "1.50"
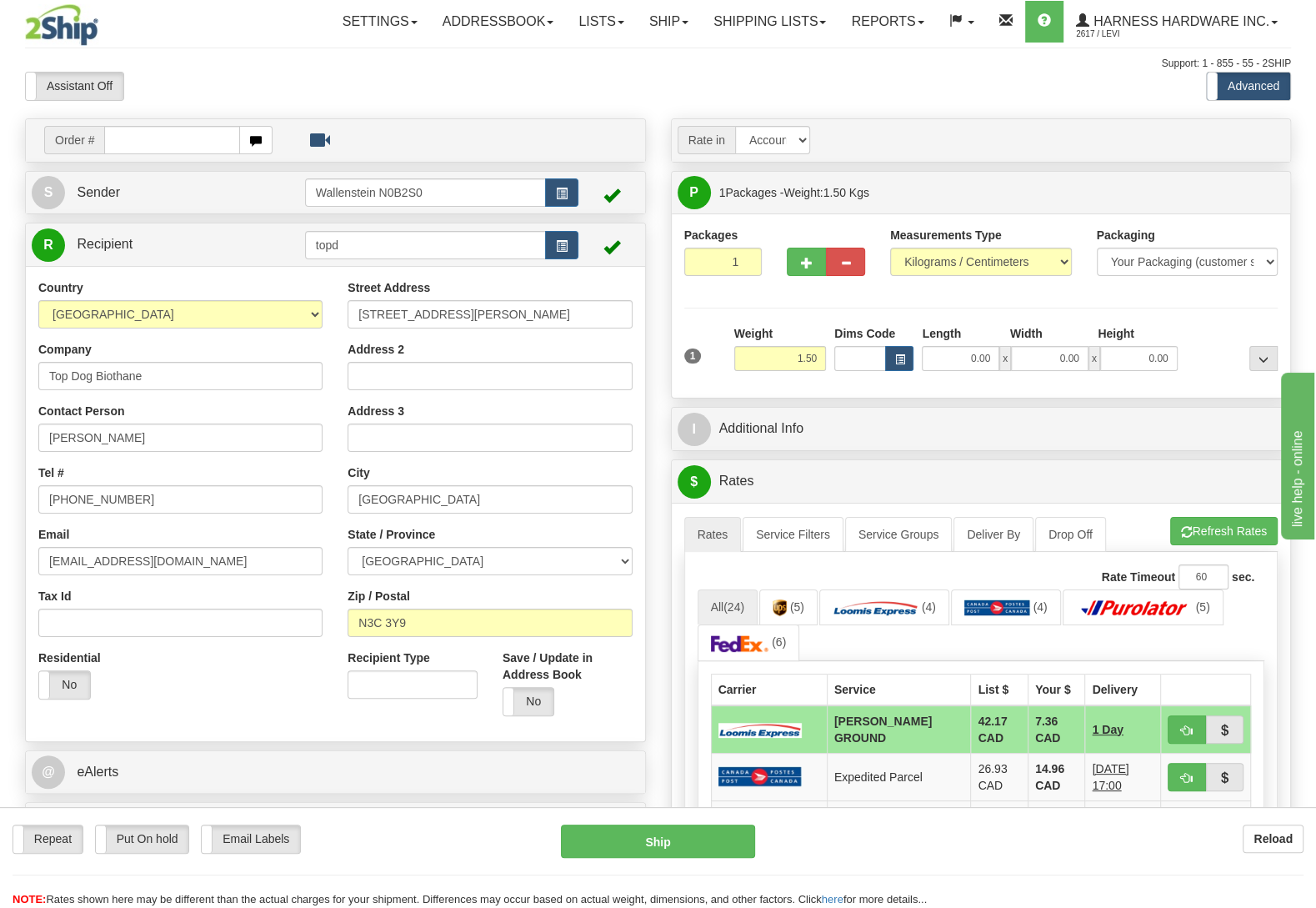
click at [670, 866] on div "Repeat Repeat Put On hold Put On hold Print Order Slip Print Order Slip Email L…" at bounding box center [658, 866] width 1316 height 83
click at [657, 846] on button "Ship" at bounding box center [658, 842] width 194 height 34
type input "DD"
